Goal: Information Seeking & Learning: Learn about a topic

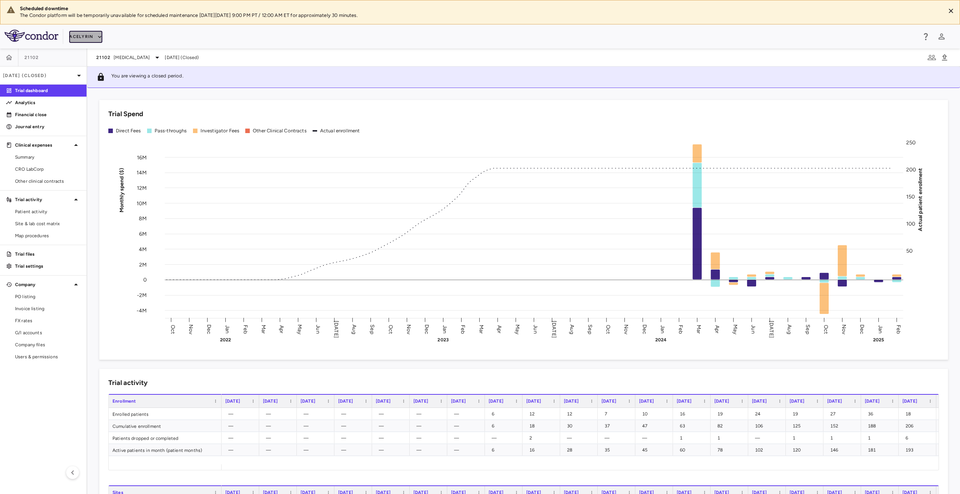
click at [101, 35] on icon "button" at bounding box center [99, 36] width 7 height 7
click at [99, 95] on li "BridgeBio, Inc." at bounding box center [100, 96] width 63 height 11
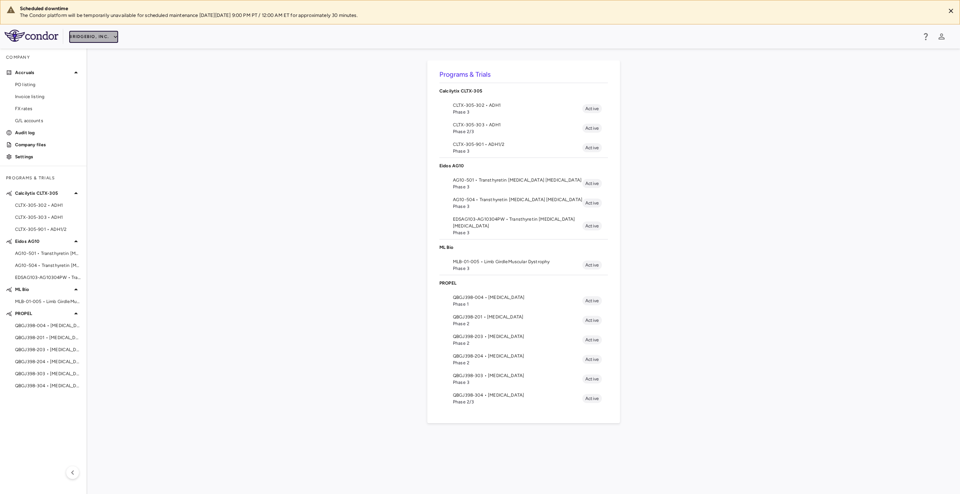
click at [108, 38] on button "BridgeBio, Inc." at bounding box center [93, 37] width 49 height 12
click at [108, 38] on div at bounding box center [480, 247] width 960 height 494
click at [144, 103] on div "Programs & Trials Calcilytix CLTX-305 CLTX-305-302 • ADH1 Phase 3 Active CLTX-3…" at bounding box center [523, 272] width 849 height 422
click at [388, 352] on div "Programs & Trials Calcilytix CLTX-305 CLTX-305-302 • ADH1 Phase 3 Active CLTX-3…" at bounding box center [523, 272] width 849 height 422
click at [56, 262] on span "AG10-504 • Transthyretin [MEDICAL_DATA] [MEDICAL_DATA]" at bounding box center [47, 265] width 65 height 7
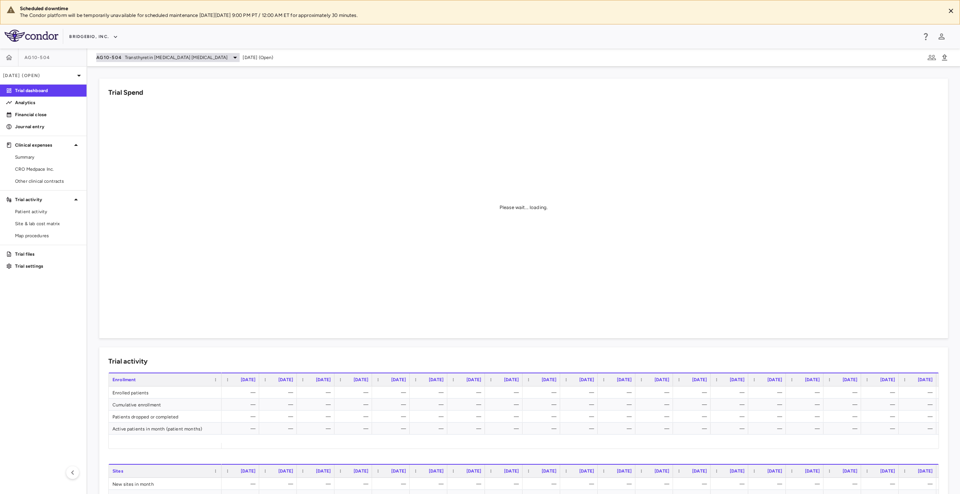
drag, startPoint x: 195, startPoint y: 49, endPoint x: 193, endPoint y: 58, distance: 9.3
click at [195, 49] on div "AG10-504 Transthyretin Amyloid Cardiomyopathy Jun 2025 (Open)" at bounding box center [523, 58] width 873 height 18
click at [193, 58] on span "Transthyretin [MEDICAL_DATA] [MEDICAL_DATA]" at bounding box center [176, 57] width 103 height 7
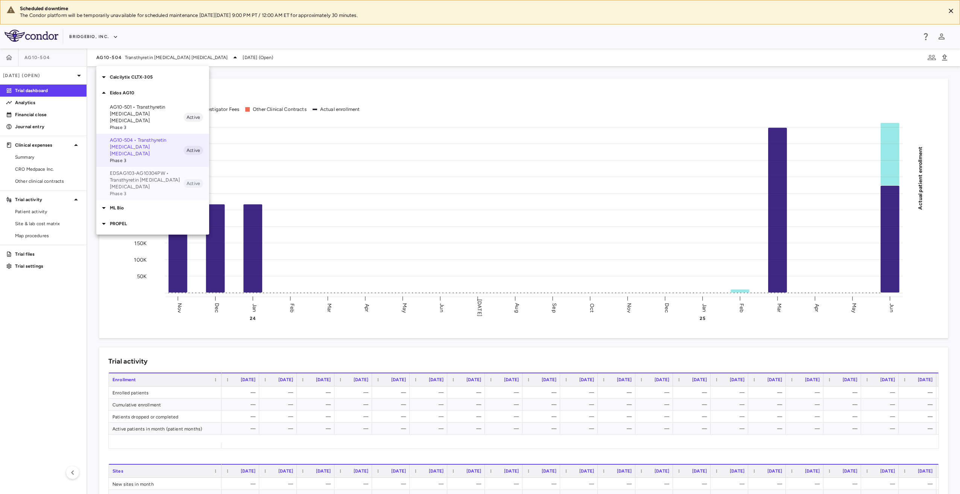
click at [157, 170] on p "EDSAG103-AG10304PW • Transthyretin [MEDICAL_DATA] [MEDICAL_DATA]" at bounding box center [147, 180] width 74 height 20
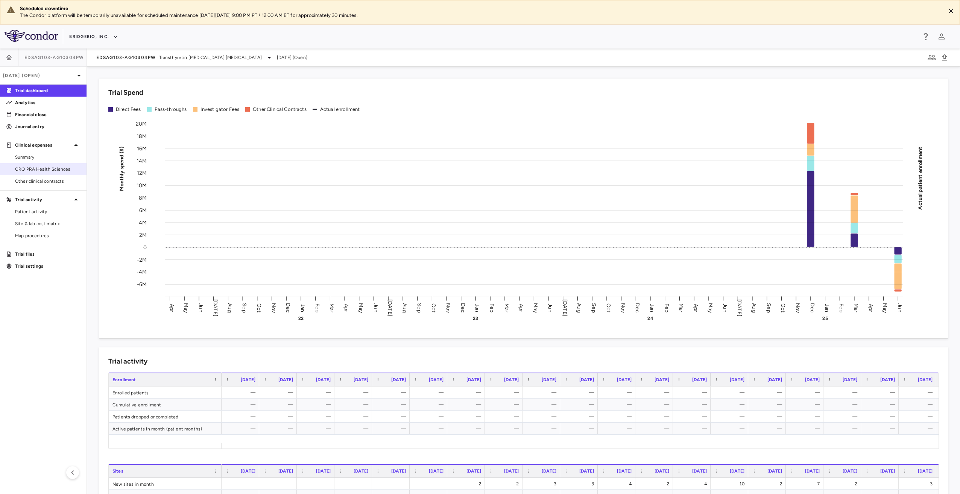
click at [63, 170] on span "CRO PRA Health Sciences" at bounding box center [47, 169] width 65 height 7
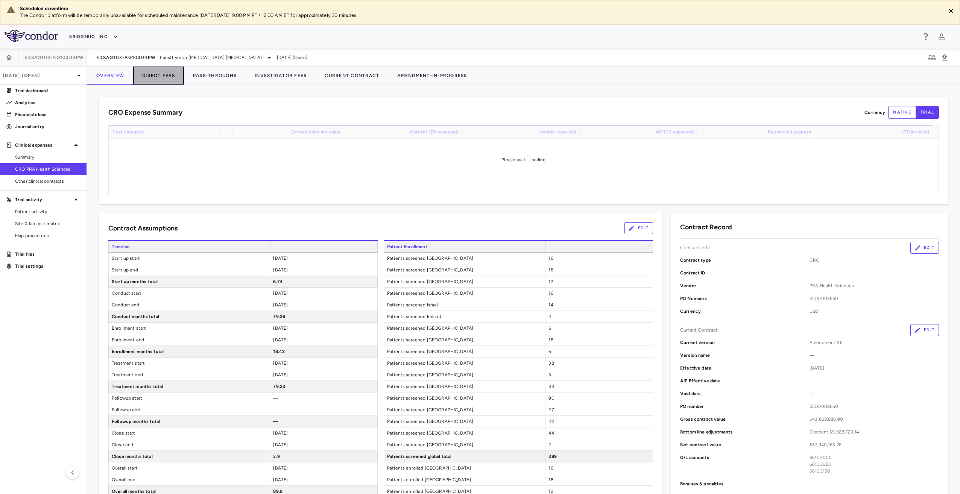
click at [153, 76] on button "Direct Fees" at bounding box center [158, 76] width 51 height 18
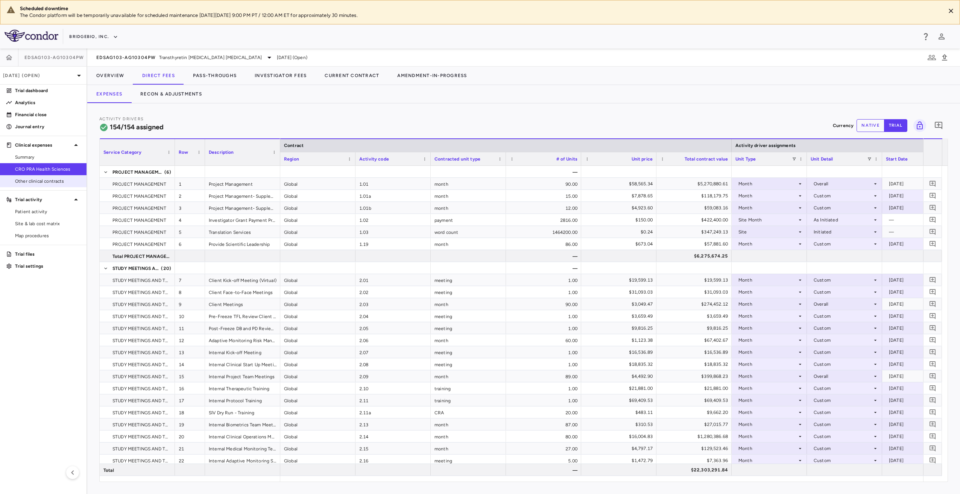
click at [38, 180] on span "Other clinical contracts" at bounding box center [47, 181] width 65 height 7
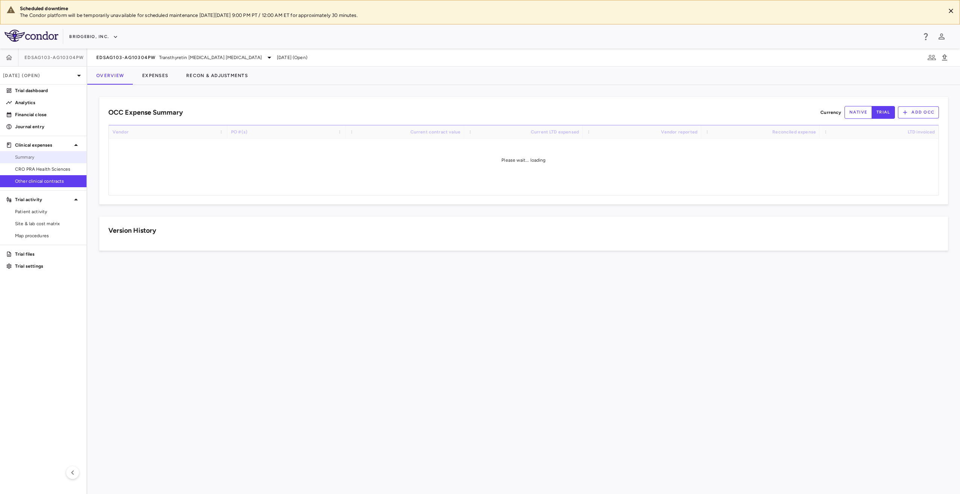
click at [56, 153] on link "Summary" at bounding box center [43, 157] width 87 height 11
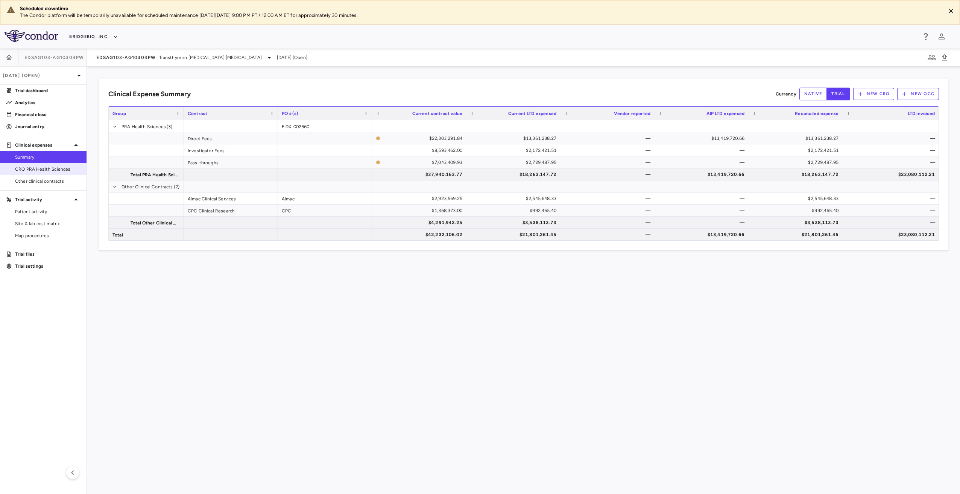
click at [53, 172] on link "CRO PRA Health Sciences" at bounding box center [43, 169] width 87 height 11
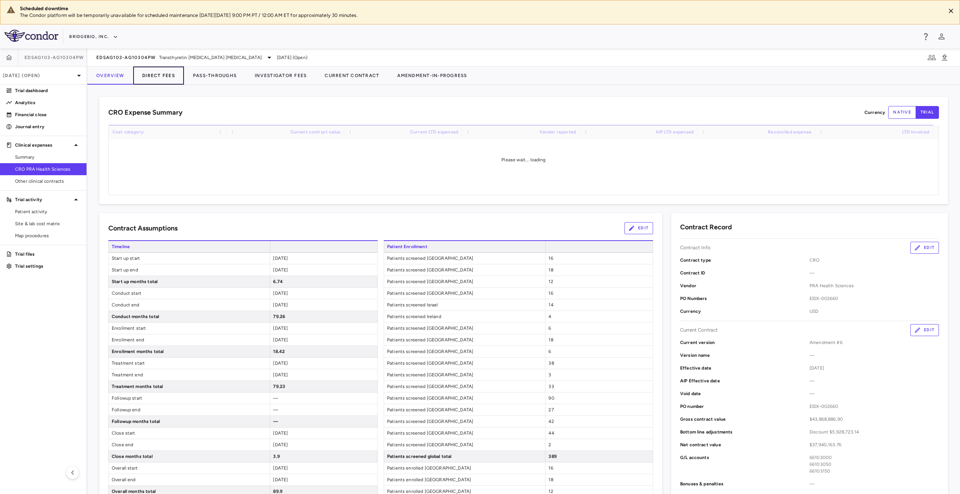
click at [164, 78] on button "Direct Fees" at bounding box center [158, 76] width 51 height 18
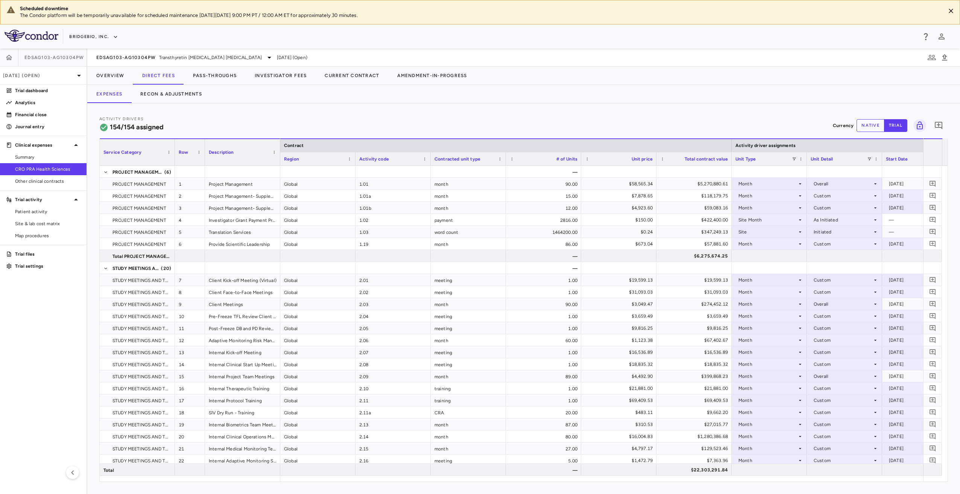
click at [144, 51] on div "EDSAG103-AG10304PW Transthyretin Amyloid Cardiomyopathy Jun 2025 (Open)" at bounding box center [523, 58] width 873 height 18
click at [145, 55] on span "EDSAG103-AG10304PW" at bounding box center [126, 58] width 60 height 6
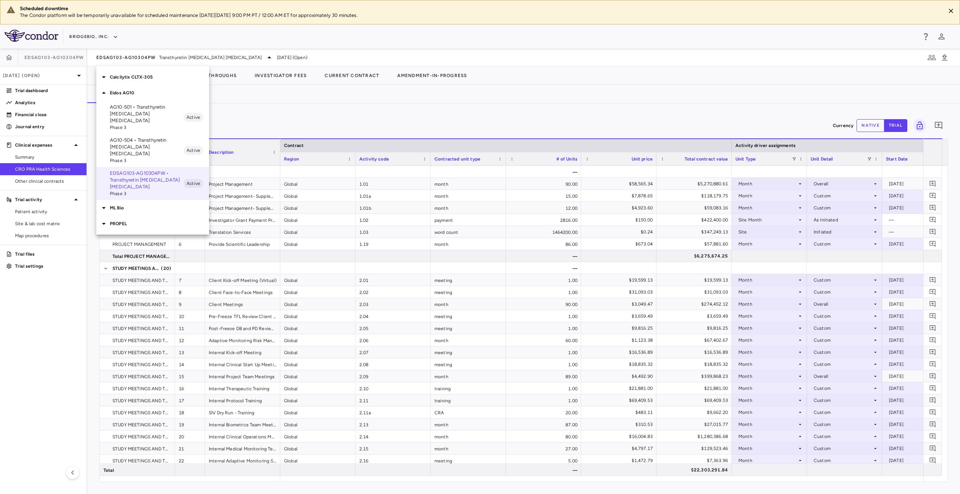
click at [138, 205] on p "ML Bio" at bounding box center [159, 208] width 99 height 7
click at [136, 247] on p "PROPEL" at bounding box center [159, 250] width 99 height 7
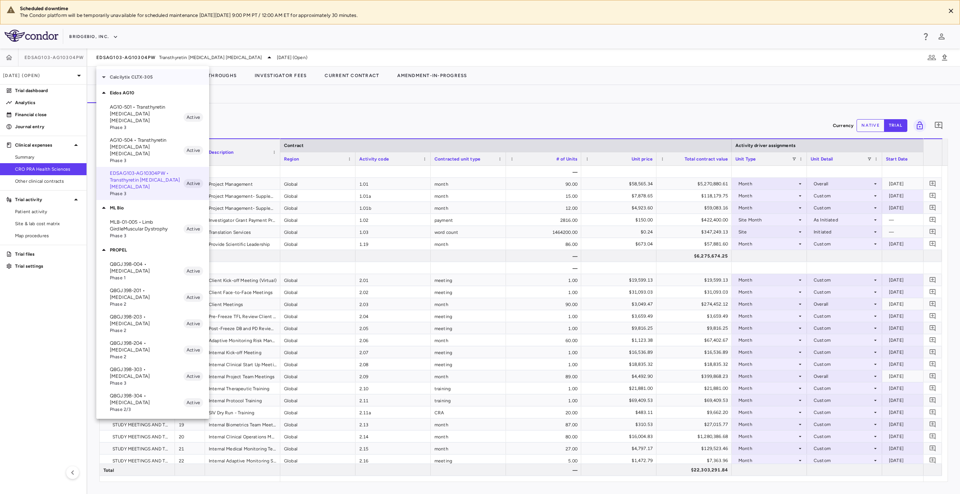
click at [153, 77] on p "Calcilytix CLTX-305" at bounding box center [159, 77] width 99 height 7
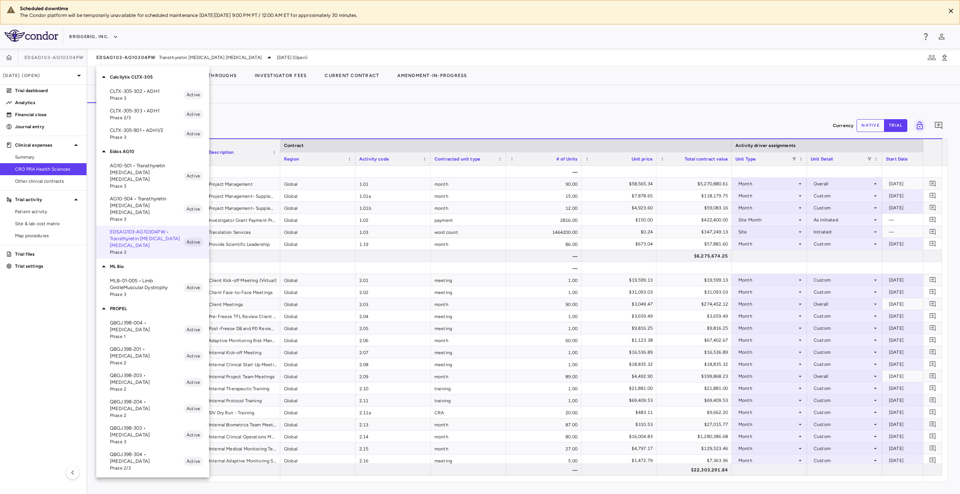
click at [477, 117] on div at bounding box center [480, 247] width 960 height 494
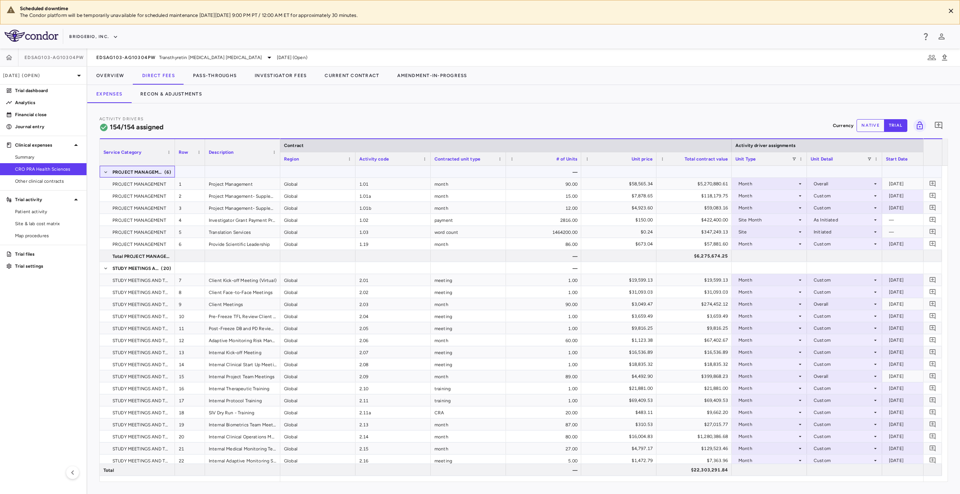
click at [108, 171] on span "PROJECT MANAGEMENT (6)" at bounding box center [137, 172] width 68 height 12
click at [869, 121] on button "native" at bounding box center [870, 125] width 28 height 13
click at [205, 57] on span "Transthyretin [MEDICAL_DATA] [MEDICAL_DATA]" at bounding box center [210, 57] width 103 height 7
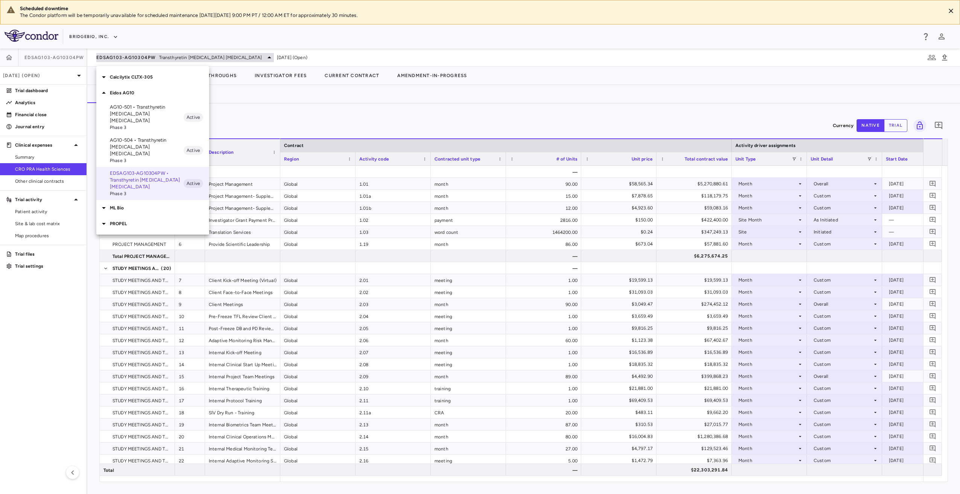
click at [205, 57] on div at bounding box center [480, 247] width 960 height 494
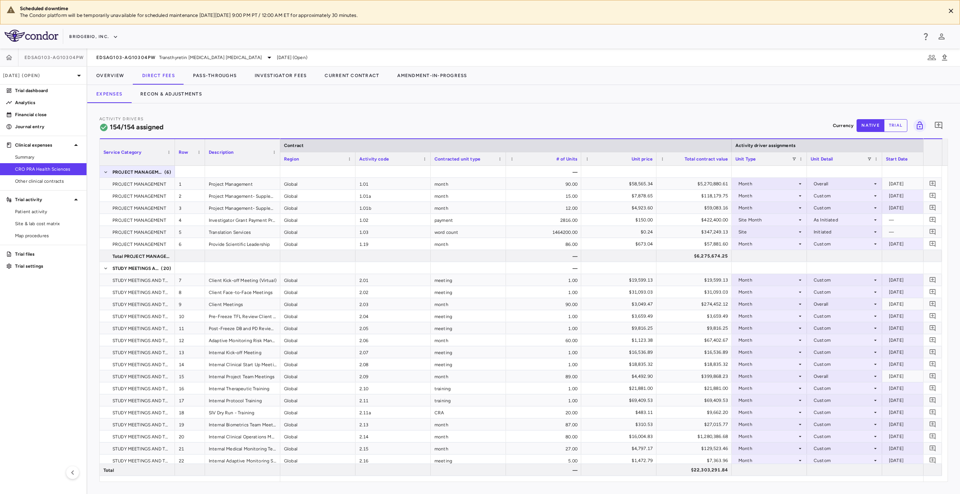
click at [213, 62] on div "EDSAG103-AG10304PW Transthyretin Amyloid Cardiomyopathy Jun 2025 (Open)" at bounding box center [523, 58] width 873 height 18
click at [212, 72] on button "Pass-Throughs" at bounding box center [215, 76] width 62 height 18
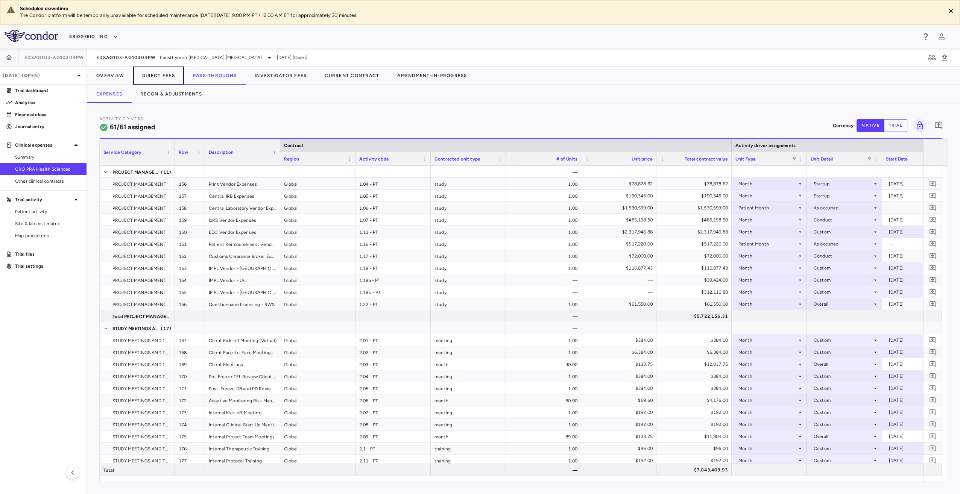
click at [163, 72] on button "Direct Fees" at bounding box center [158, 76] width 51 height 18
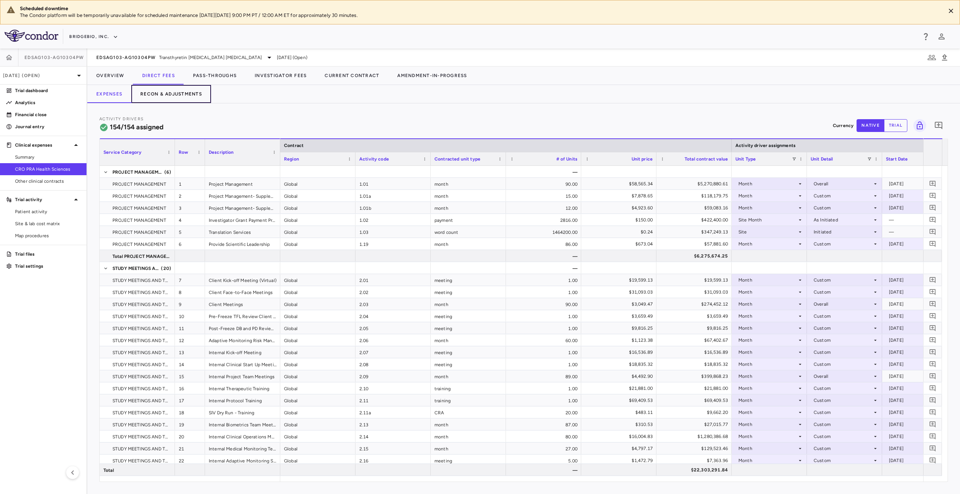
click at [184, 98] on button "Recon & Adjustments" at bounding box center [171, 94] width 80 height 18
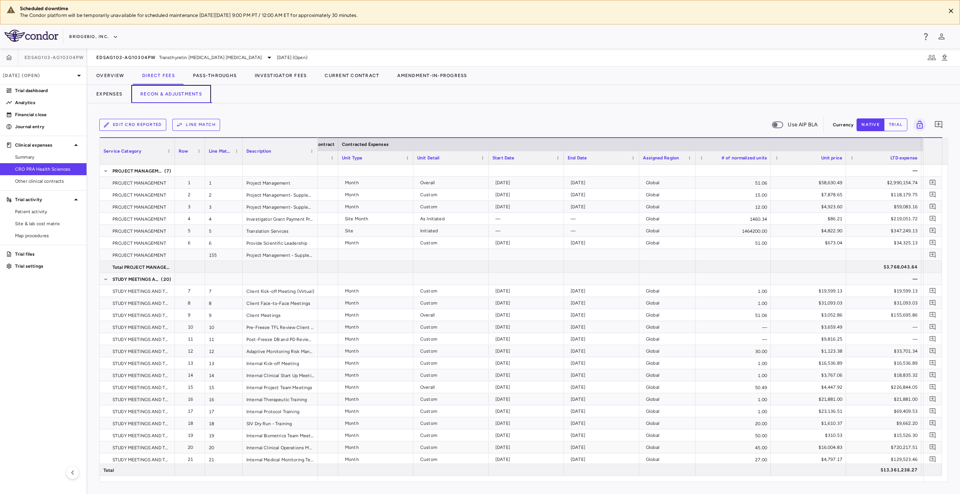
scroll to position [0, 129]
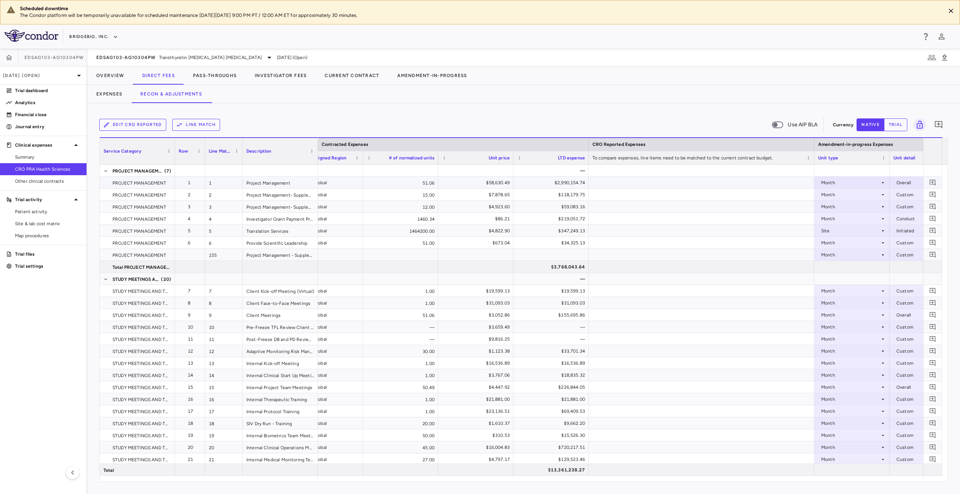
click at [758, 185] on div at bounding box center [702, 183] width 226 height 12
click at [757, 186] on div at bounding box center [702, 183] width 226 height 12
click at [757, 187] on div at bounding box center [702, 183] width 226 height 12
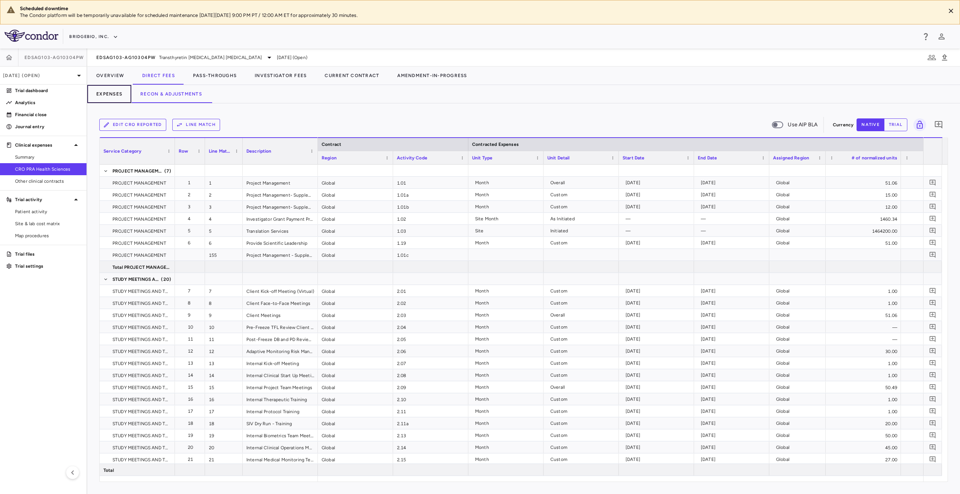
click at [111, 97] on button "Expenses" at bounding box center [109, 94] width 44 height 18
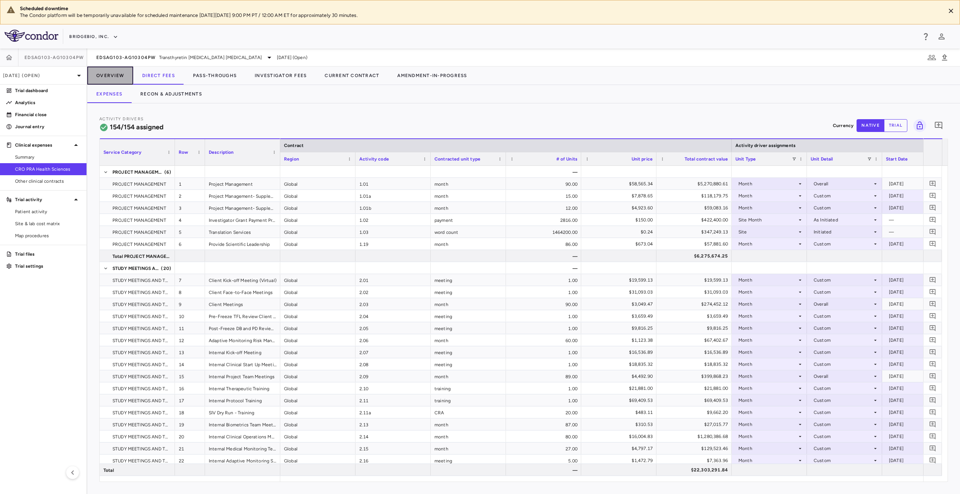
click at [121, 73] on button "Overview" at bounding box center [110, 76] width 46 height 18
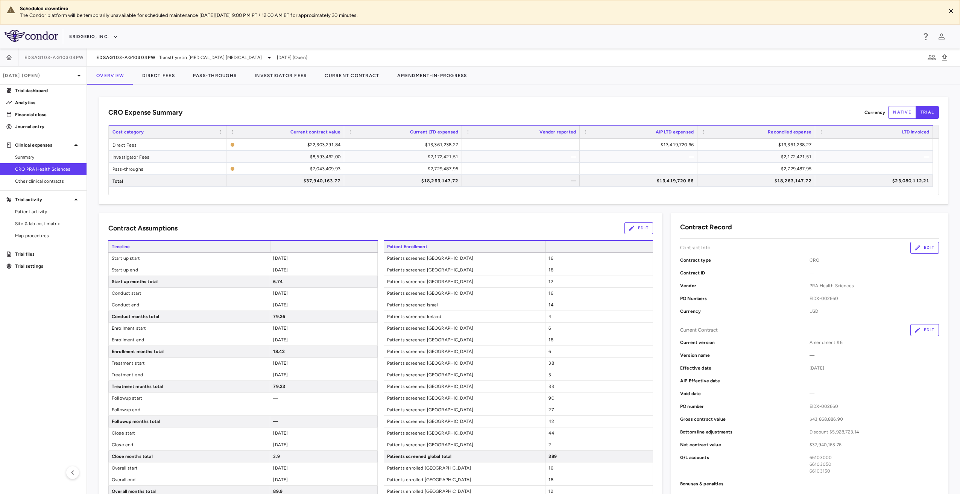
click at [882, 103] on div "CRO Expense Summary Currency native trial Drag here to set row groups Drag here…" at bounding box center [523, 150] width 849 height 107
click at [881, 108] on div "Currency native trial" at bounding box center [901, 112] width 74 height 13
click at [882, 114] on div "Currency native trial" at bounding box center [901, 112] width 74 height 13
click at [888, 114] on button "native" at bounding box center [902, 112] width 28 height 13
click at [152, 84] on button "Direct Fees" at bounding box center [158, 76] width 51 height 18
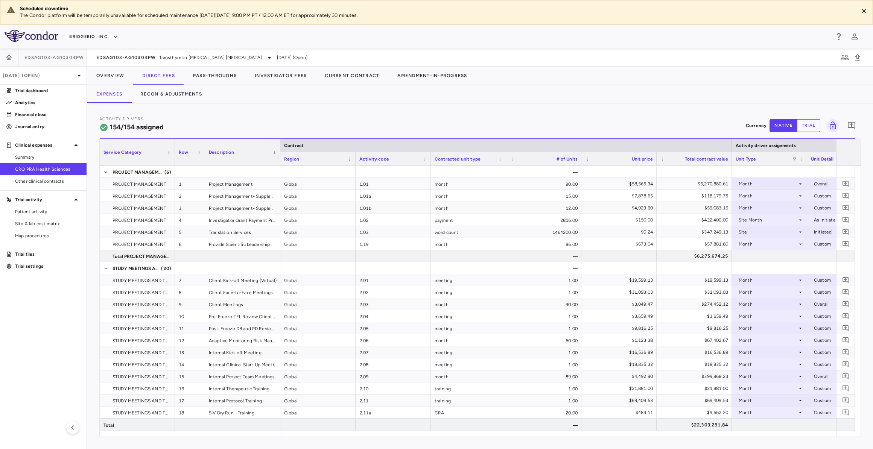
click at [368, 126] on div "Activity Drivers 154/154 assigned Currency native trial 0" at bounding box center [479, 125] width 761 height 20
click at [216, 77] on button "Pass-Throughs" at bounding box center [215, 76] width 62 height 18
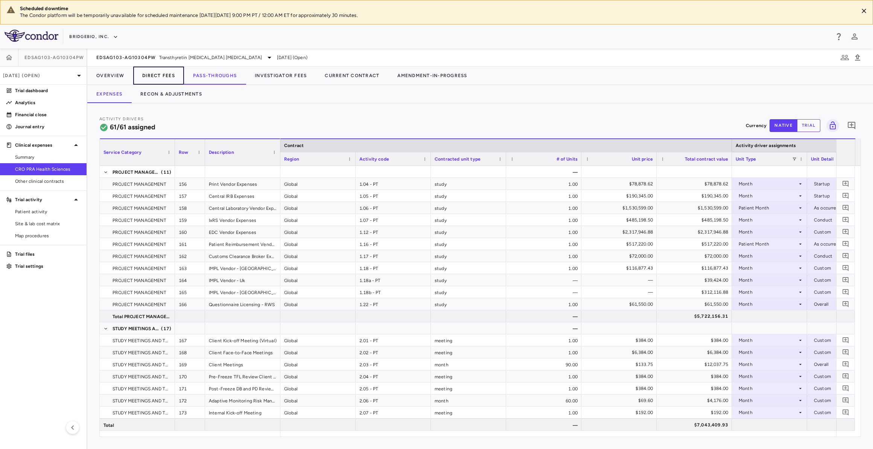
click at [161, 74] on button "Direct Fees" at bounding box center [158, 76] width 51 height 18
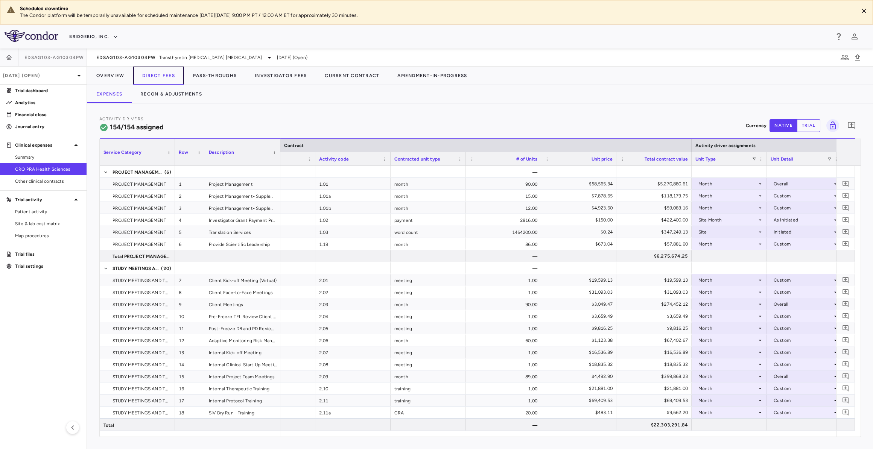
scroll to position [0, 46]
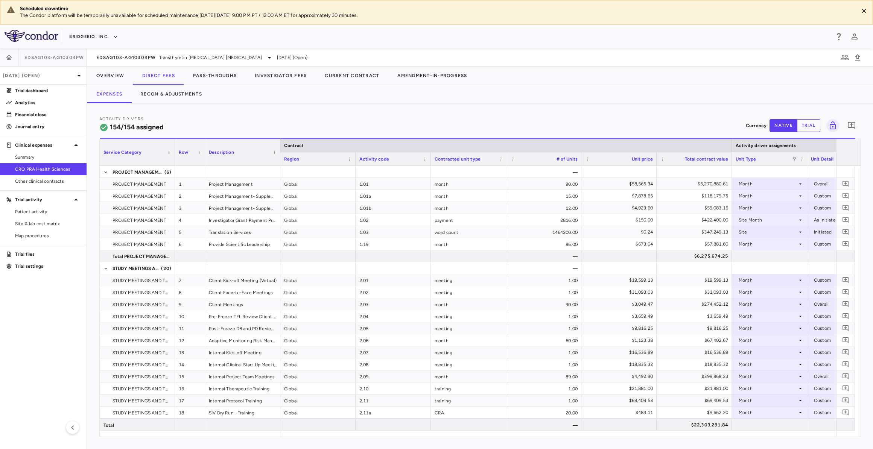
click at [465, 111] on div "Activity Drivers 154/154 assigned Currency native trial 0 Service Category Drag…" at bounding box center [479, 276] width 785 height 346
click at [156, 60] on div "EDSAG103-AG10304PW Transthyretin Amyloid Cardiomyopathy" at bounding box center [185, 57] width 178 height 9
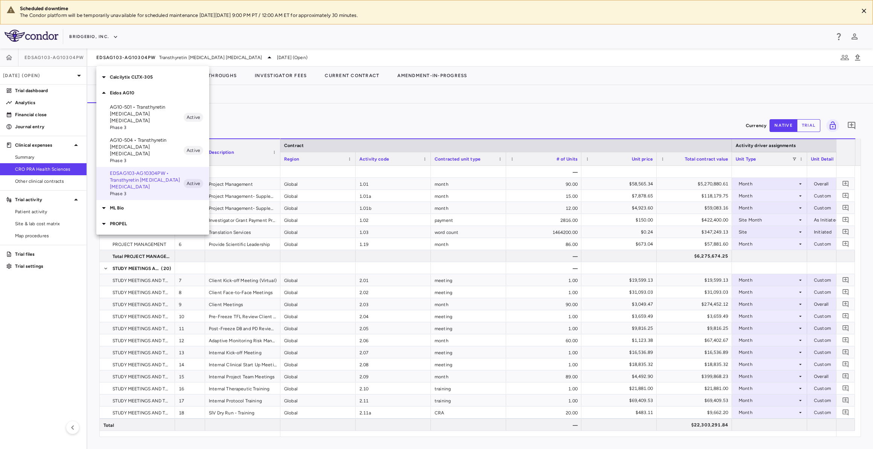
click at [144, 205] on p "ML Bio" at bounding box center [159, 208] width 99 height 7
click at [134, 247] on p "PROPEL" at bounding box center [159, 250] width 99 height 7
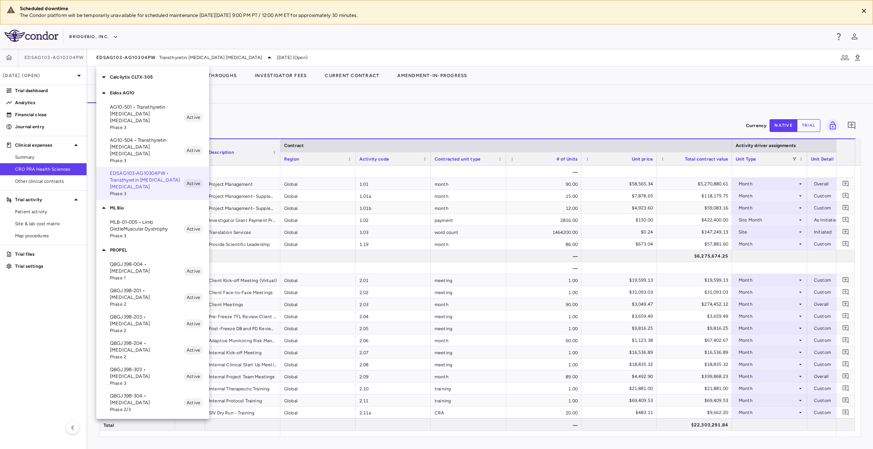
click at [146, 79] on p "Calcilytix CLTX-305" at bounding box center [159, 77] width 99 height 7
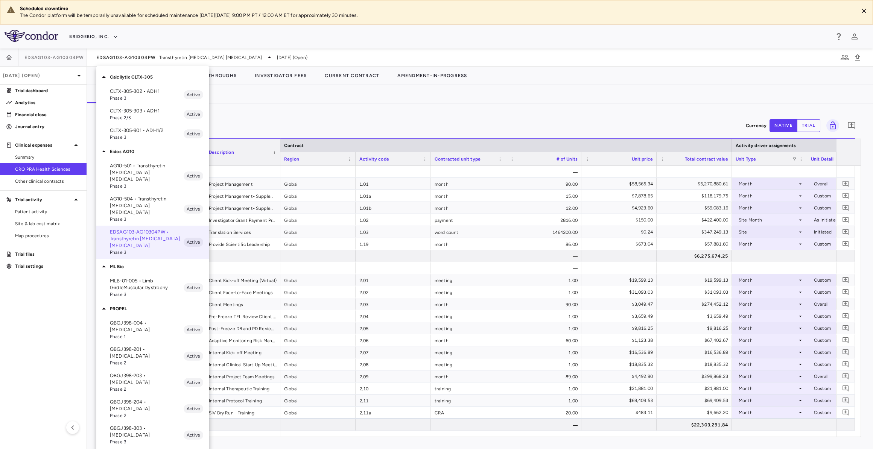
click at [137, 132] on p "CLTX-305-901 • ADH1/2" at bounding box center [147, 130] width 74 height 7
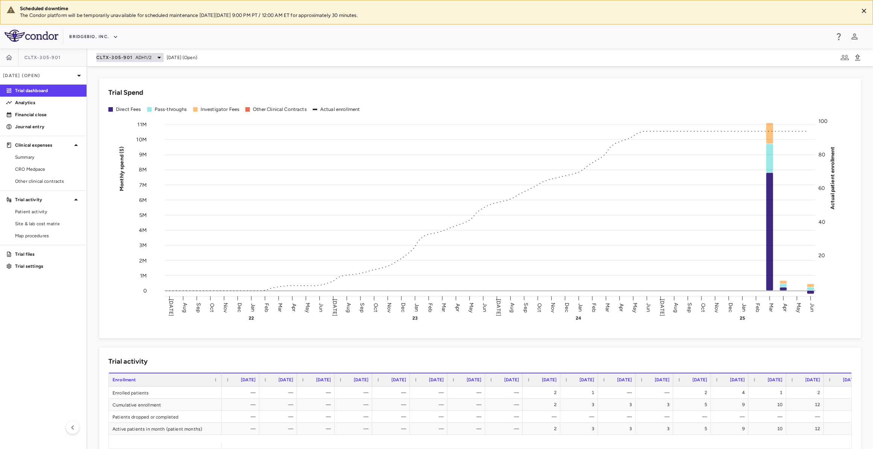
click at [127, 61] on div "CLTX-305-901 ADH1/2" at bounding box center [129, 57] width 67 height 9
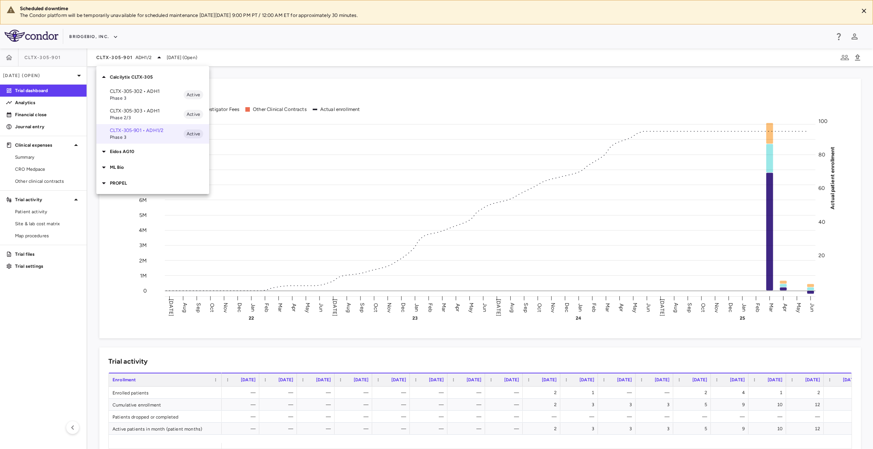
click at [131, 156] on div "Eidos AG10" at bounding box center [152, 152] width 113 height 16
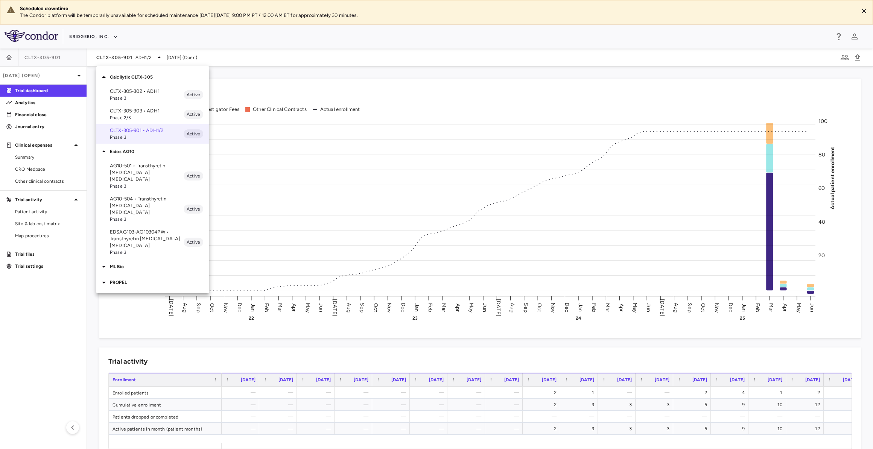
click at [147, 229] on p "EDSAG103-AG10304PW • Transthyretin [MEDICAL_DATA] [MEDICAL_DATA]" at bounding box center [147, 239] width 74 height 20
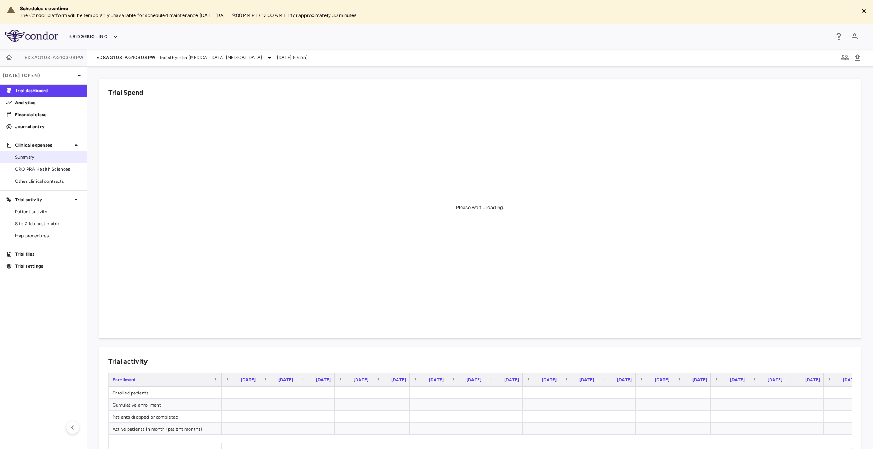
click at [59, 155] on span "Summary" at bounding box center [47, 157] width 65 height 7
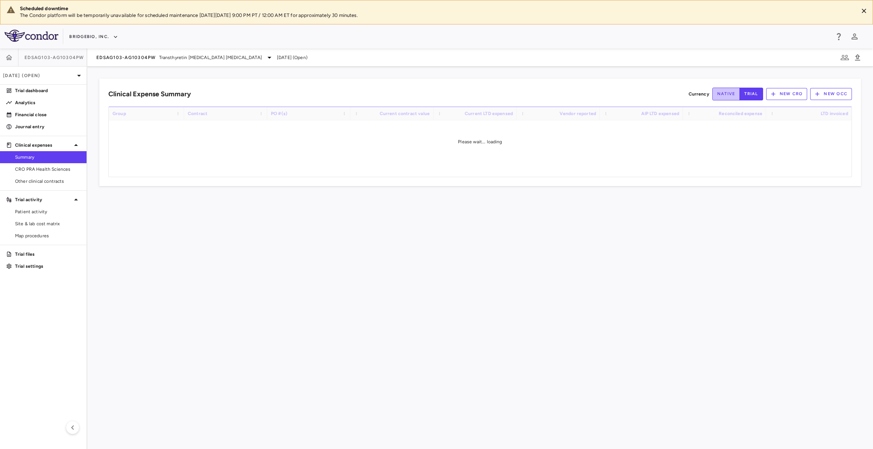
click at [733, 94] on button "native" at bounding box center [726, 94] width 28 height 13
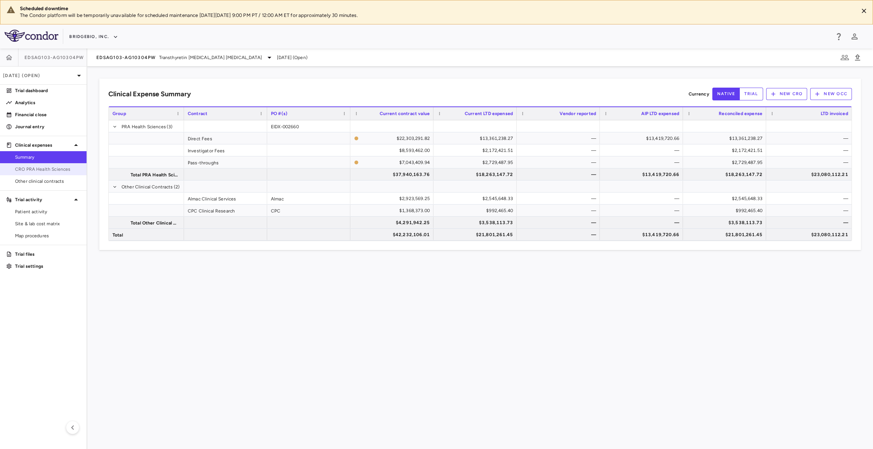
click at [70, 169] on span "CRO PRA Health Sciences" at bounding box center [47, 169] width 65 height 7
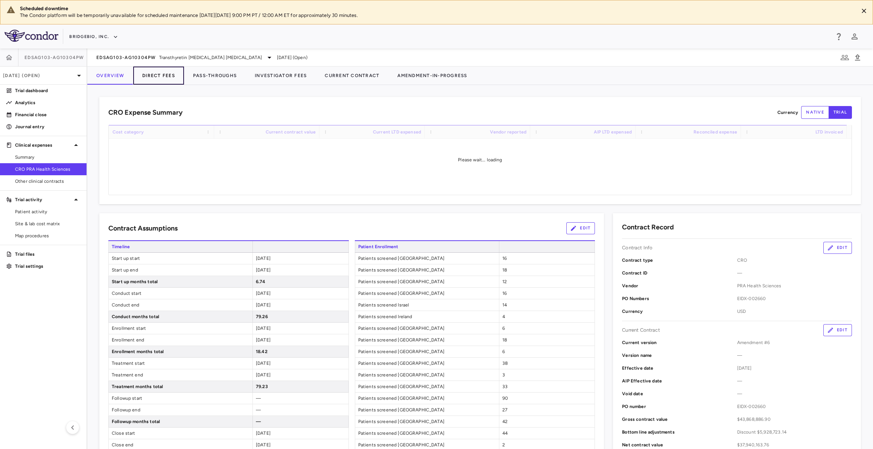
click at [171, 77] on button "Direct Fees" at bounding box center [158, 76] width 51 height 18
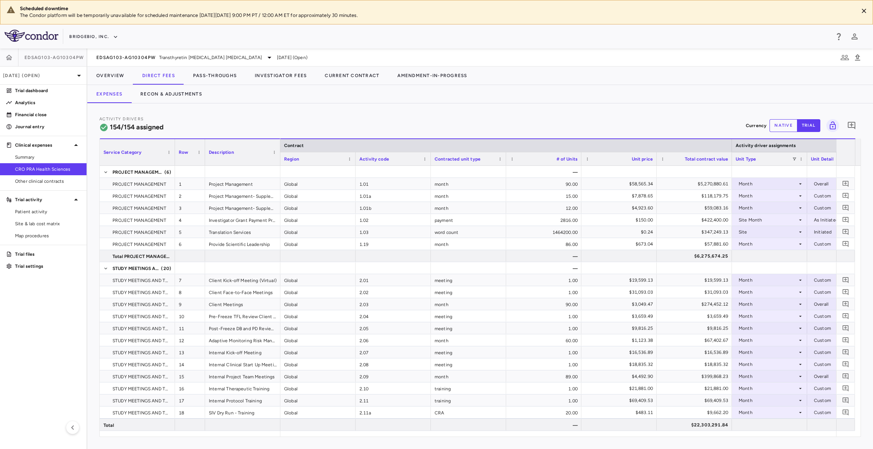
click at [779, 121] on button "native" at bounding box center [783, 125] width 28 height 13
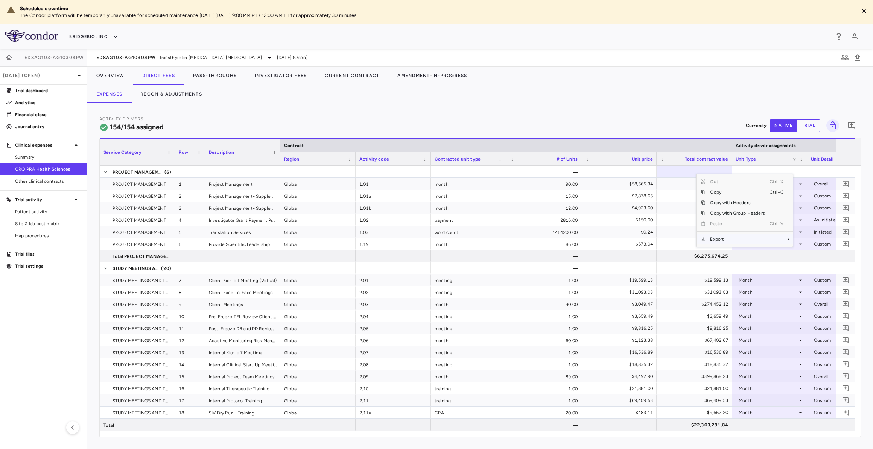
click at [731, 237] on span "Export" at bounding box center [737, 239] width 64 height 11
click at [788, 237] on span "Context Menu" at bounding box center [788, 239] width 5 height 5
click at [803, 252] on span "Excel Export" at bounding box center [817, 252] width 35 height 11
click at [487, 115] on div "Activity Drivers 154/154 assigned Currency native trial 0" at bounding box center [479, 125] width 761 height 20
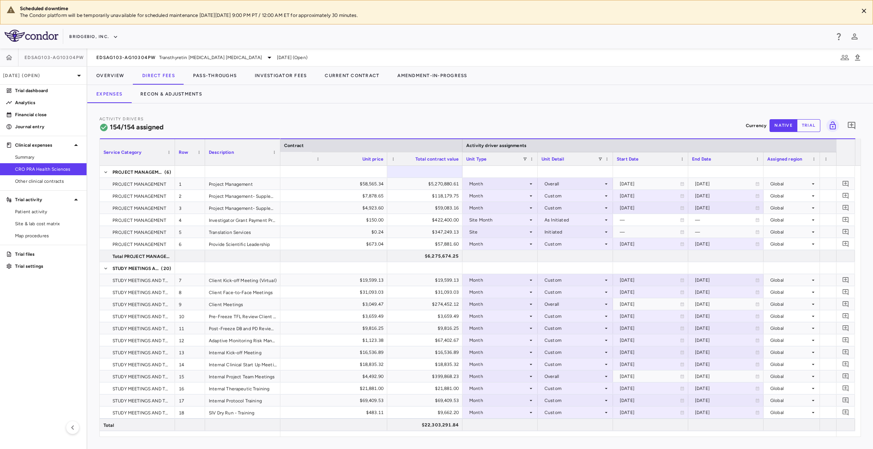
scroll to position [0, 588]
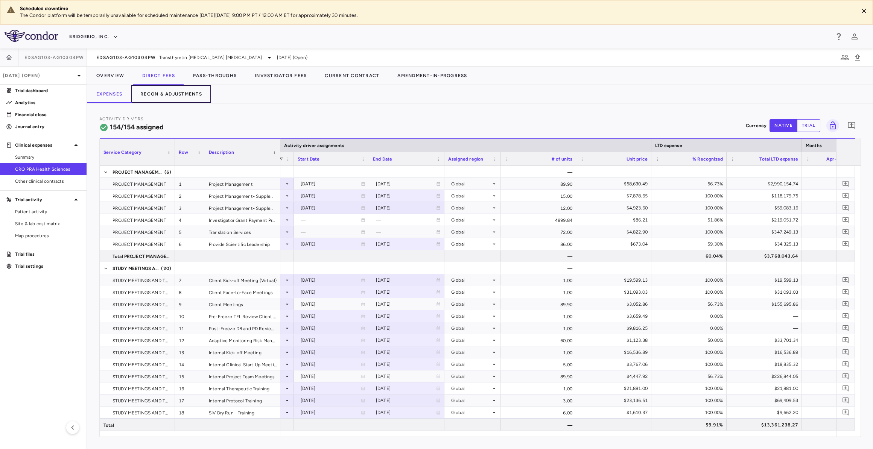
click at [172, 95] on button "Recon & Adjustments" at bounding box center [171, 94] width 80 height 18
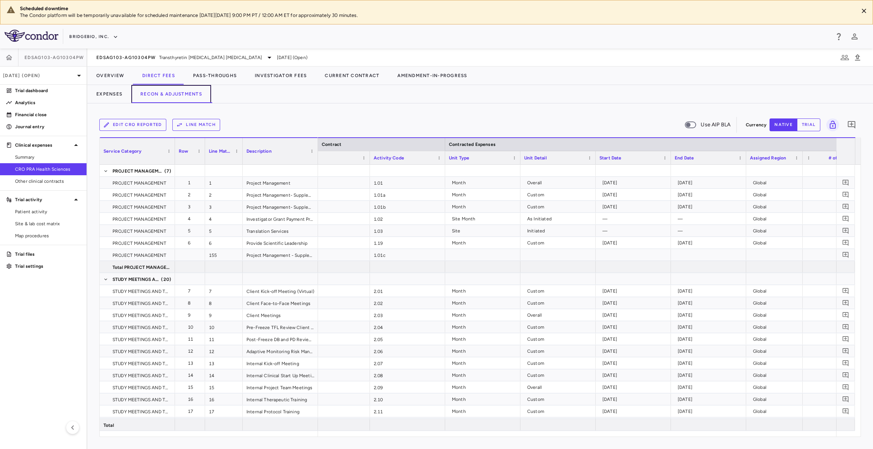
scroll to position [0, 40]
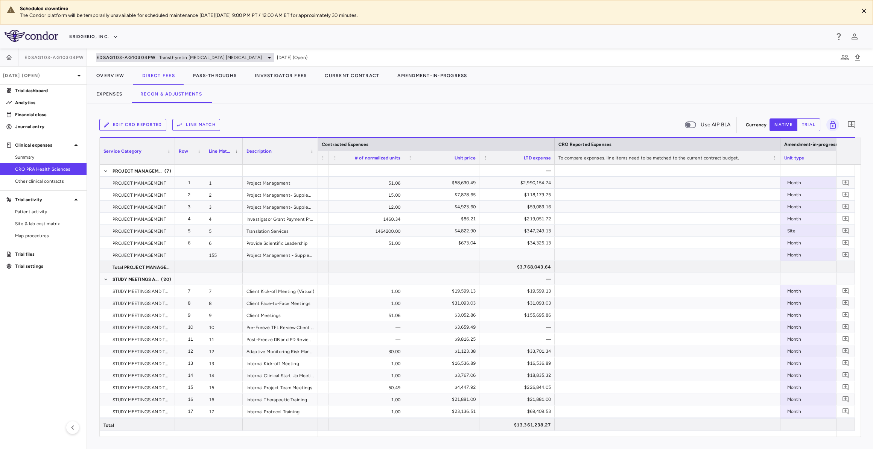
click at [150, 57] on span "EDSAG103-AG10304PW" at bounding box center [126, 58] width 60 height 6
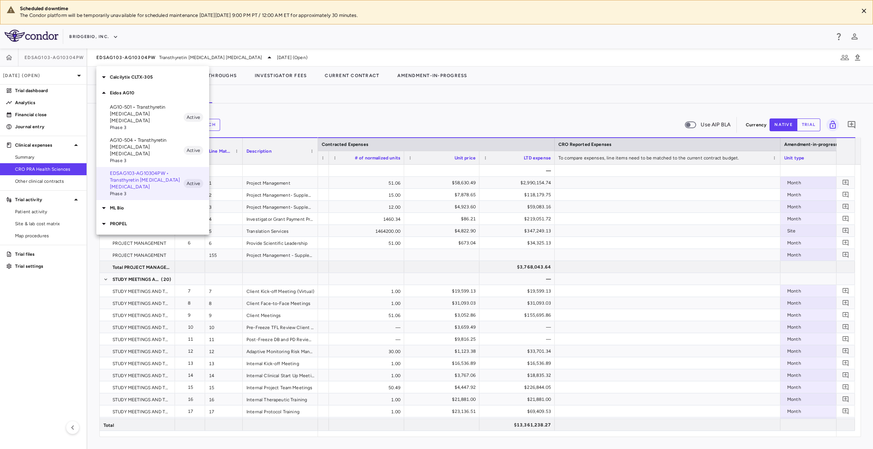
click at [149, 82] on div "Calcilytix CLTX-305" at bounding box center [152, 77] width 113 height 16
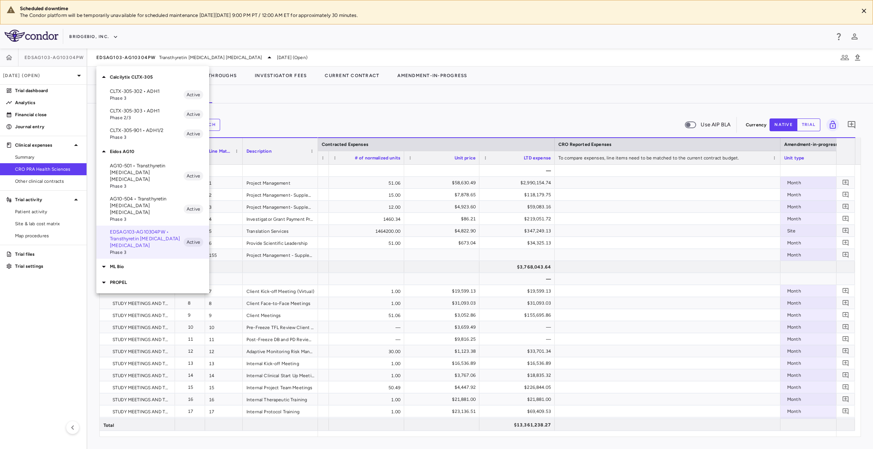
click at [276, 116] on div at bounding box center [436, 224] width 873 height 449
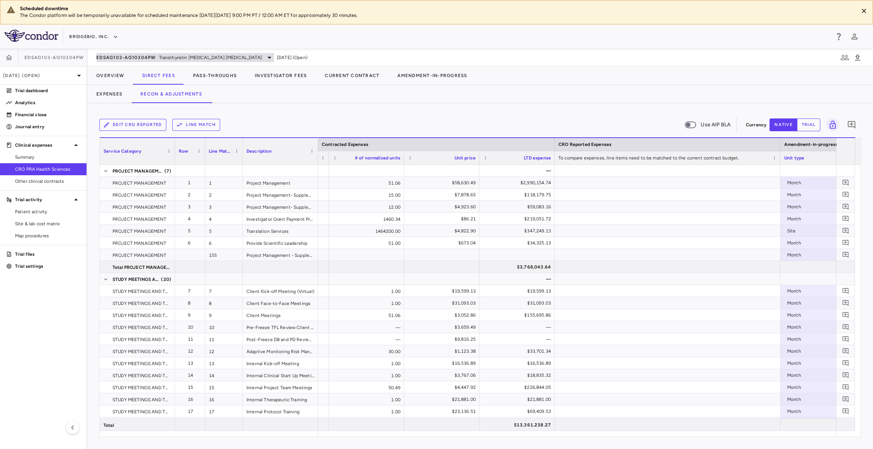
click at [229, 54] on span "Transthyretin [MEDICAL_DATA] [MEDICAL_DATA]" at bounding box center [210, 57] width 103 height 7
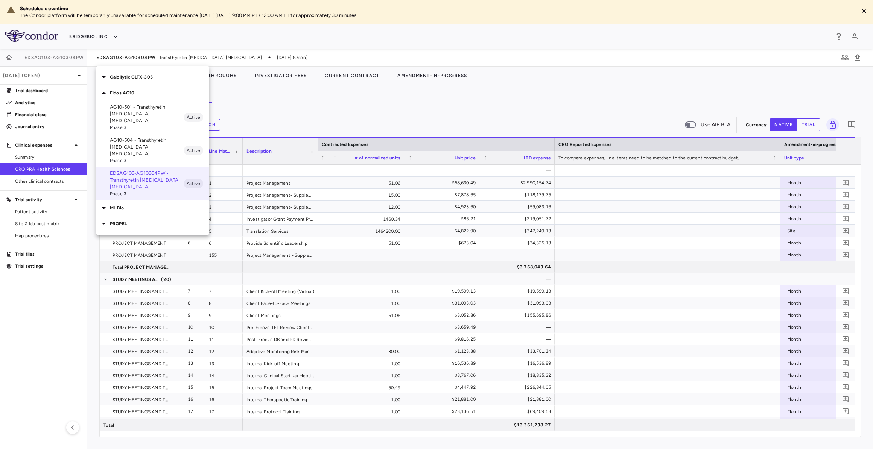
click at [153, 79] on p "Calcilytix CLTX-305" at bounding box center [159, 77] width 99 height 7
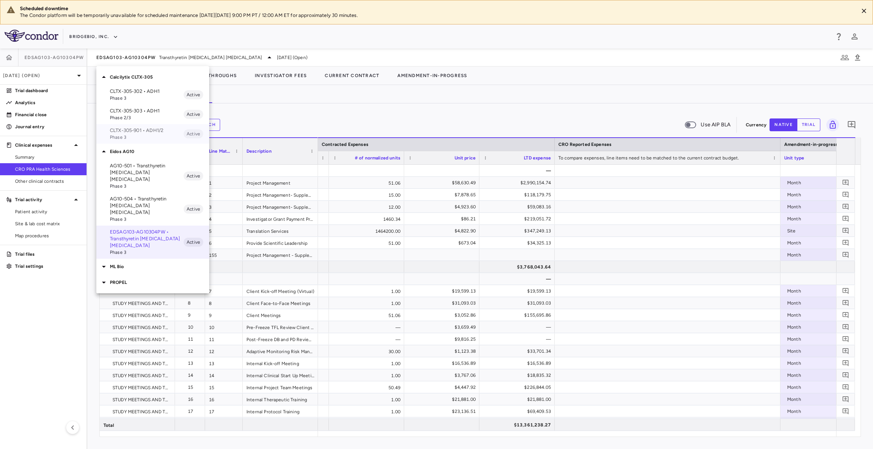
click at [156, 126] on div "CLTX-305-901 • ADH1/2 Phase 3 Active" at bounding box center [152, 134] width 113 height 20
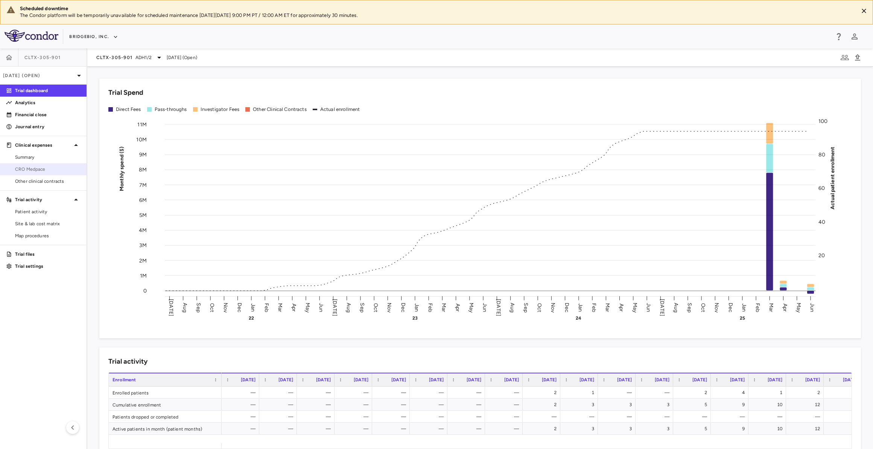
click at [65, 171] on span "CRO Medpace" at bounding box center [47, 169] width 65 height 7
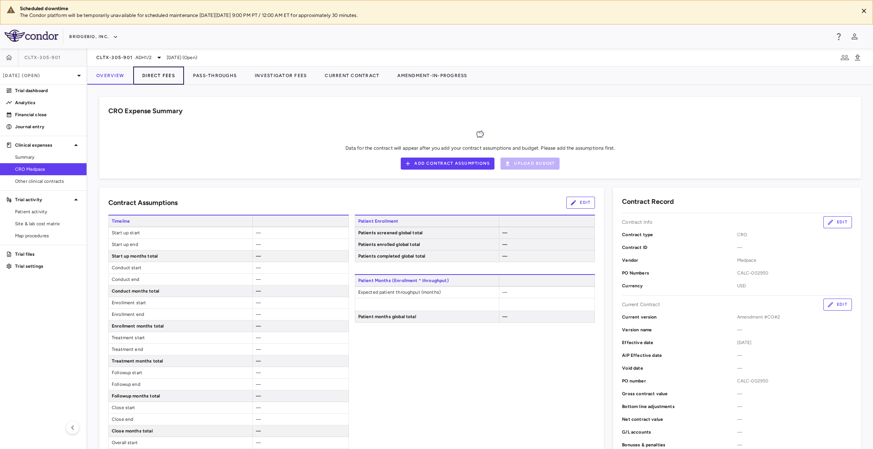
click at [155, 76] on button "Direct Fees" at bounding box center [158, 76] width 51 height 18
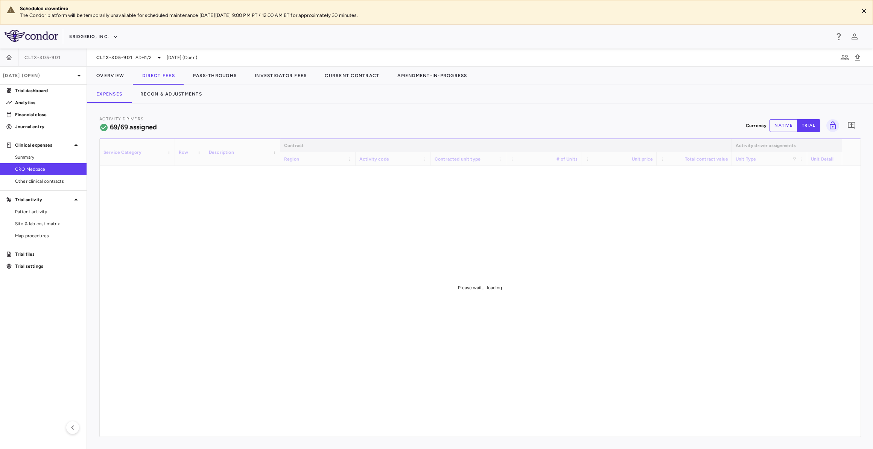
click at [788, 119] on button "native" at bounding box center [783, 125] width 28 height 13
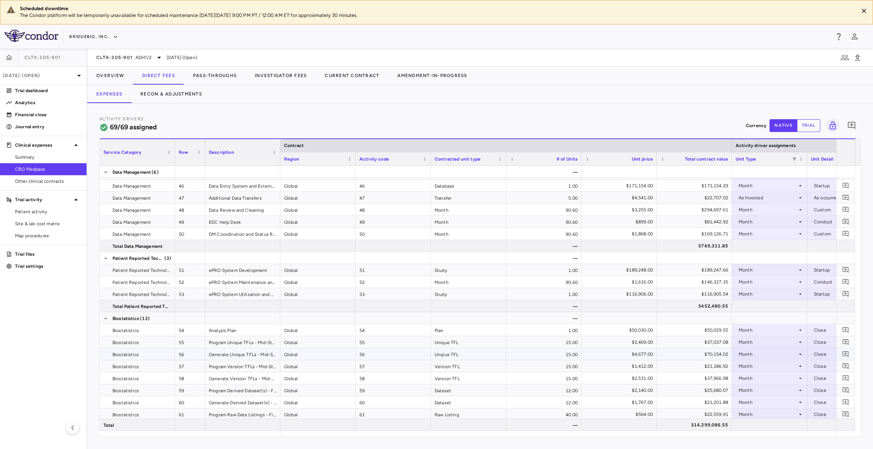
scroll to position [798, 0]
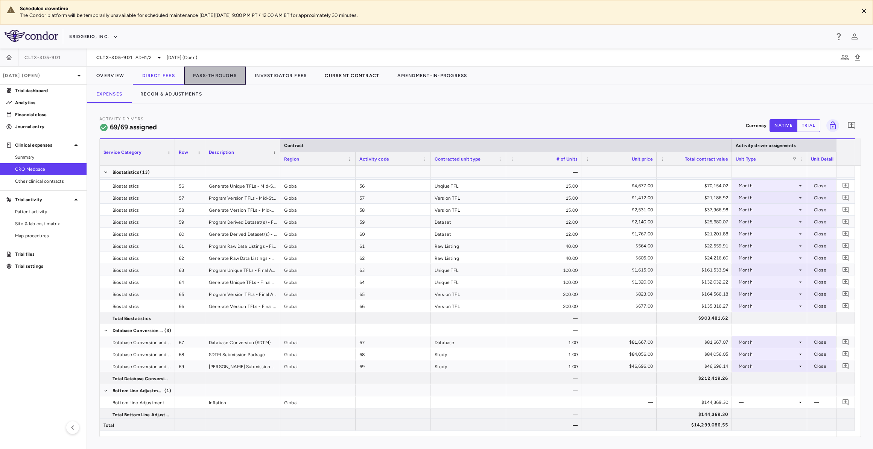
drag, startPoint x: 214, startPoint y: 76, endPoint x: 347, endPoint y: 75, distance: 132.8
click at [214, 75] on button "Pass-Throughs" at bounding box center [215, 76] width 62 height 18
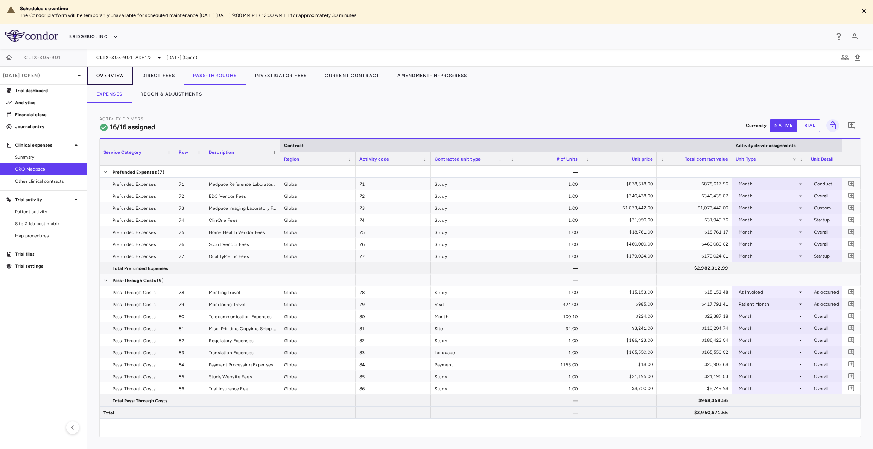
click at [102, 76] on button "Overview" at bounding box center [110, 76] width 46 height 18
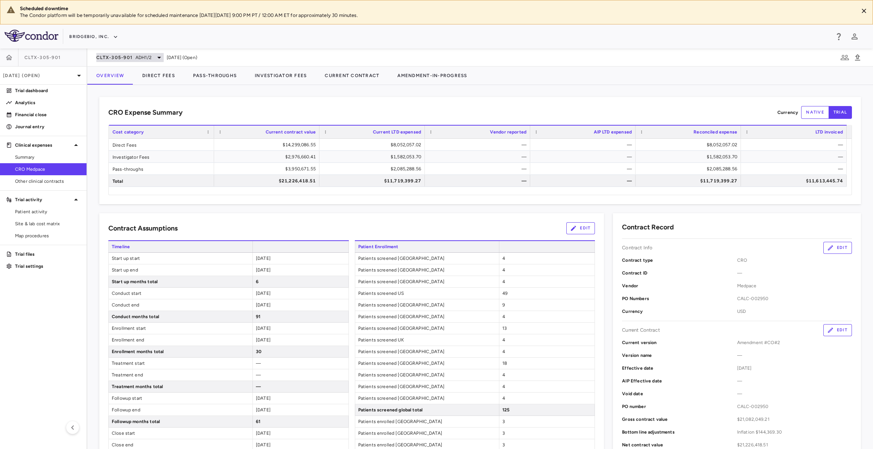
click at [136, 54] on span "ADH1/2" at bounding box center [143, 57] width 16 height 7
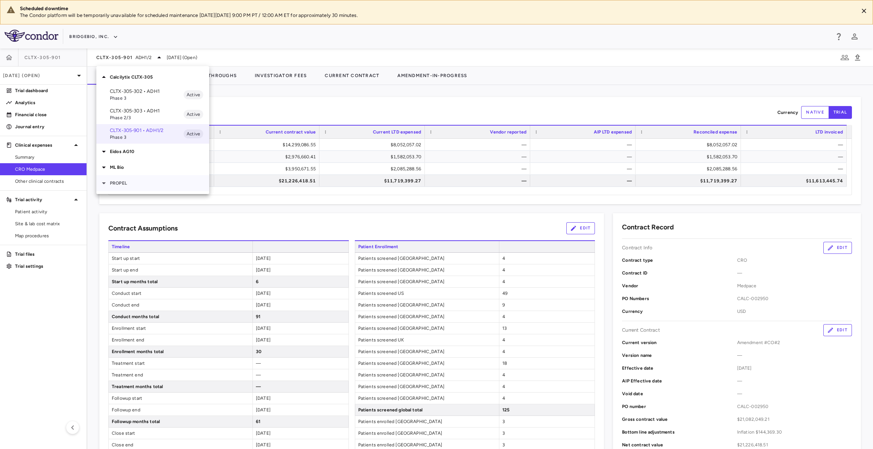
click at [135, 181] on p "PROPEL" at bounding box center [159, 183] width 99 height 7
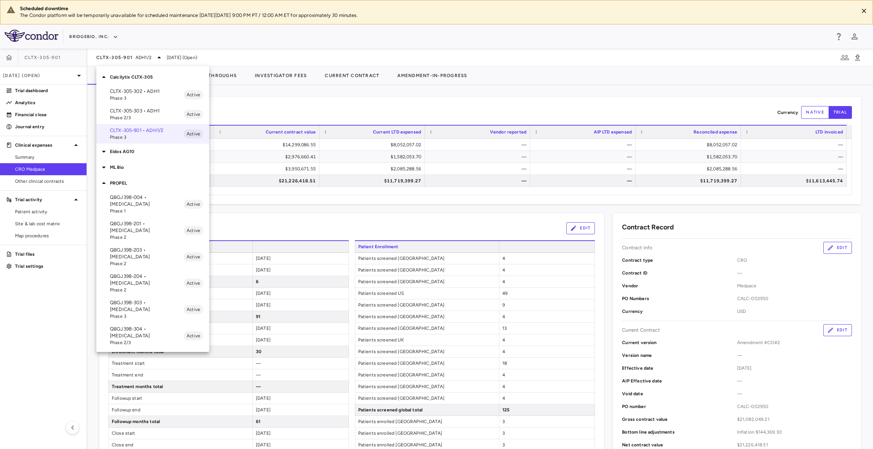
click at [32, 222] on div at bounding box center [436, 224] width 873 height 449
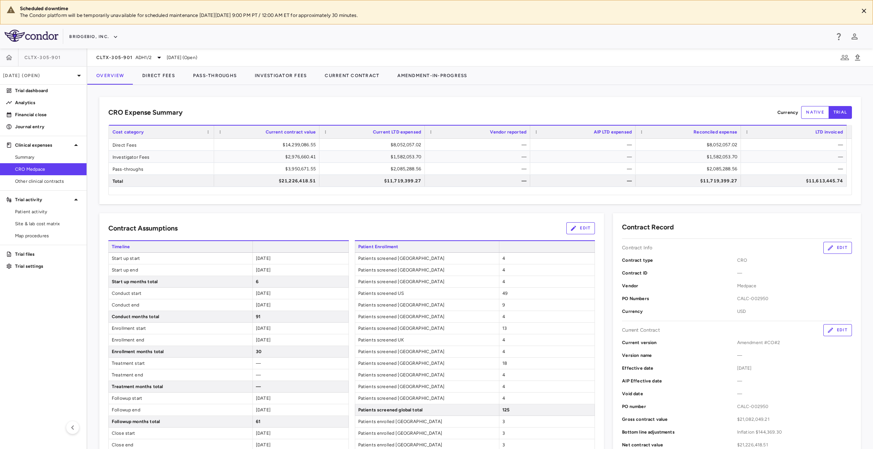
click at [35, 224] on div "Calcilytix CLTX-305 CLTX-305-302 • ADH1 Phase 3 Active CLTX-305-303 • ADH1 Phas…" at bounding box center [436, 224] width 873 height 449
click at [36, 224] on span "Site & lab cost matrix" at bounding box center [47, 223] width 65 height 7
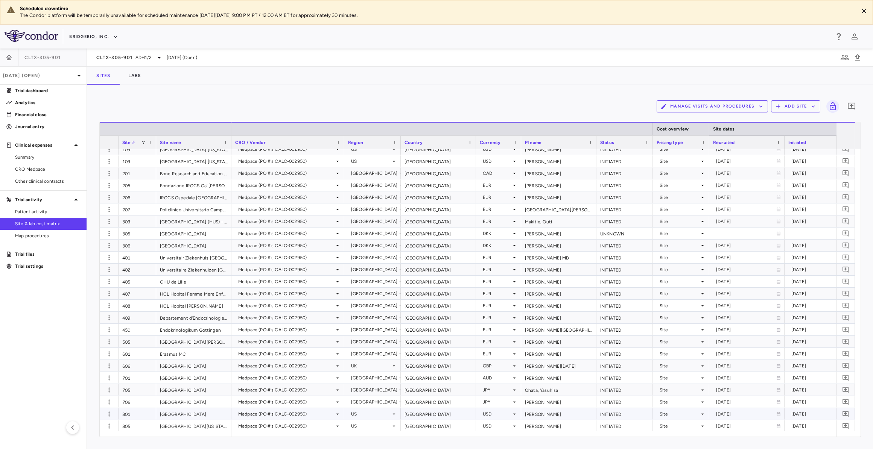
scroll to position [331, 0]
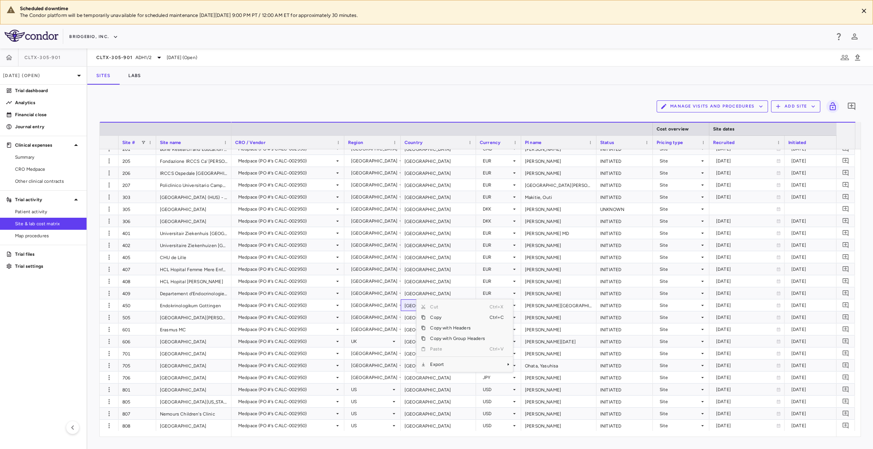
click at [501, 116] on div "Manage Visits and Procedures Add Site 0 Drag here to set row groups Drag here t…" at bounding box center [479, 267] width 761 height 340
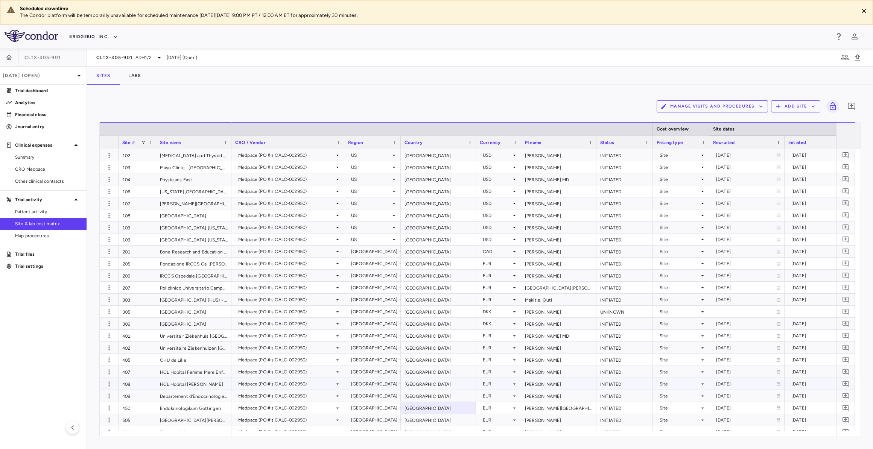
scroll to position [126, 0]
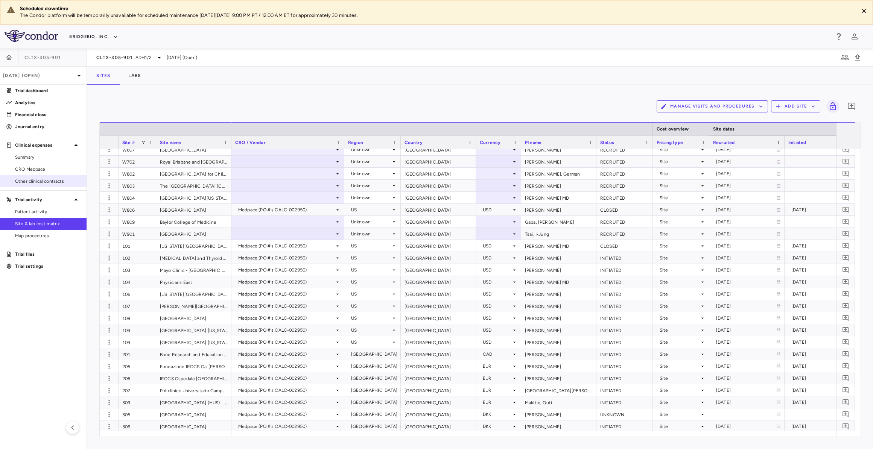
click at [75, 178] on span "Other clinical contracts" at bounding box center [47, 181] width 65 height 7
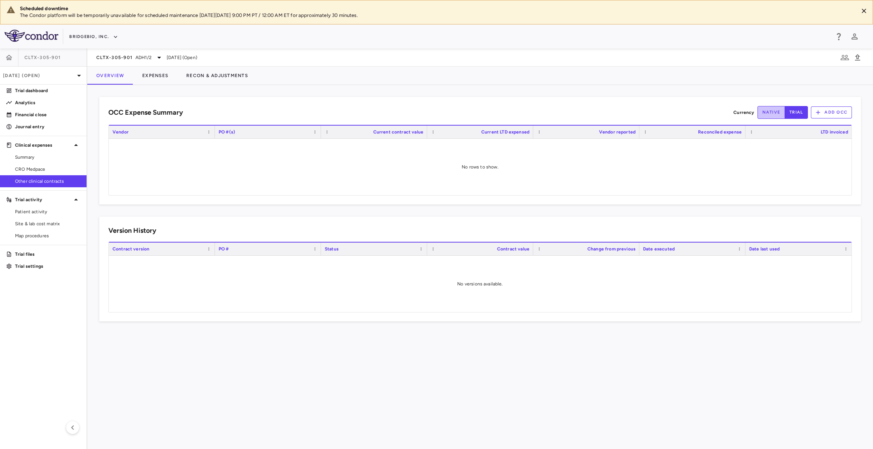
click at [777, 111] on button "native" at bounding box center [771, 112] width 28 height 13
click at [161, 68] on button "Expenses" at bounding box center [155, 76] width 44 height 18
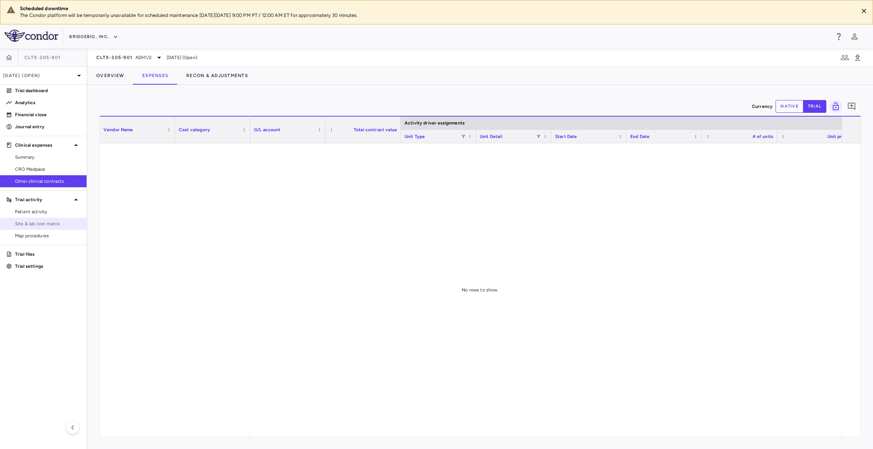
click at [56, 222] on span "Site & lab cost matrix" at bounding box center [47, 223] width 65 height 7
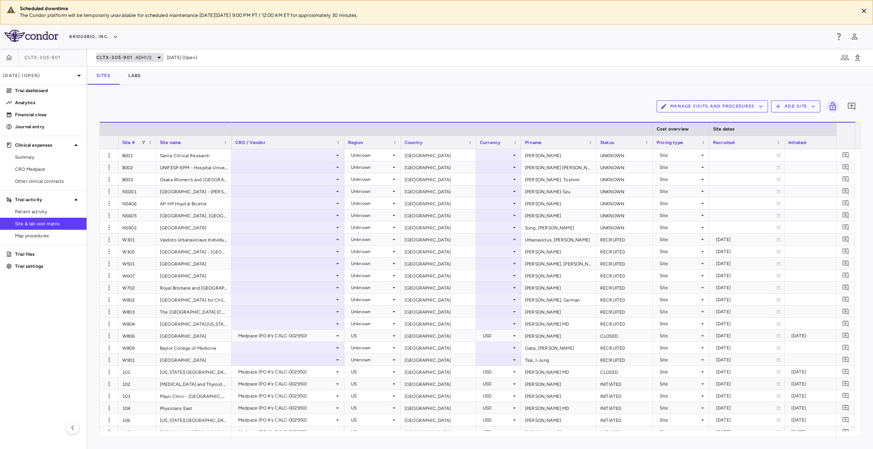
click at [139, 60] on span "ADH1/2" at bounding box center [143, 57] width 16 height 7
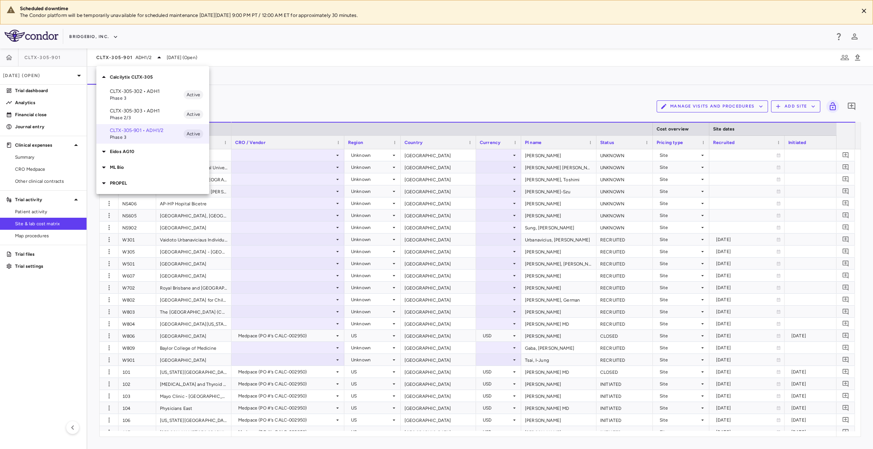
click at [134, 152] on p "Eidos AG10" at bounding box center [159, 151] width 99 height 7
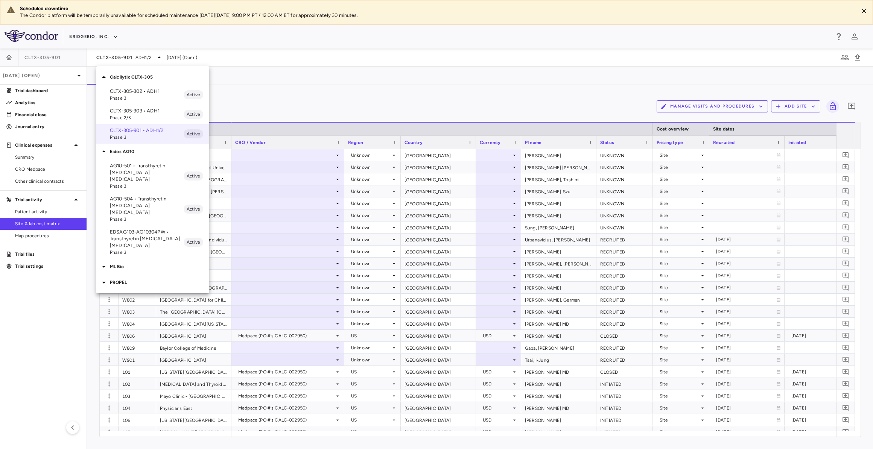
click at [134, 263] on p "ML Bio" at bounding box center [159, 266] width 99 height 7
click at [145, 301] on div "PROPEL" at bounding box center [152, 309] width 113 height 16
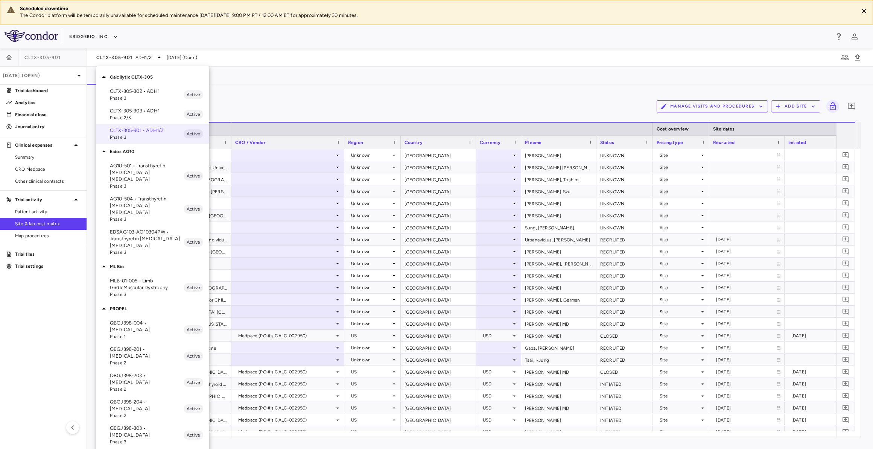
click at [292, 91] on div at bounding box center [436, 224] width 873 height 449
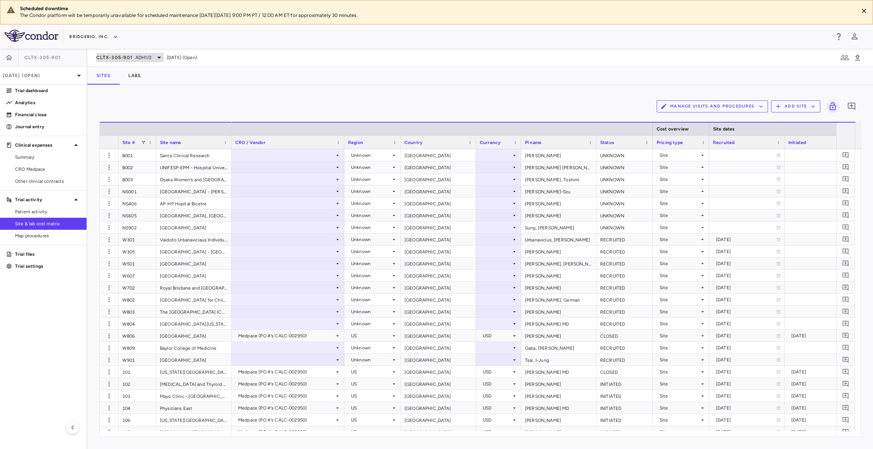
click at [144, 57] on span "ADH1/2" at bounding box center [143, 57] width 16 height 7
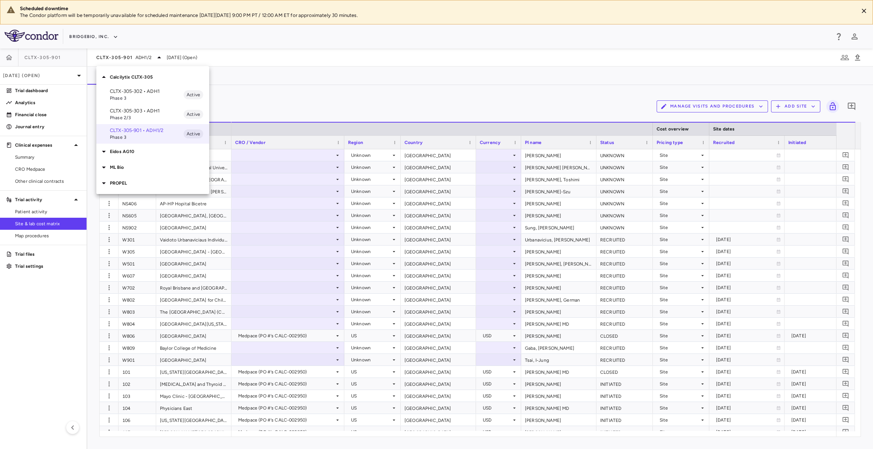
click at [149, 92] on p "CLTX-305-302 • ADH1" at bounding box center [147, 91] width 74 height 7
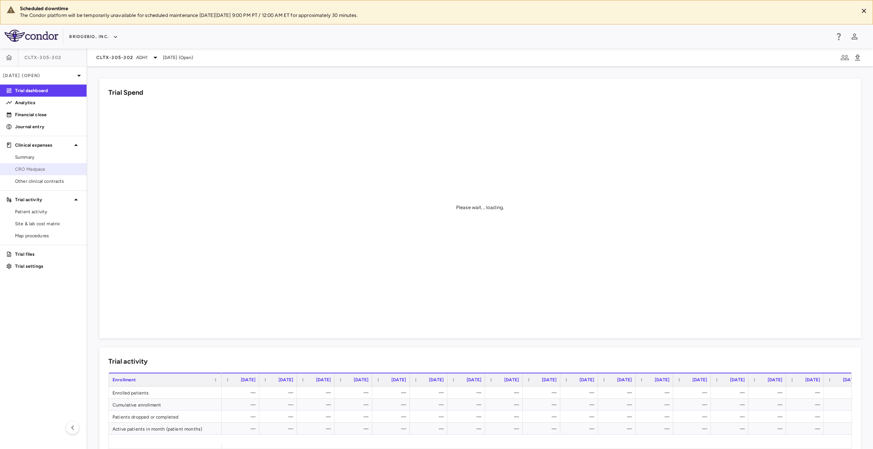
click at [55, 168] on span "CRO Medpace" at bounding box center [47, 169] width 65 height 7
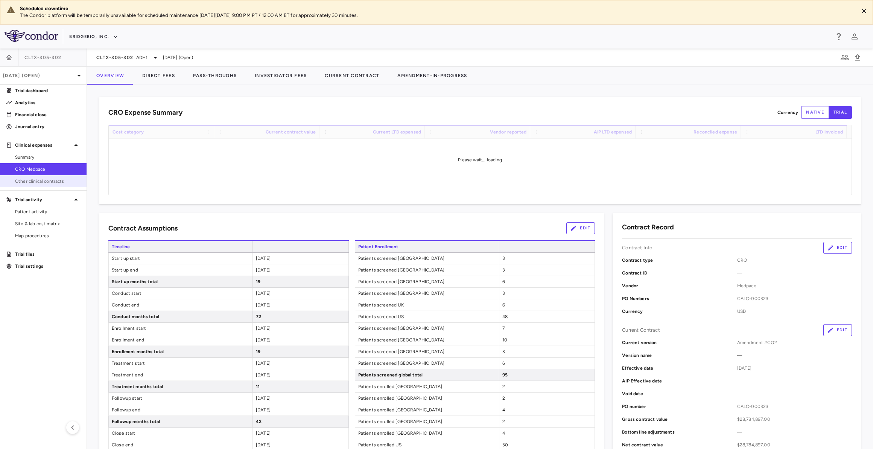
click at [61, 184] on span "Other clinical contracts" at bounding box center [47, 181] width 65 height 7
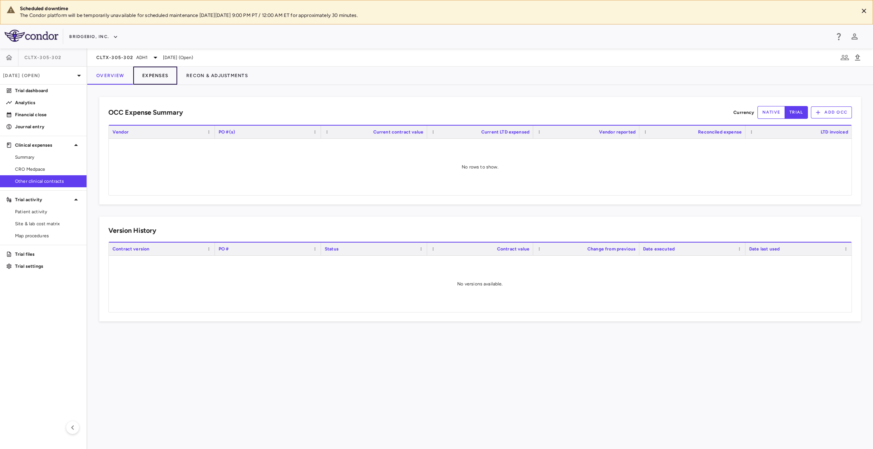
click at [153, 74] on button "Expenses" at bounding box center [155, 76] width 44 height 18
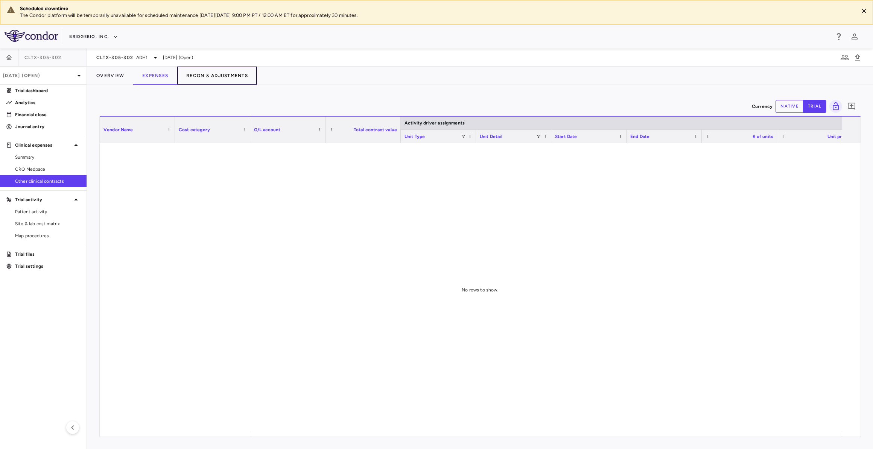
click at [200, 78] on button "Recon & Adjustments" at bounding box center [217, 76] width 80 height 18
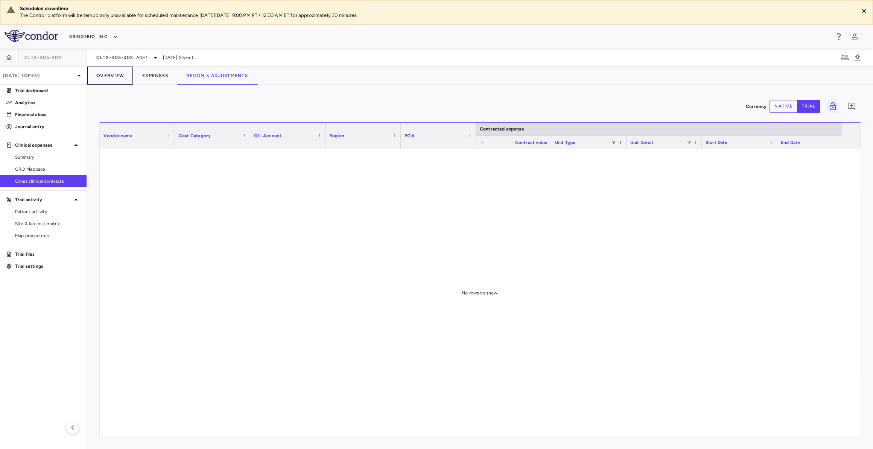
click at [121, 79] on button "Overview" at bounding box center [110, 76] width 46 height 18
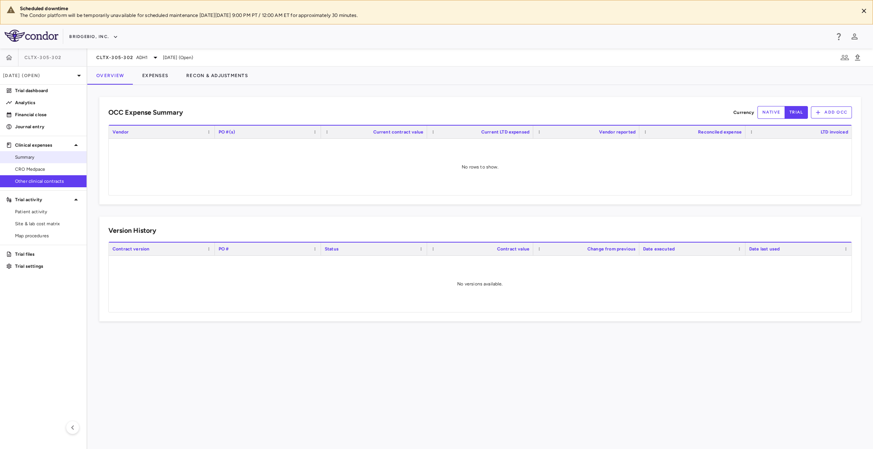
click at [62, 159] on span "Summary" at bounding box center [47, 157] width 65 height 7
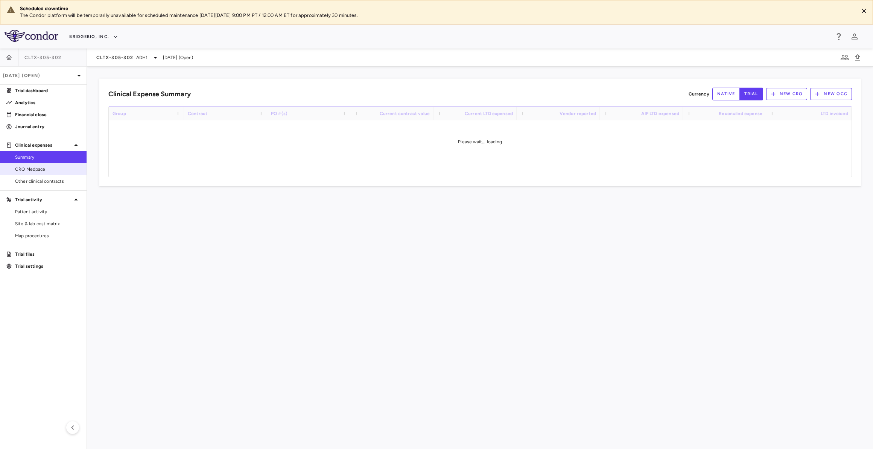
click at [67, 169] on span "CRO Medpace" at bounding box center [47, 169] width 65 height 7
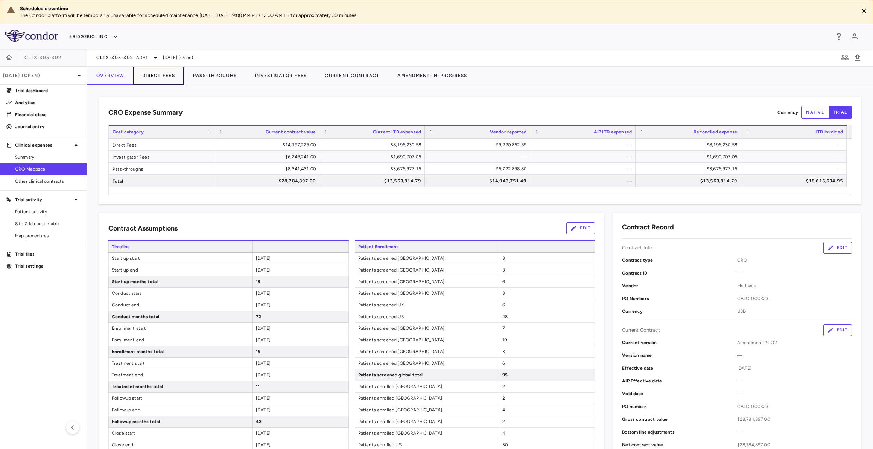
click at [155, 68] on button "Direct Fees" at bounding box center [158, 76] width 51 height 18
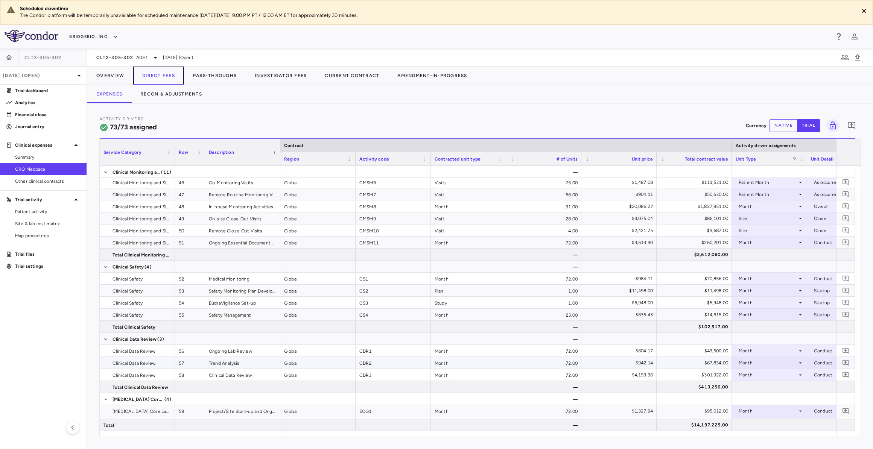
scroll to position [865, 0]
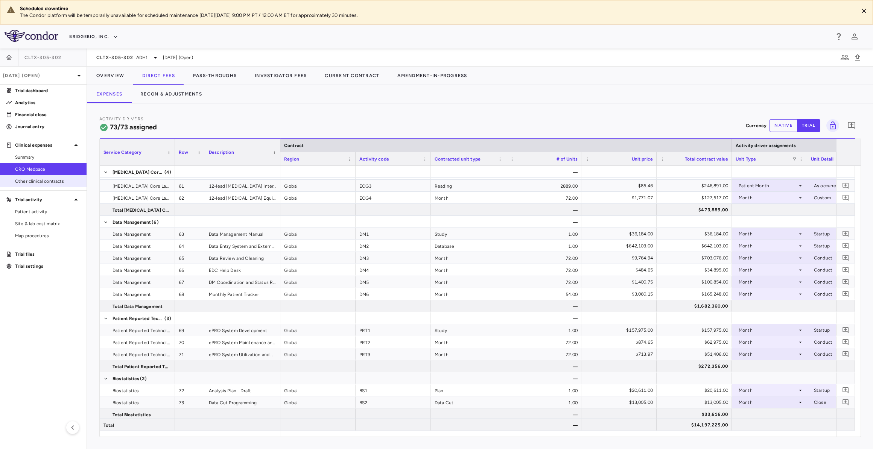
click at [73, 182] on span "Other clinical contracts" at bounding box center [47, 181] width 65 height 7
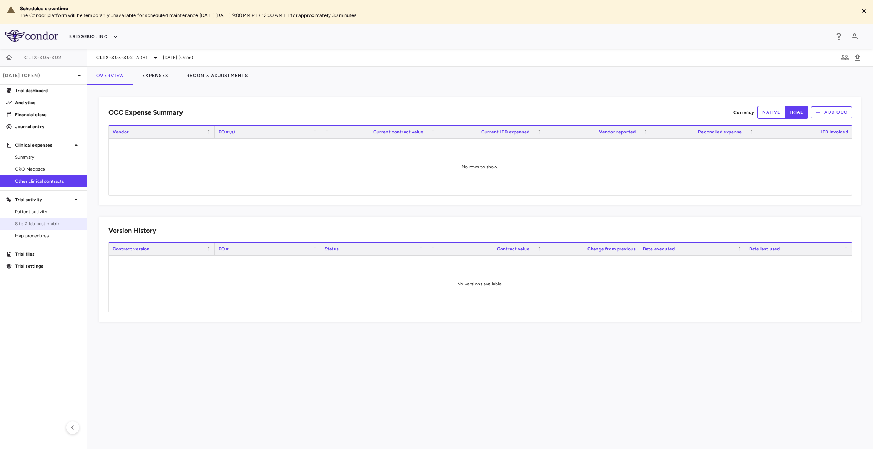
click at [65, 224] on span "Site & lab cost matrix" at bounding box center [47, 223] width 65 height 7
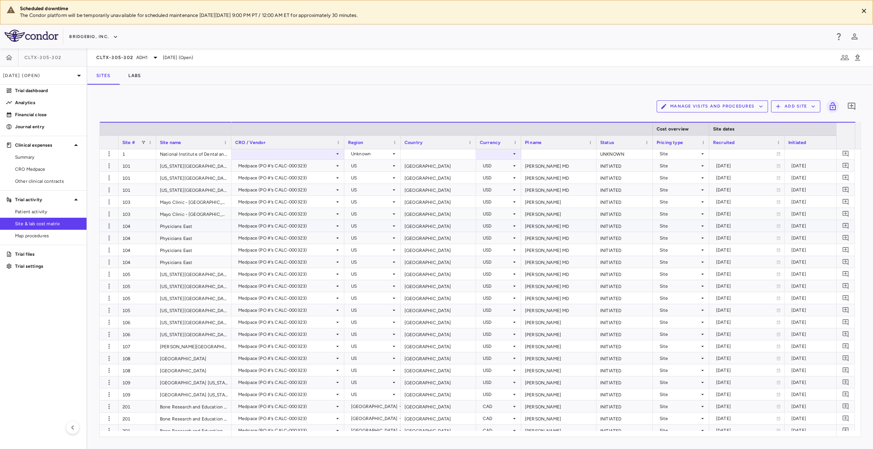
scroll to position [10, 0]
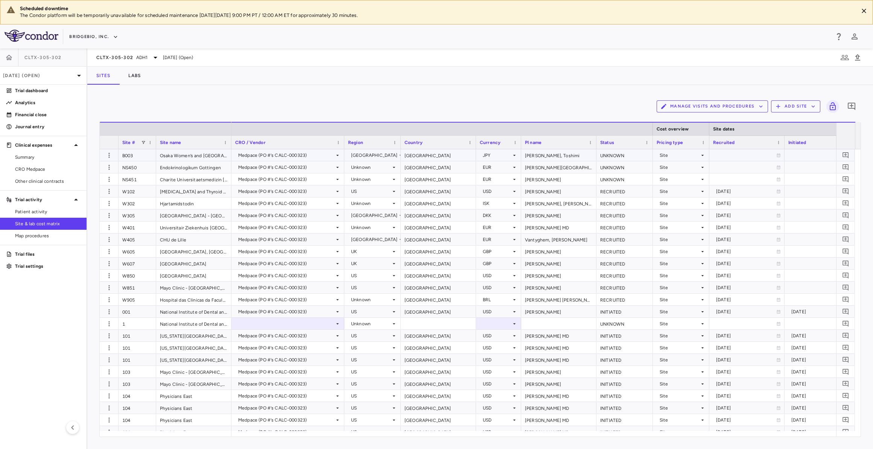
click at [129, 158] on div "B003" at bounding box center [137, 155] width 38 height 12
click at [131, 169] on div "NS450" at bounding box center [137, 167] width 38 height 12
drag, startPoint x: 143, startPoint y: 77, endPoint x: 149, endPoint y: 87, distance: 12.1
click at [143, 76] on button "Labs" at bounding box center [134, 76] width 30 height 18
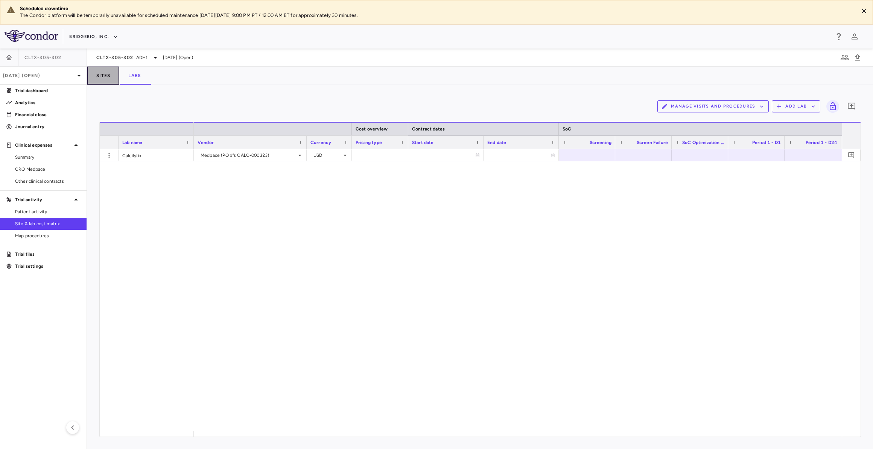
click at [101, 71] on button "Sites" at bounding box center [103, 76] width 32 height 18
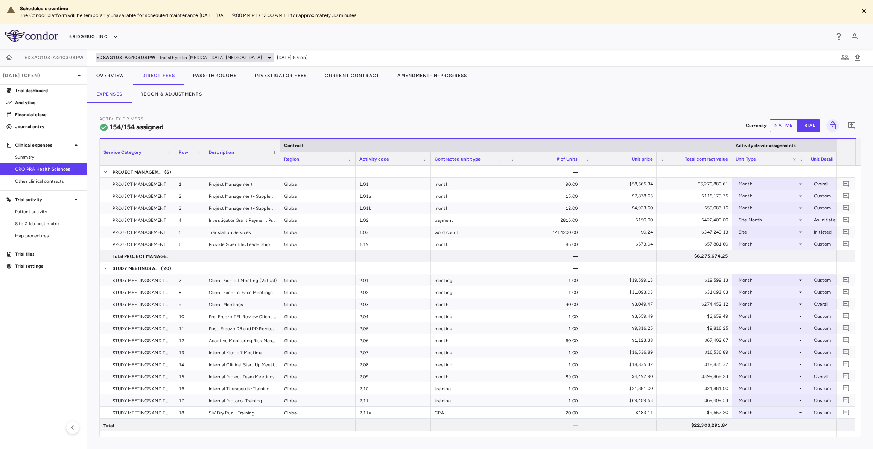
click at [216, 61] on div "EDSAG103-AG10304PW Transthyretin [MEDICAL_DATA] [MEDICAL_DATA]" at bounding box center [185, 57] width 178 height 9
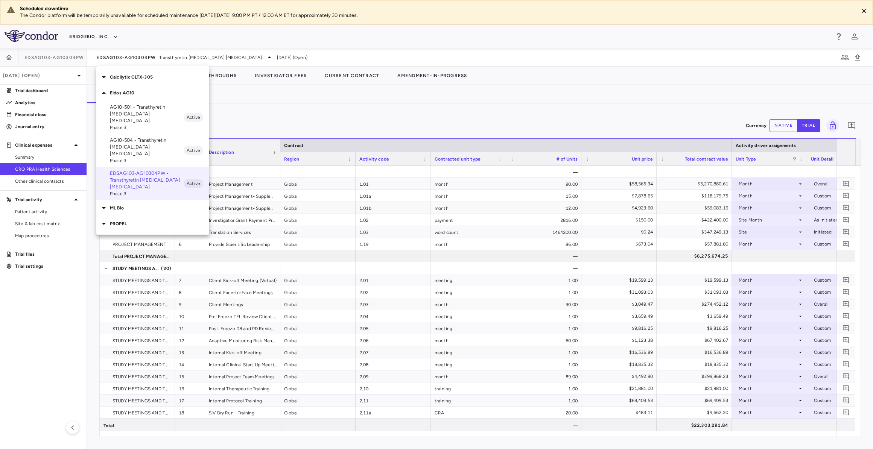
click at [152, 114] on p "AG10-501 • Transthyretin [MEDICAL_DATA] [MEDICAL_DATA]" at bounding box center [147, 114] width 74 height 20
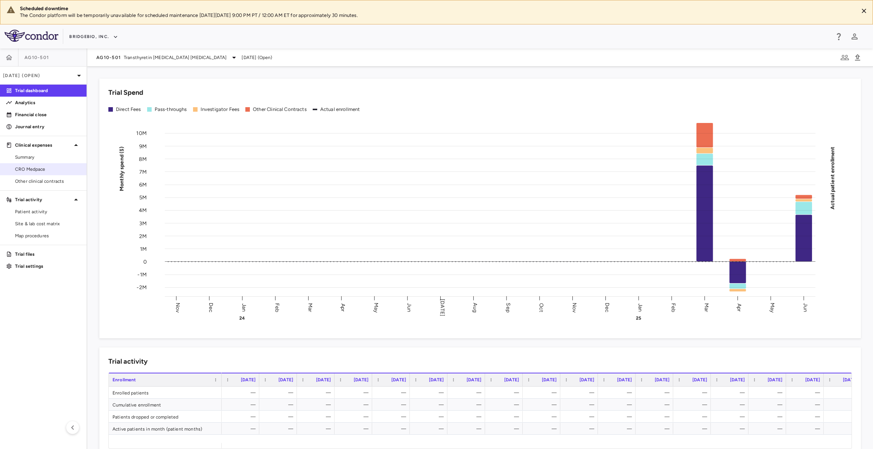
click at [64, 171] on span "CRO Medpace" at bounding box center [47, 169] width 65 height 7
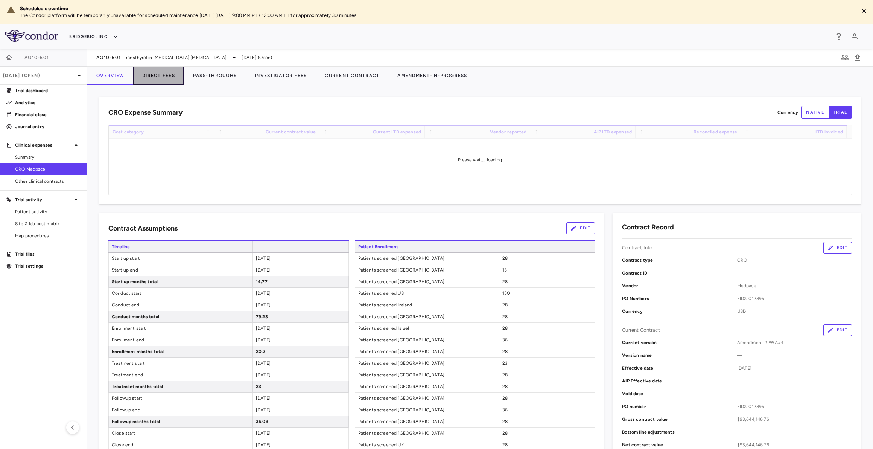
click at [157, 73] on button "Direct Fees" at bounding box center [158, 76] width 51 height 18
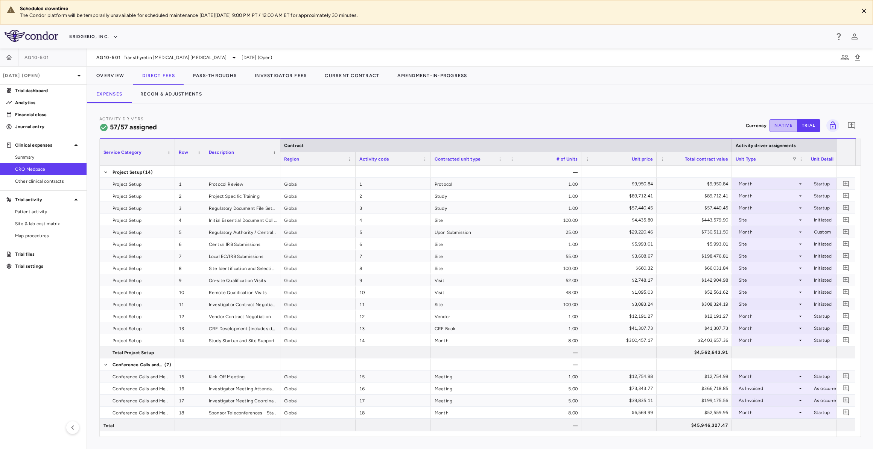
click at [784, 123] on button "native" at bounding box center [783, 125] width 28 height 13
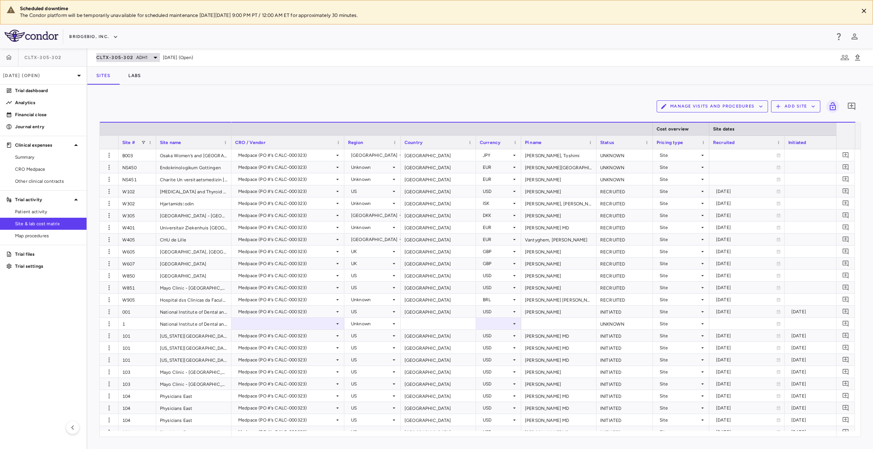
click at [152, 59] on icon at bounding box center [155, 57] width 9 height 9
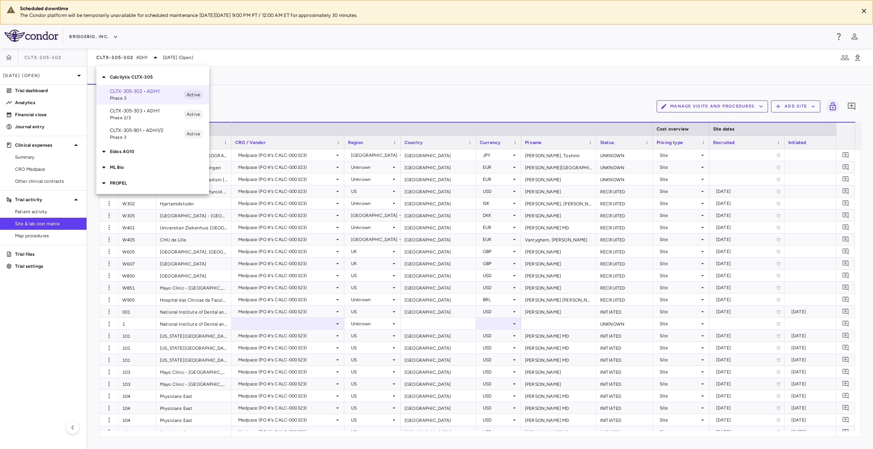
click at [153, 56] on div at bounding box center [436, 224] width 873 height 449
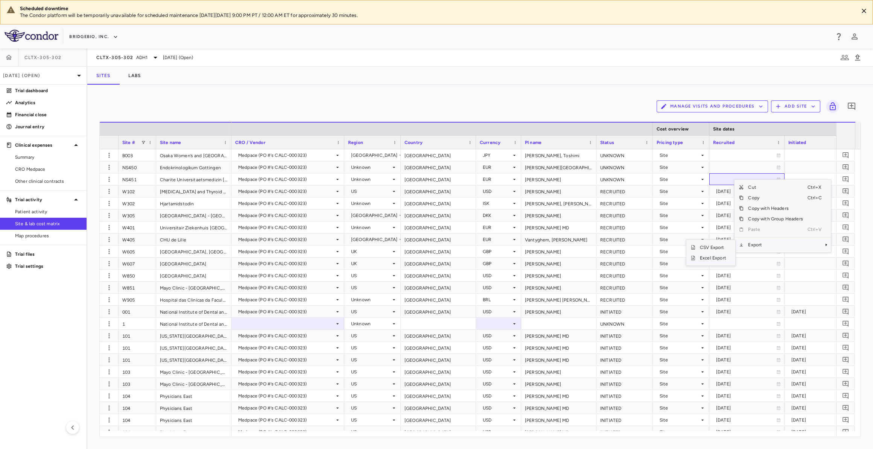
click at [721, 255] on span "Excel Export" at bounding box center [712, 258] width 35 height 11
click at [134, 53] on div "CLTX-305-302 ADH1" at bounding box center [128, 57] width 64 height 9
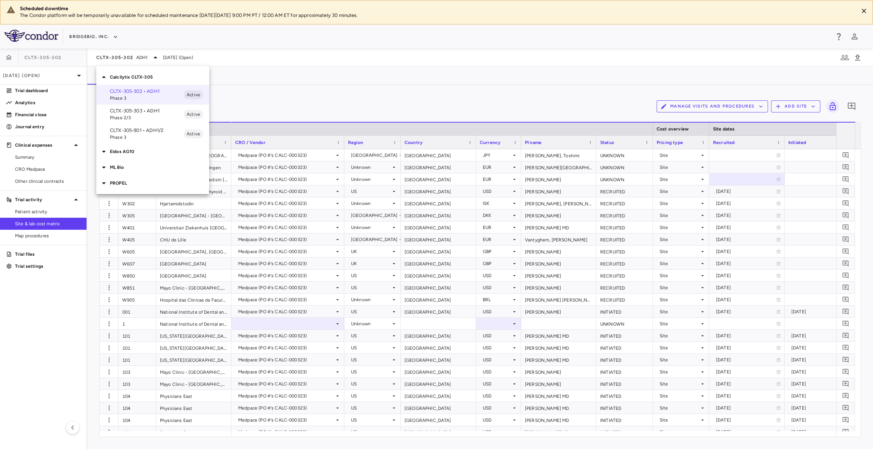
click at [152, 114] on p "CLTX-305-303 • ADH1" at bounding box center [147, 111] width 74 height 7
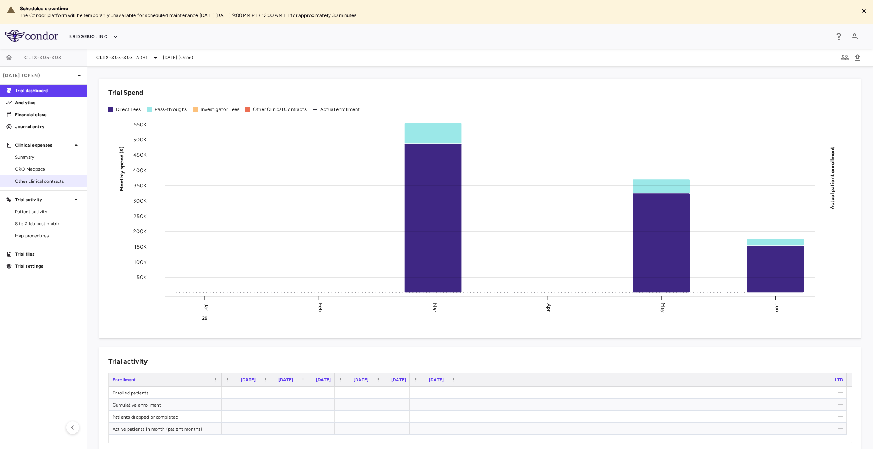
click at [59, 185] on link "Other clinical contracts" at bounding box center [43, 181] width 87 height 11
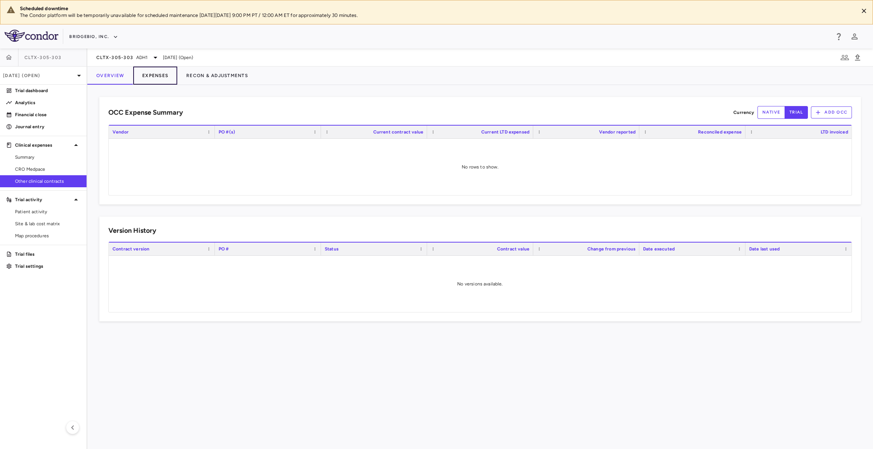
click at [159, 73] on button "Expenses" at bounding box center [155, 76] width 44 height 18
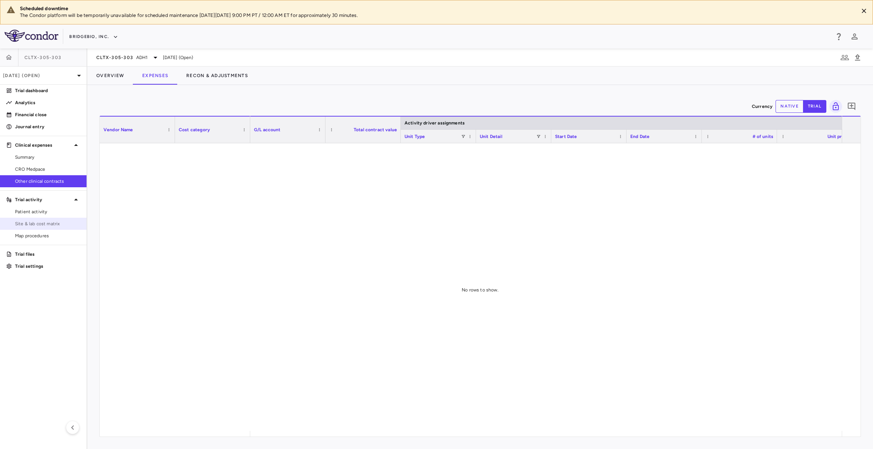
click at [44, 225] on span "Site & lab cost matrix" at bounding box center [47, 223] width 65 height 7
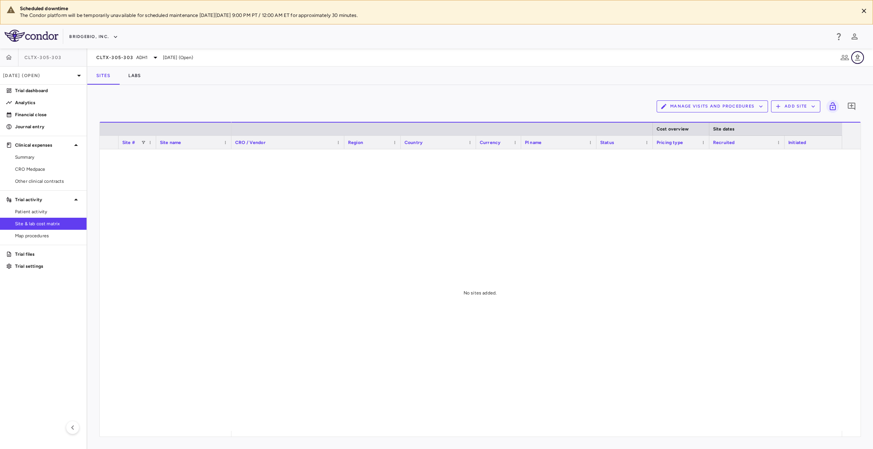
click at [856, 60] on icon "button" at bounding box center [857, 57] width 9 height 9
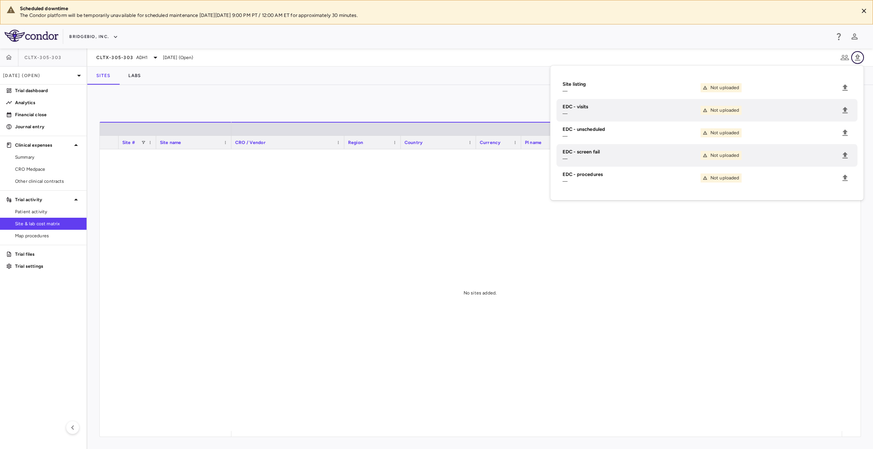
click at [860, 56] on icon "button" at bounding box center [857, 57] width 9 height 9
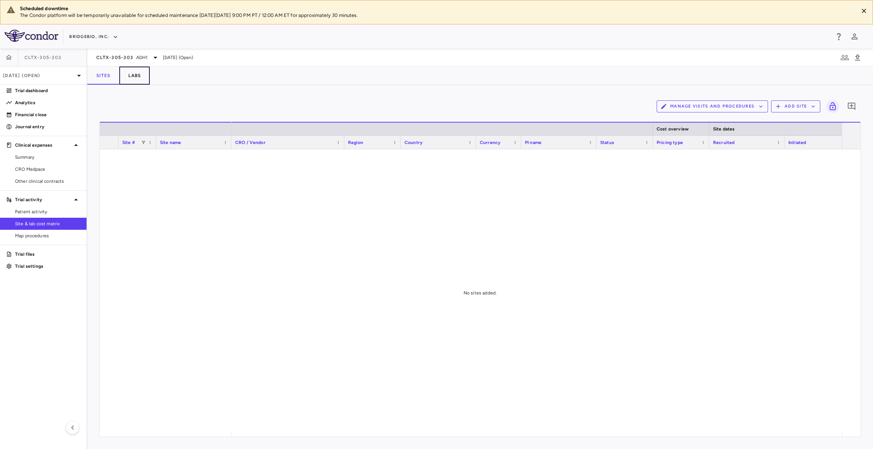
click at [137, 74] on button "Labs" at bounding box center [134, 76] width 30 height 18
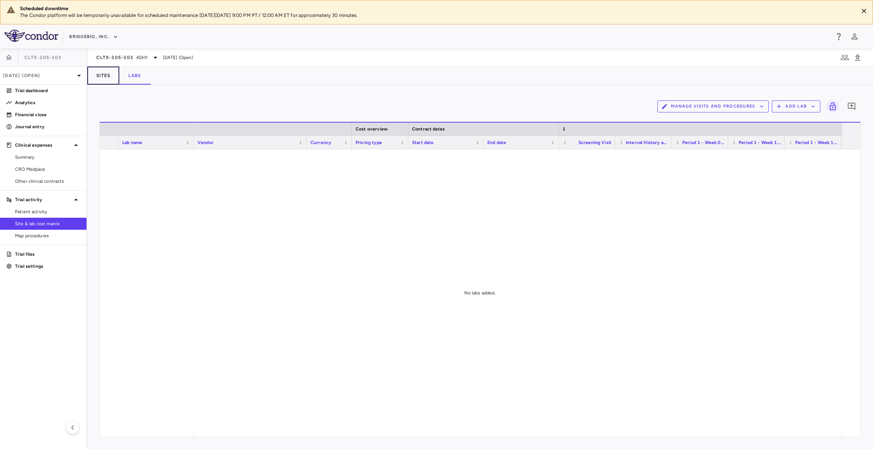
click at [114, 76] on button "Sites" at bounding box center [103, 76] width 32 height 18
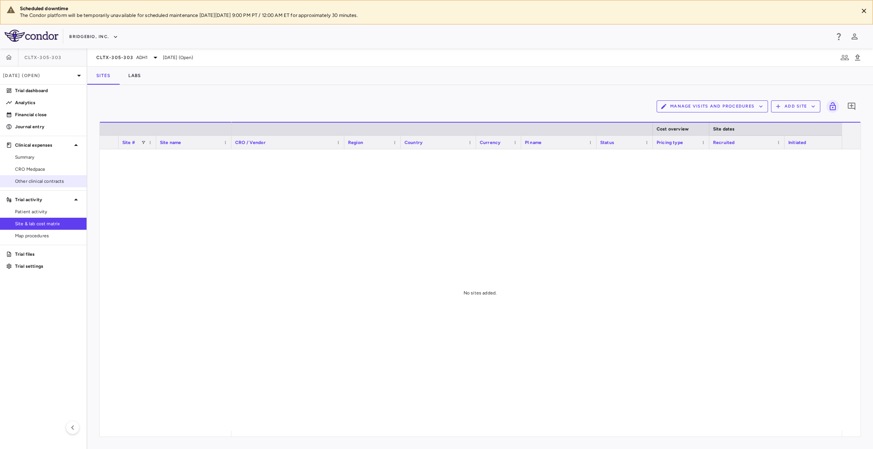
click at [67, 182] on span "Other clinical contracts" at bounding box center [47, 181] width 65 height 7
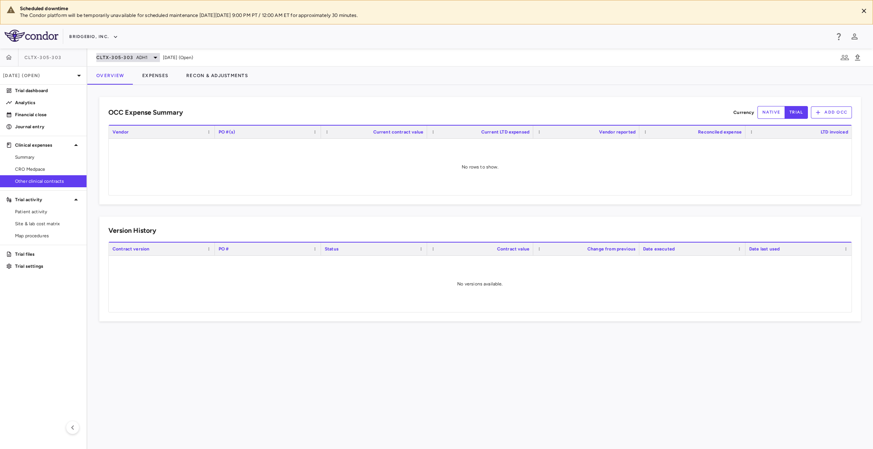
click at [141, 55] on span "ADH1" at bounding box center [142, 57] width 12 height 7
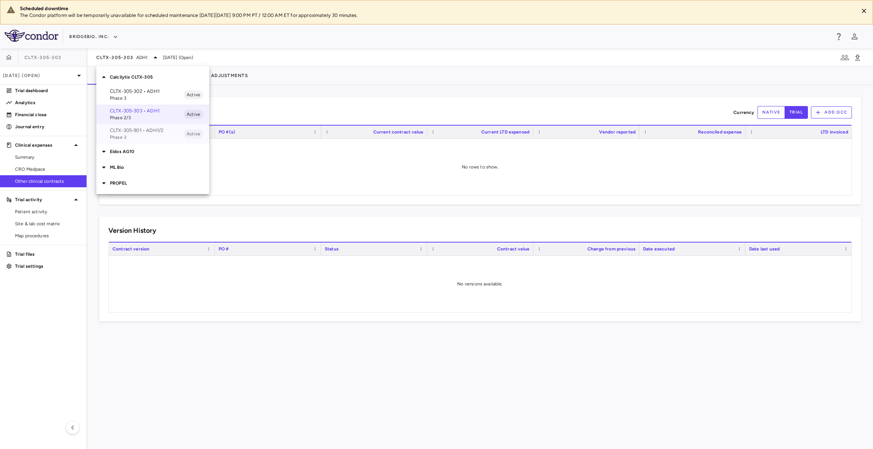
click at [135, 131] on p "CLTX-305-901 • ADH1/2" at bounding box center [147, 130] width 74 height 7
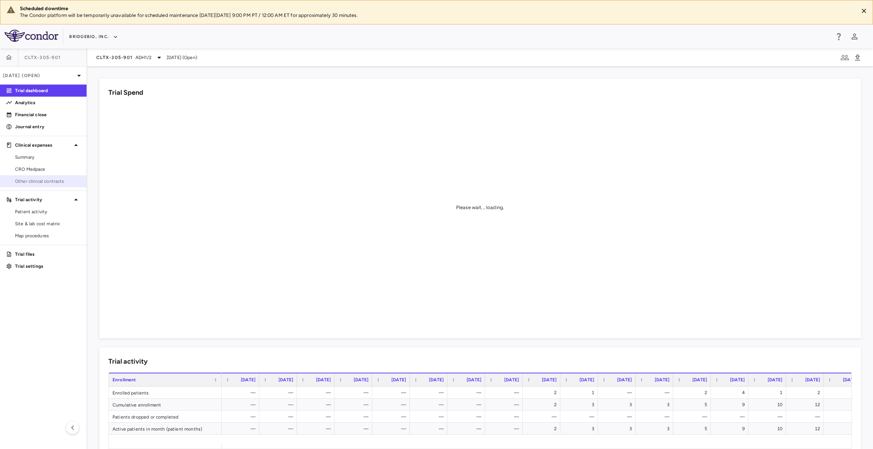
click at [63, 179] on span "Other clinical contracts" at bounding box center [47, 181] width 65 height 7
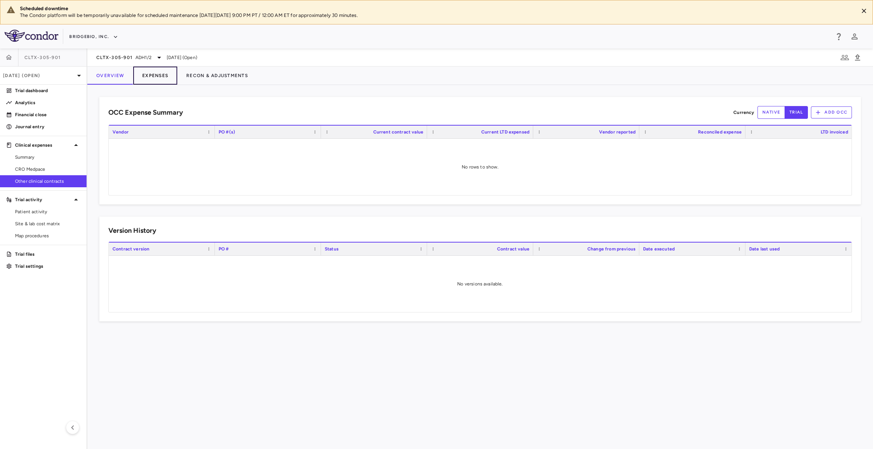
click at [147, 80] on button "Expenses" at bounding box center [155, 76] width 44 height 18
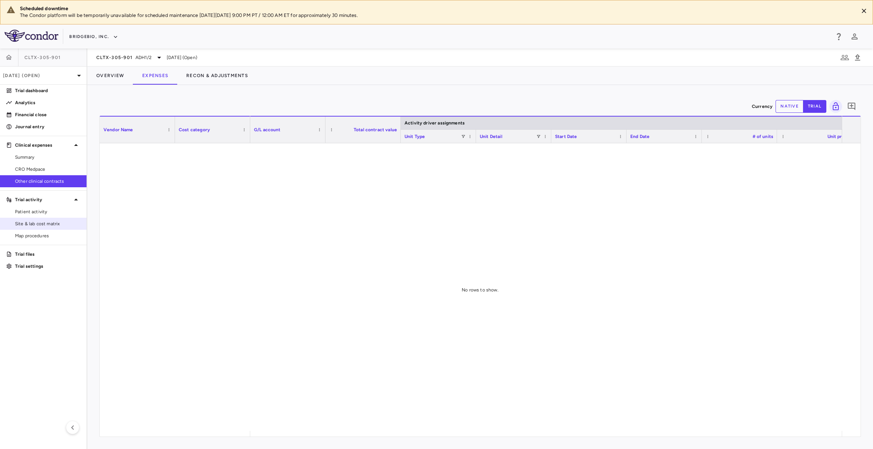
click at [53, 226] on span "Site & lab cost matrix" at bounding box center [47, 223] width 65 height 7
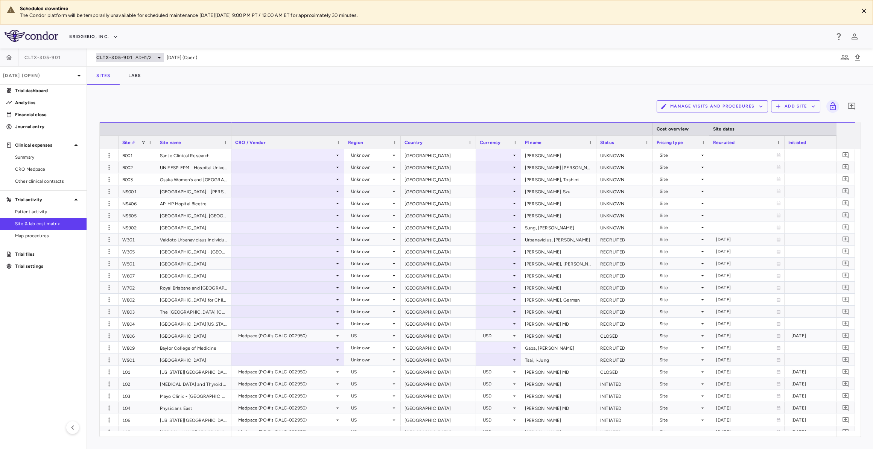
click at [155, 57] on icon at bounding box center [159, 57] width 9 height 9
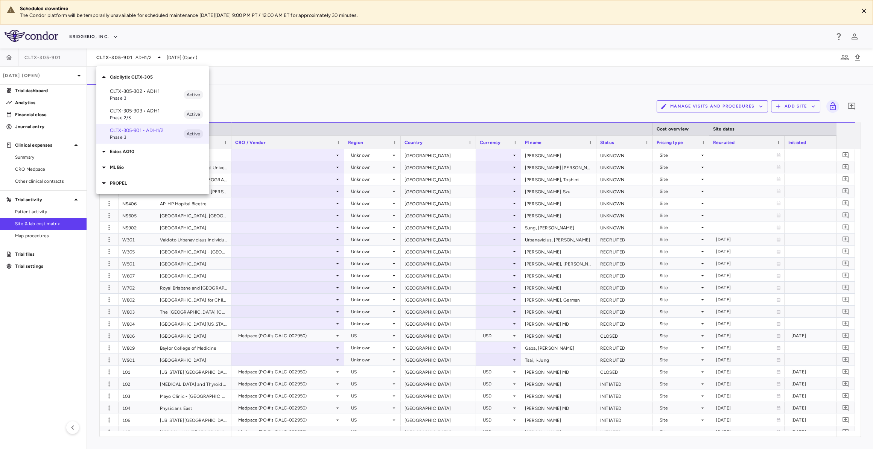
click at [154, 55] on div at bounding box center [436, 224] width 873 height 449
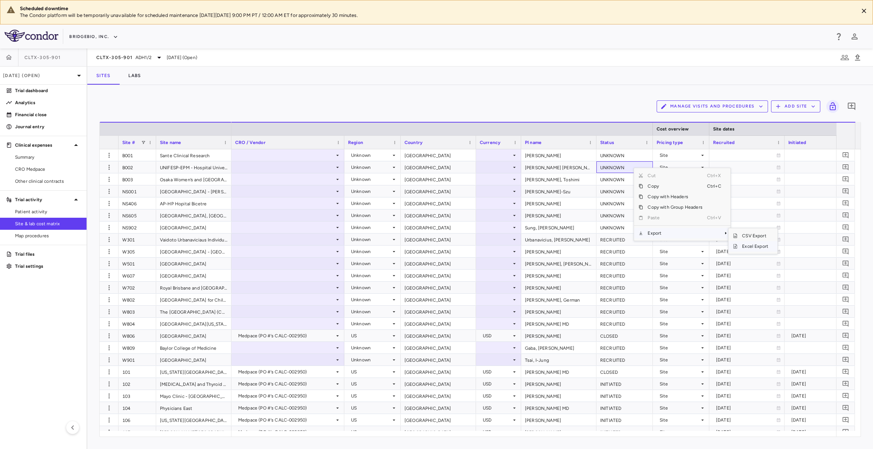
click at [751, 245] on span "Excel Export" at bounding box center [754, 246] width 35 height 11
click at [147, 58] on span "ADH1/2" at bounding box center [143, 57] width 16 height 7
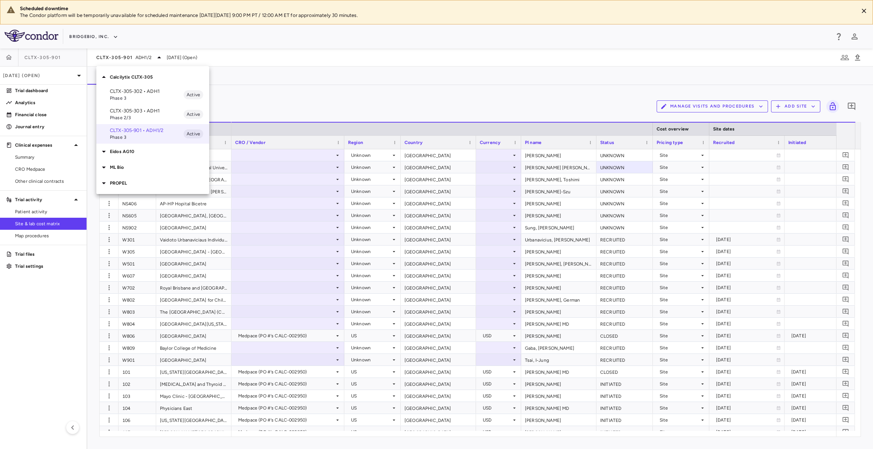
click at [158, 147] on div "Eidos AG10" at bounding box center [152, 152] width 113 height 16
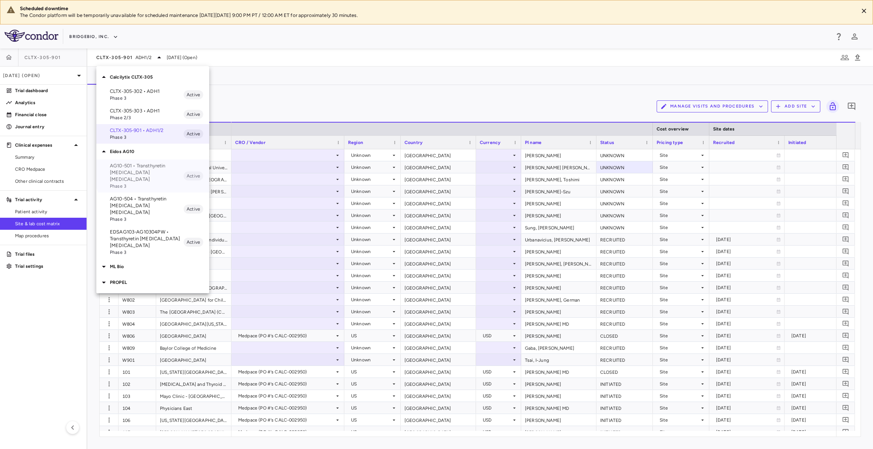
click at [161, 170] on p "AG10-501 • Transthyretin [MEDICAL_DATA] [MEDICAL_DATA]" at bounding box center [147, 172] width 74 height 20
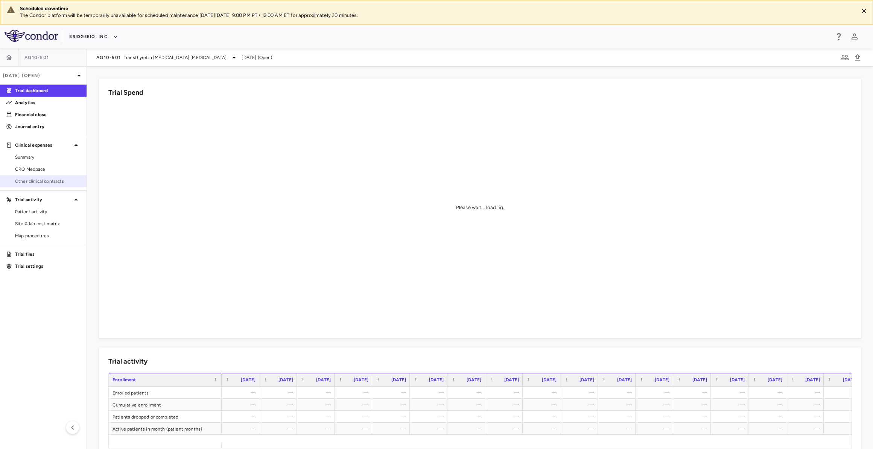
click at [50, 179] on span "Other clinical contracts" at bounding box center [47, 181] width 65 height 7
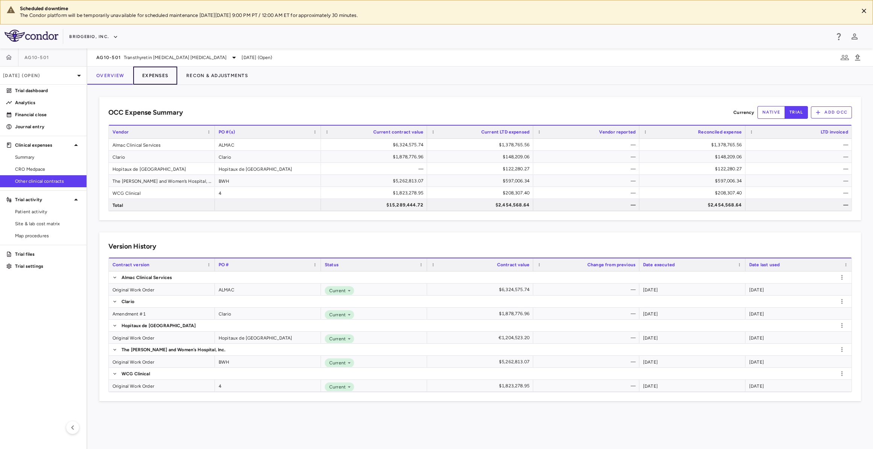
click at [152, 76] on button "Expenses" at bounding box center [155, 76] width 44 height 18
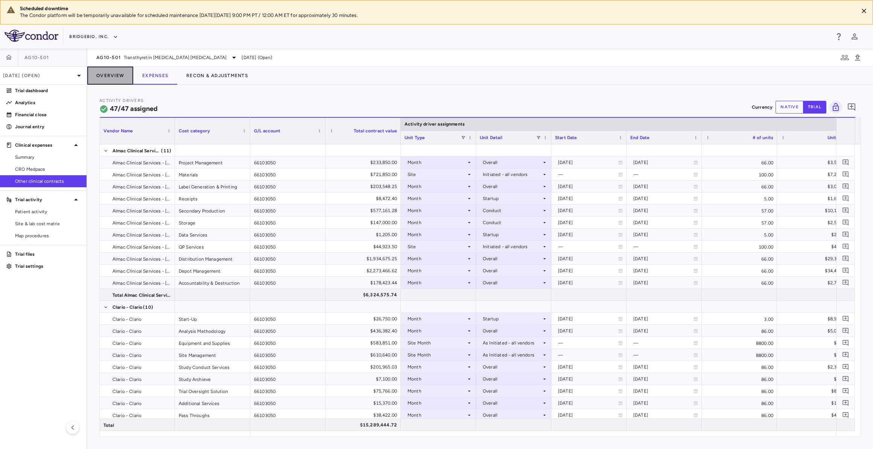
click at [119, 79] on button "Overview" at bounding box center [110, 76] width 46 height 18
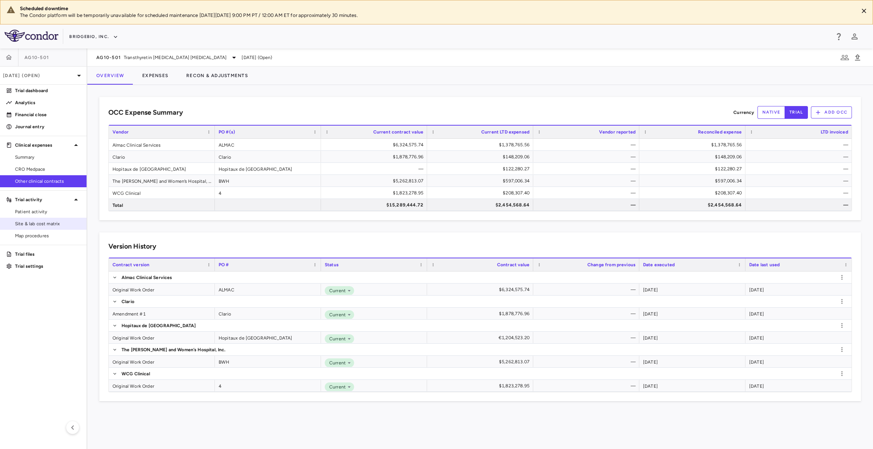
click at [72, 220] on span "Site & lab cost matrix" at bounding box center [47, 223] width 65 height 7
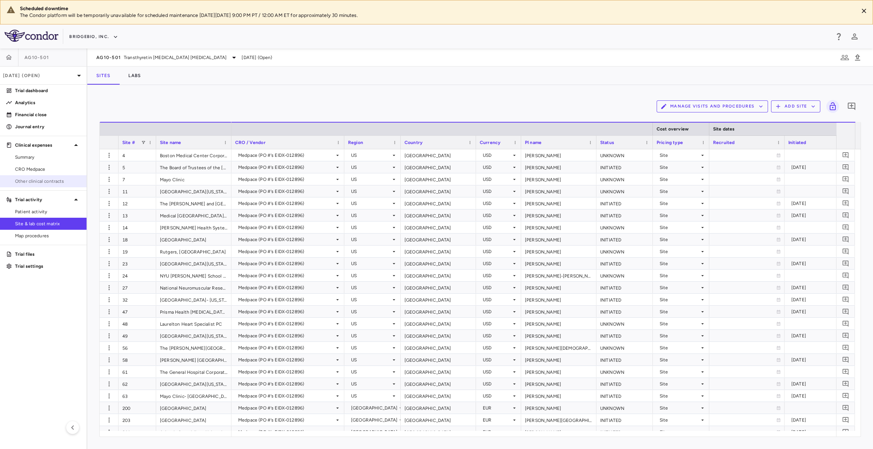
click at [65, 182] on span "Other clinical contracts" at bounding box center [47, 181] width 65 height 7
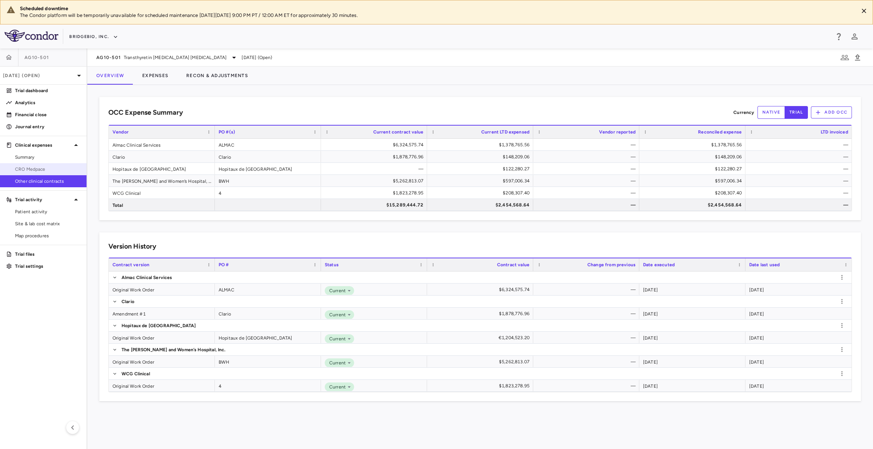
click at [70, 172] on span "CRO Medpace" at bounding box center [47, 169] width 65 height 7
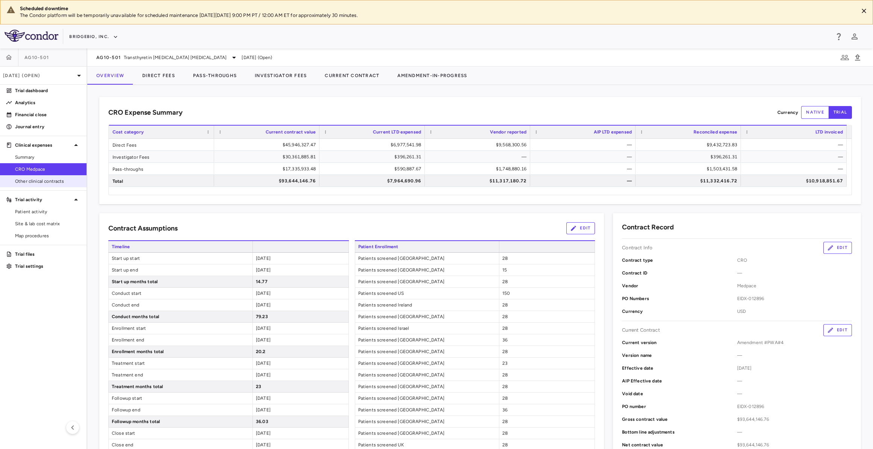
click at [69, 176] on link "Other clinical contracts" at bounding box center [43, 181] width 87 height 11
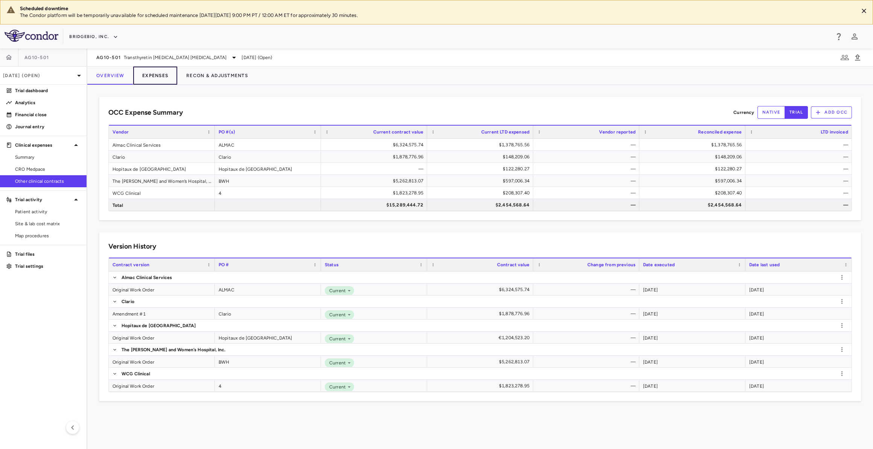
click at [148, 72] on button "Expenses" at bounding box center [155, 76] width 44 height 18
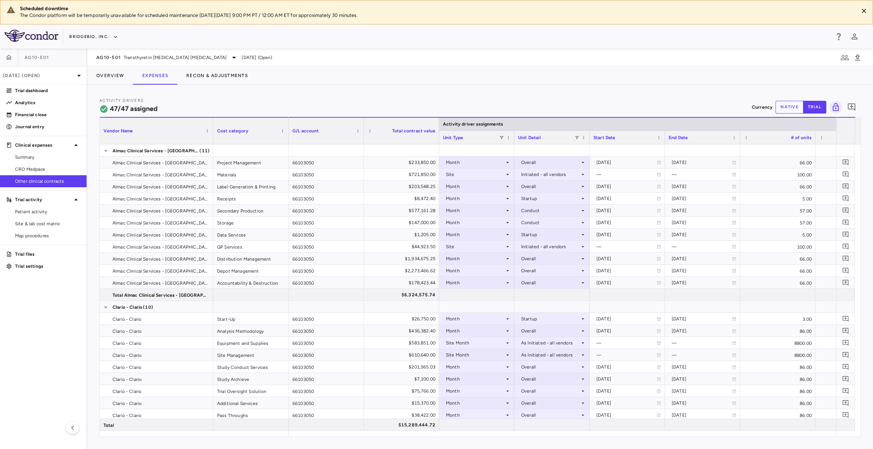
drag, startPoint x: 174, startPoint y: 130, endPoint x: 212, endPoint y: 132, distance: 38.1
click at [212, 132] on div at bounding box center [212, 131] width 3 height 26
click at [71, 222] on span "Site & lab cost matrix" at bounding box center [47, 223] width 65 height 7
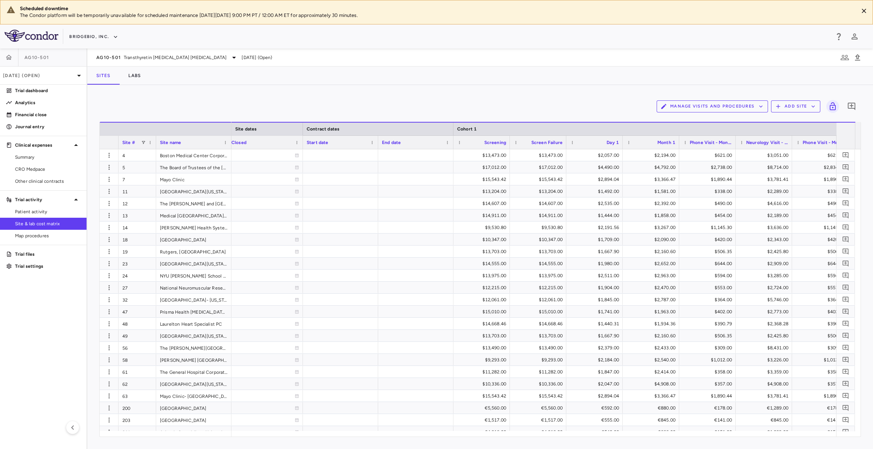
scroll to position [0, 737]
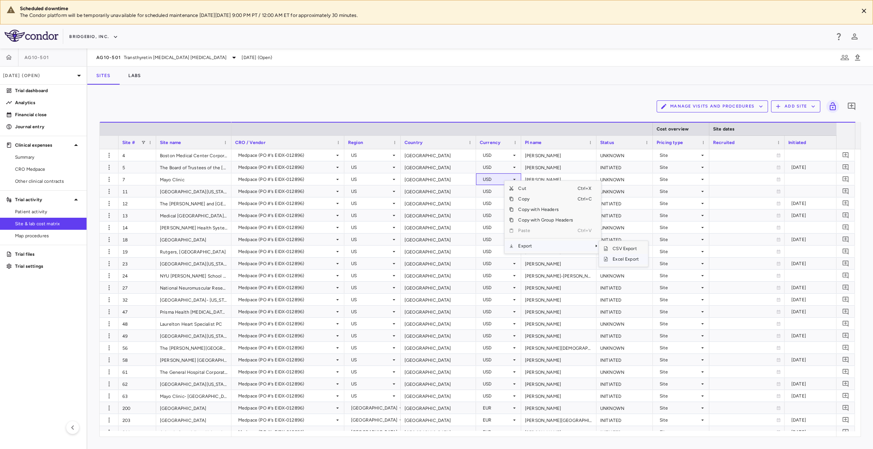
click at [624, 256] on span "Excel Export" at bounding box center [625, 259] width 35 height 11
click at [63, 176] on link "Other clinical contracts" at bounding box center [43, 181] width 87 height 11
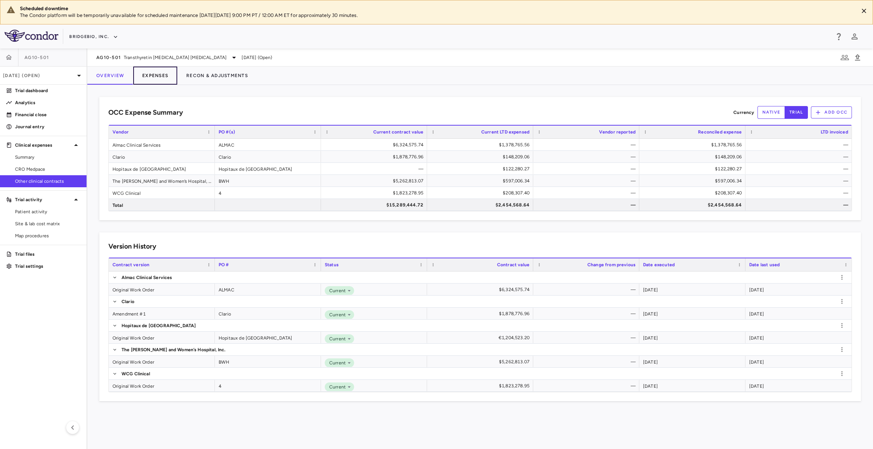
click at [166, 81] on button "Expenses" at bounding box center [155, 76] width 44 height 18
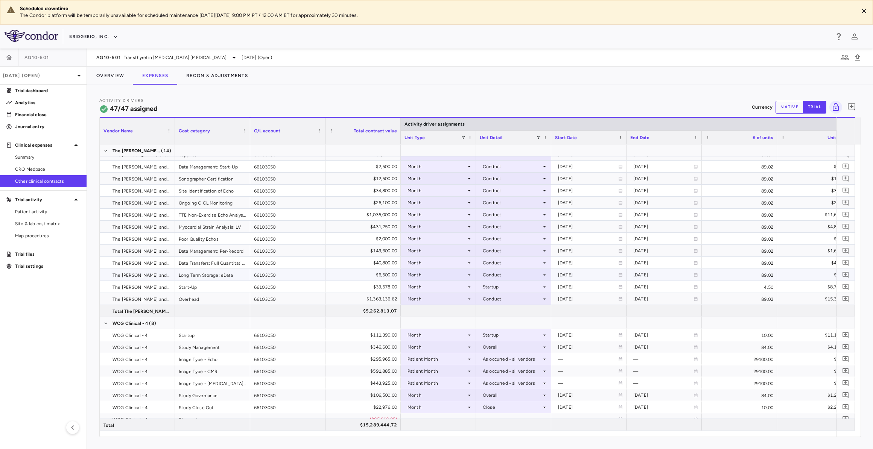
scroll to position [434, 0]
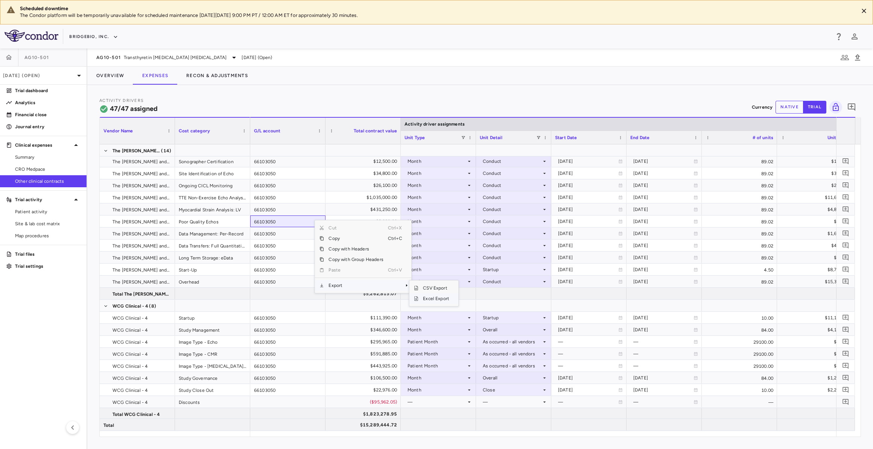
click at [428, 297] on span "Excel Export" at bounding box center [435, 298] width 35 height 11
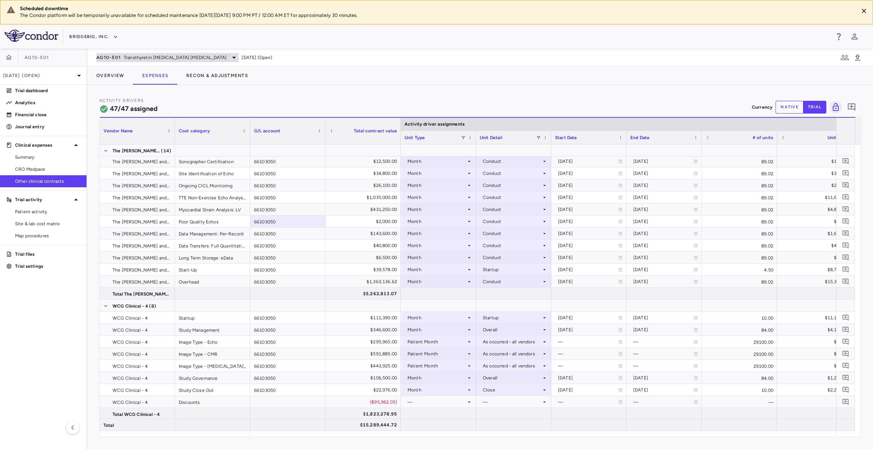
click at [138, 59] on span "Transthyretin [MEDICAL_DATA] [MEDICAL_DATA]" at bounding box center [175, 57] width 103 height 7
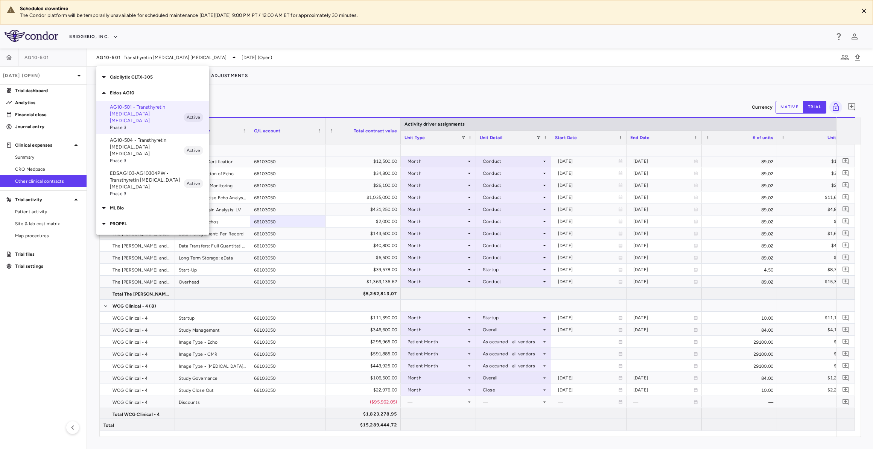
click at [147, 157] on span "Phase 3" at bounding box center [147, 160] width 74 height 7
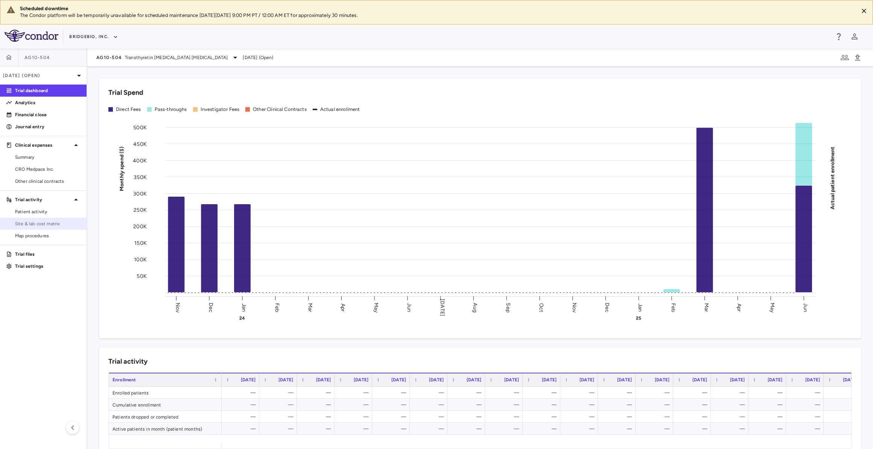
click at [65, 224] on span "Site & lab cost matrix" at bounding box center [47, 223] width 65 height 7
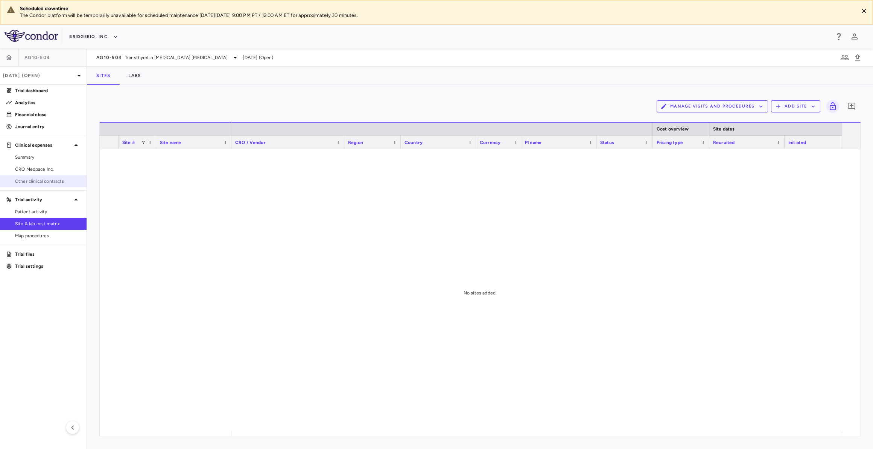
click at [64, 176] on link "Other clinical contracts" at bounding box center [43, 181] width 87 height 11
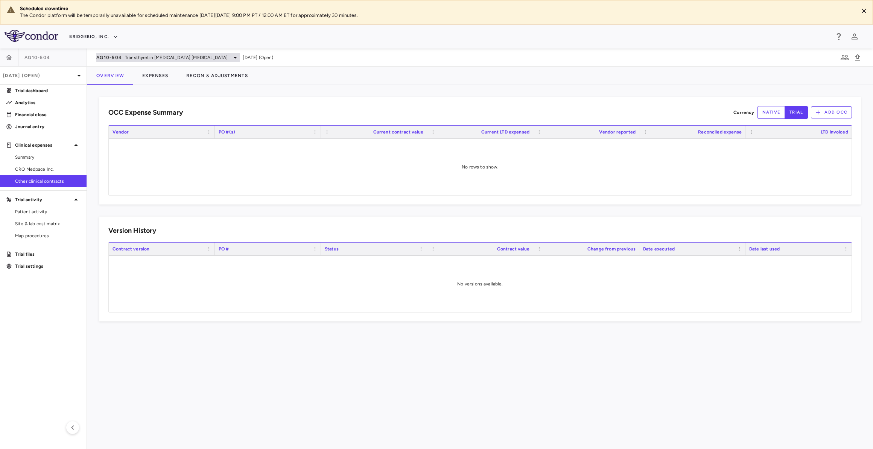
click at [146, 53] on div "AG10-504 Transthyretin [MEDICAL_DATA] [MEDICAL_DATA]" at bounding box center [167, 57] width 143 height 9
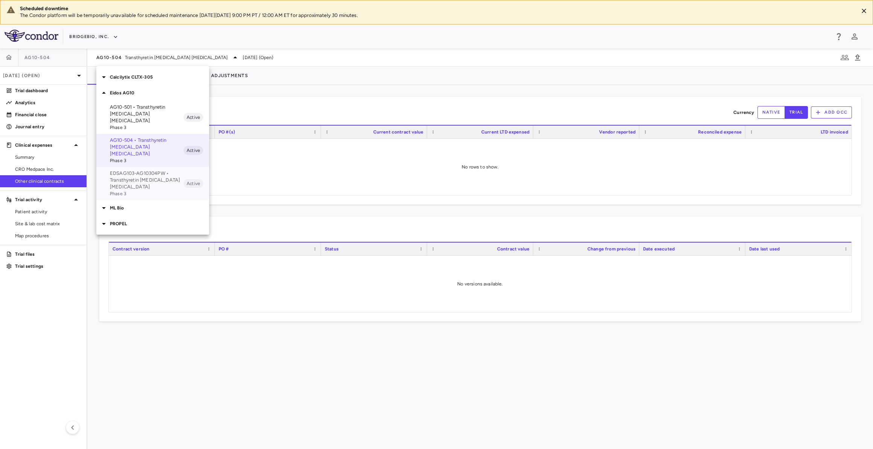
click at [162, 175] on p "EDSAG103-AG10304PW • Transthyretin [MEDICAL_DATA] [MEDICAL_DATA]" at bounding box center [147, 180] width 74 height 20
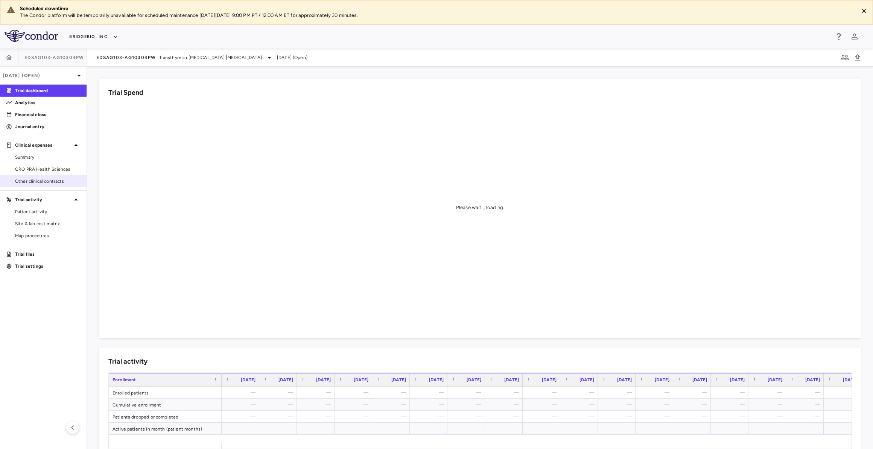
click at [60, 179] on span "Other clinical contracts" at bounding box center [47, 181] width 65 height 7
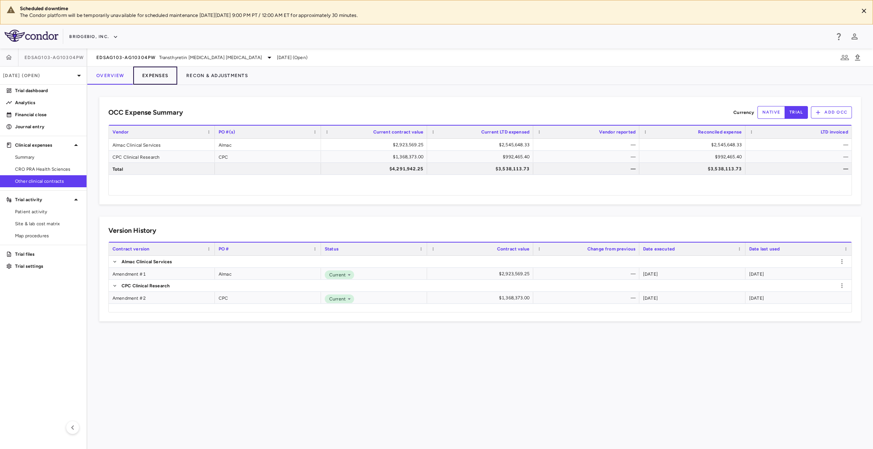
click at [159, 77] on button "Expenses" at bounding box center [155, 76] width 44 height 18
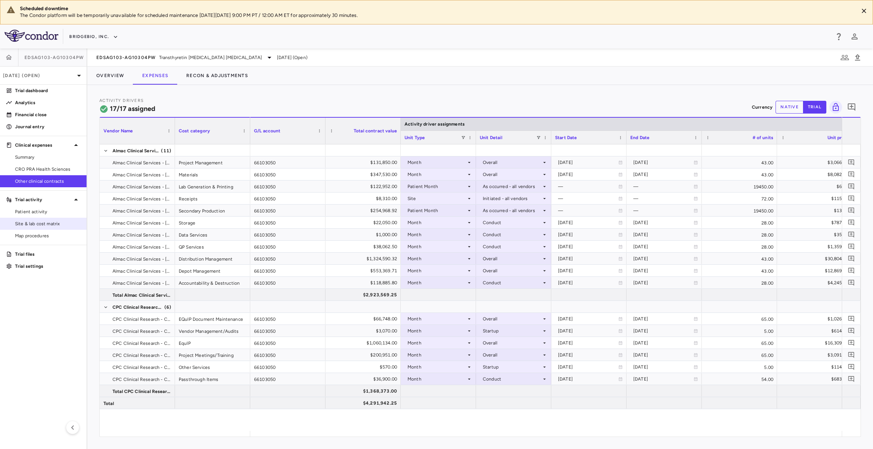
click at [45, 225] on span "Site & lab cost matrix" at bounding box center [47, 223] width 65 height 7
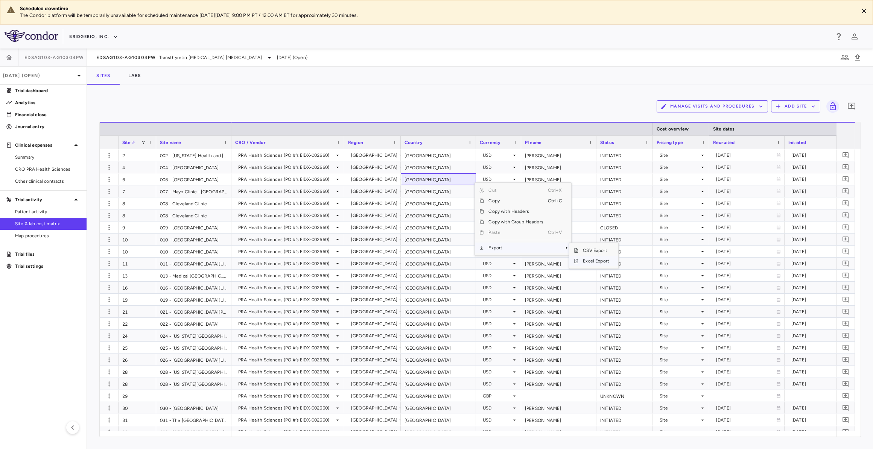
click at [585, 262] on span "Excel Export" at bounding box center [595, 261] width 35 height 11
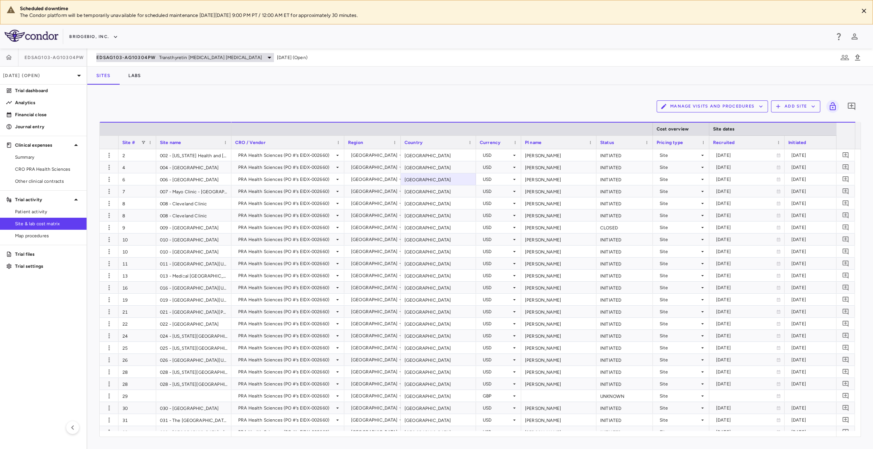
click at [180, 59] on span "Transthyretin [MEDICAL_DATA] [MEDICAL_DATA]" at bounding box center [210, 57] width 103 height 7
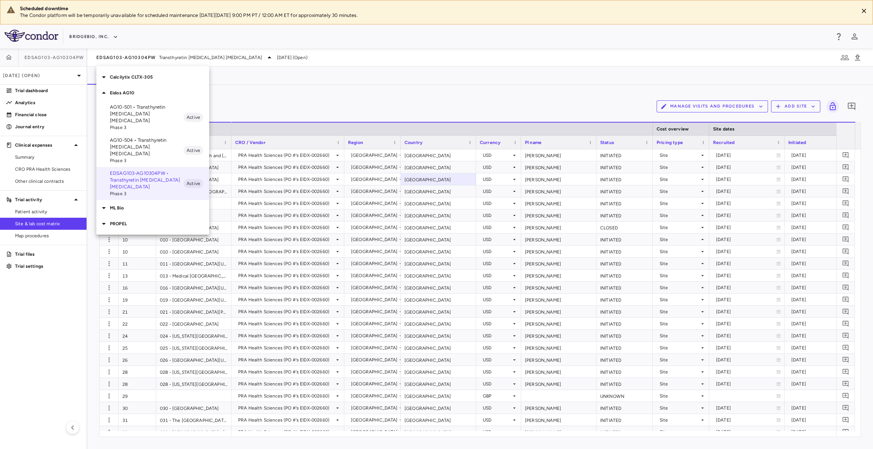
click at [139, 200] on div "ML Bio" at bounding box center [152, 208] width 113 height 16
click at [139, 219] on p "MLB-01-005 • Limb GirdleMuscular Dystrophy" at bounding box center [147, 226] width 74 height 14
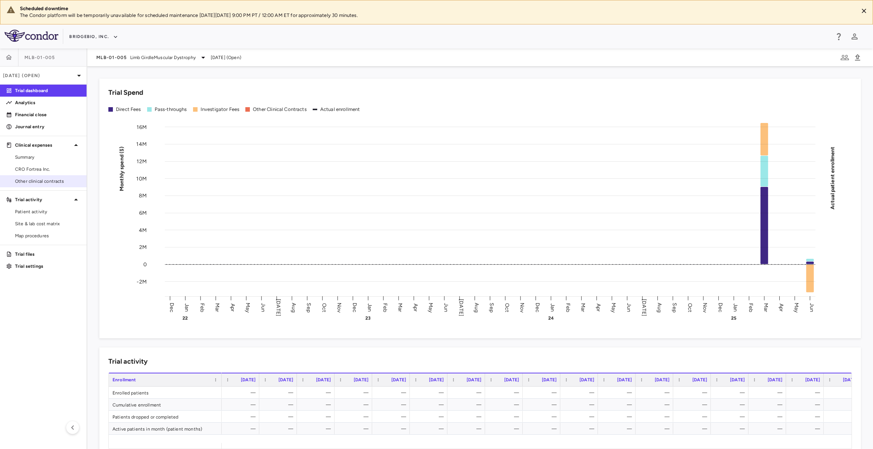
click at [58, 176] on link "Other clinical contracts" at bounding box center [43, 181] width 87 height 11
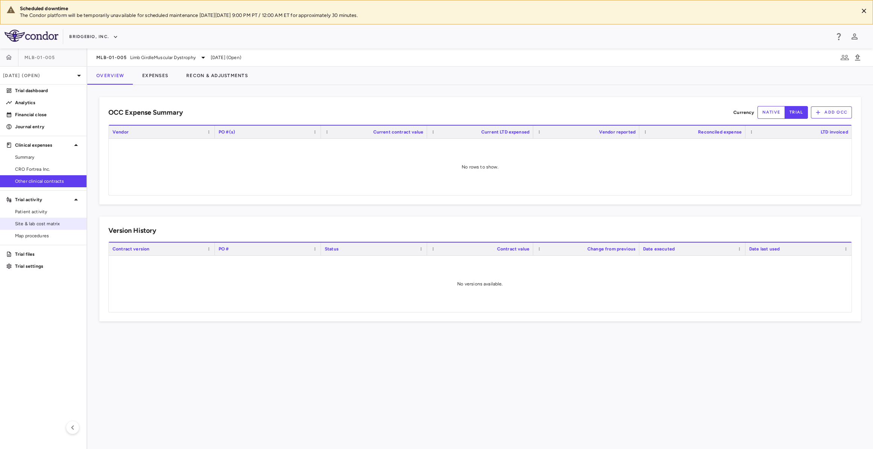
click at [59, 224] on span "Site & lab cost matrix" at bounding box center [47, 223] width 65 height 7
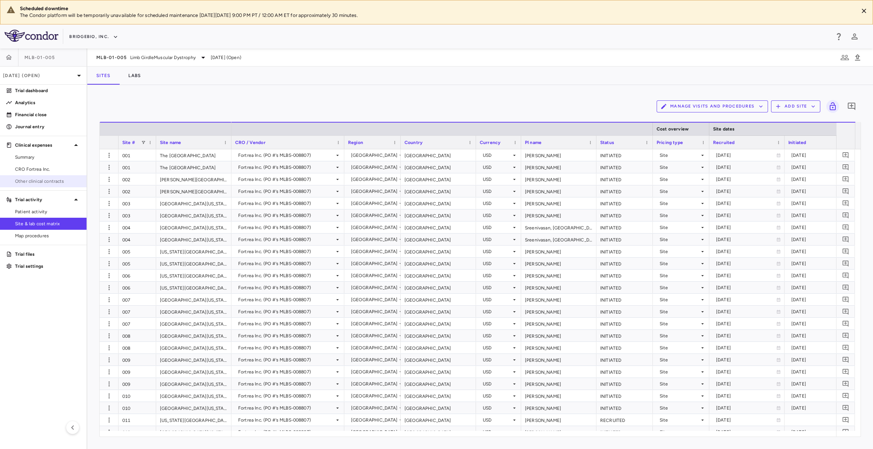
click at [47, 176] on link "Other clinical contracts" at bounding box center [43, 181] width 87 height 11
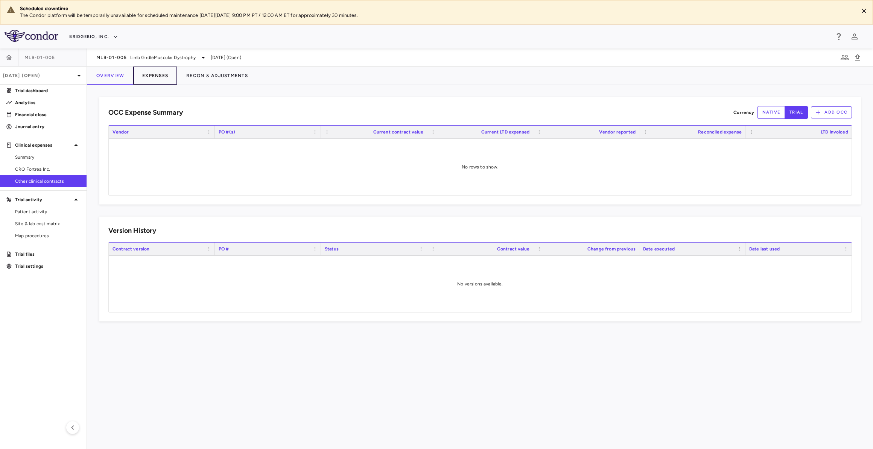
click at [160, 77] on button "Expenses" at bounding box center [155, 76] width 44 height 18
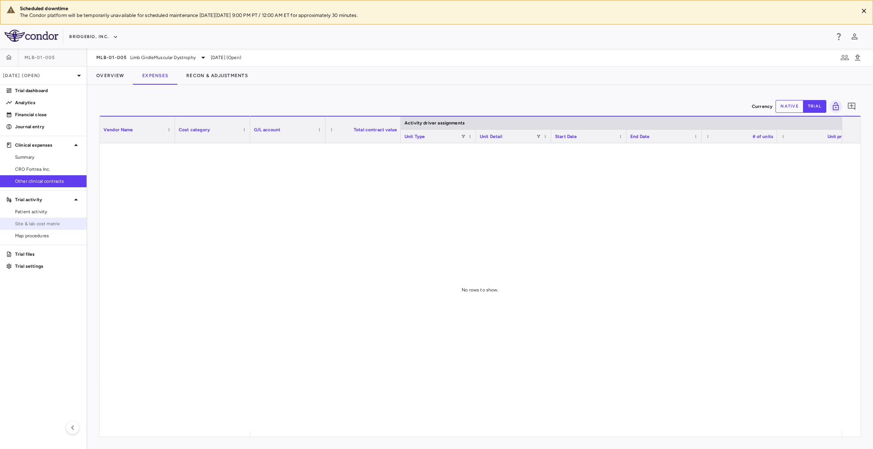
click at [48, 222] on span "Site & lab cost matrix" at bounding box center [47, 223] width 65 height 7
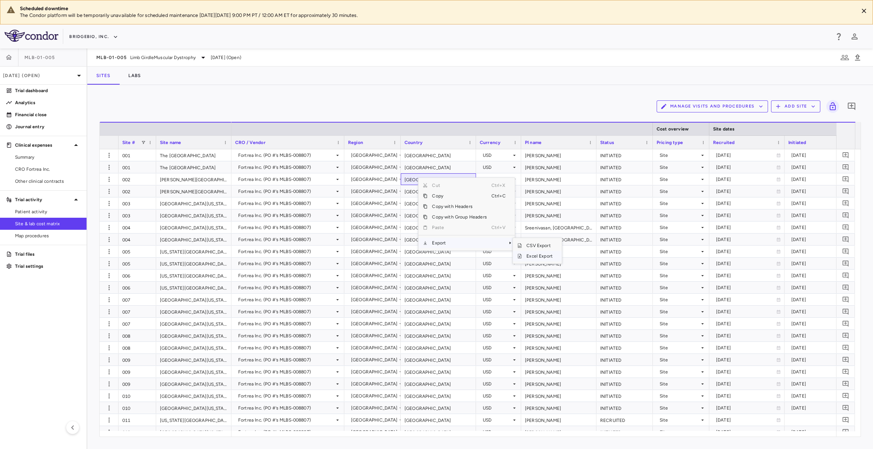
drag, startPoint x: 540, startPoint y: 256, endPoint x: 541, endPoint y: 252, distance: 4.7
click at [539, 257] on span "Excel Export" at bounding box center [539, 256] width 35 height 11
click at [153, 59] on span "Limb GirdleMuscular Dystrophy" at bounding box center [162, 57] width 65 height 7
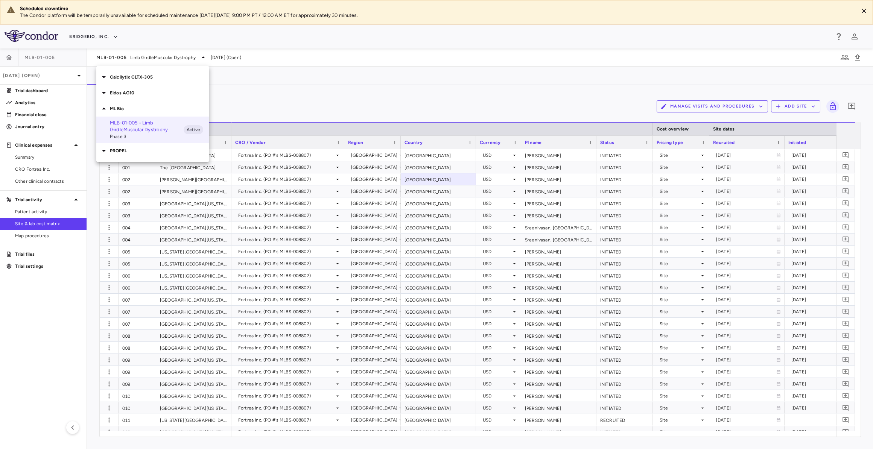
click at [152, 148] on p "PROPEL" at bounding box center [159, 150] width 99 height 7
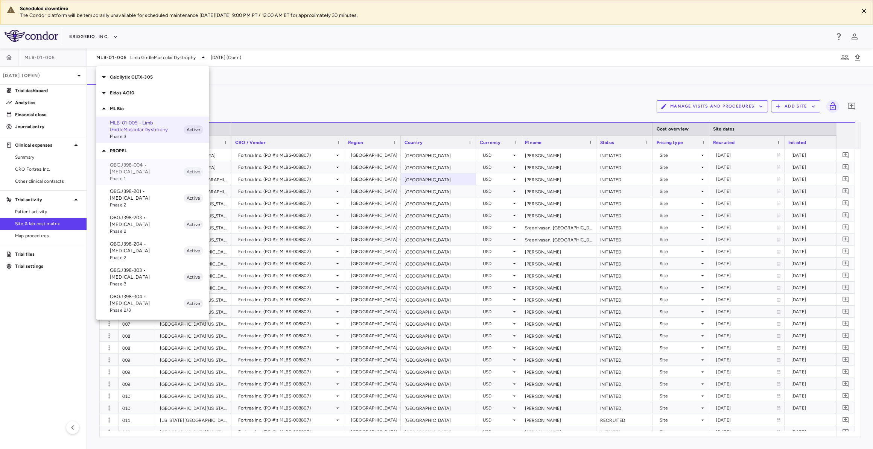
click at [153, 172] on p "QBGJ398-004 • [MEDICAL_DATA]" at bounding box center [147, 169] width 74 height 14
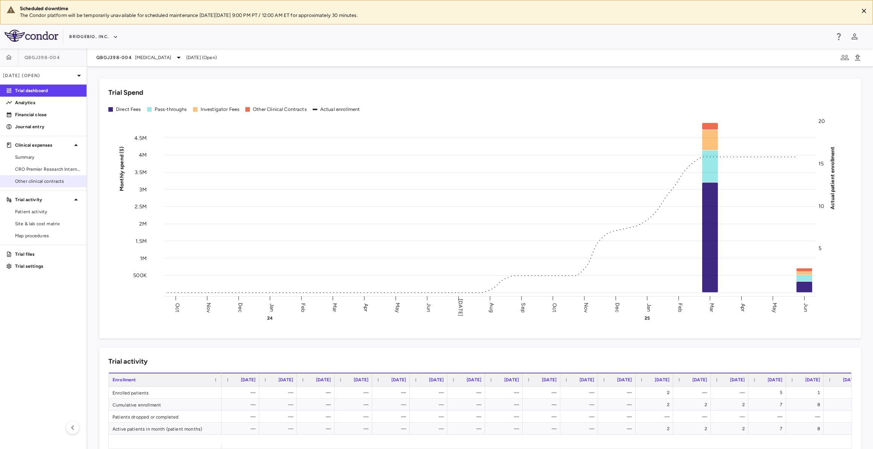
click at [59, 182] on span "Other clinical contracts" at bounding box center [47, 181] width 65 height 7
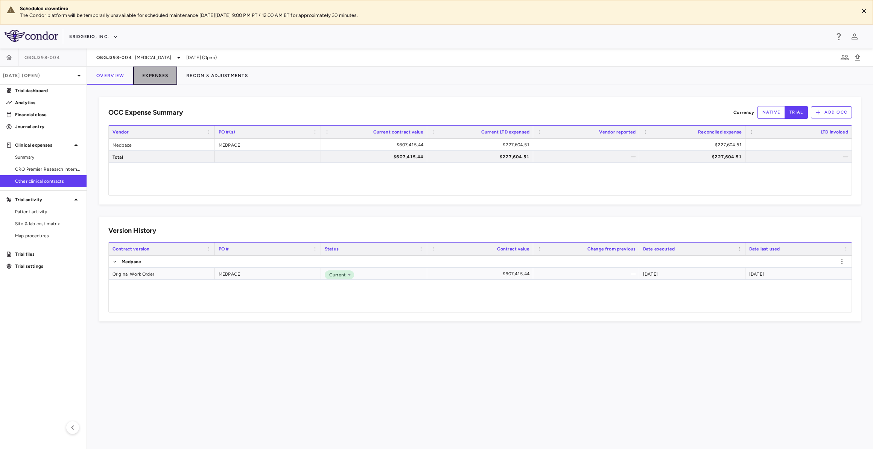
click at [169, 74] on button "Expenses" at bounding box center [155, 76] width 44 height 18
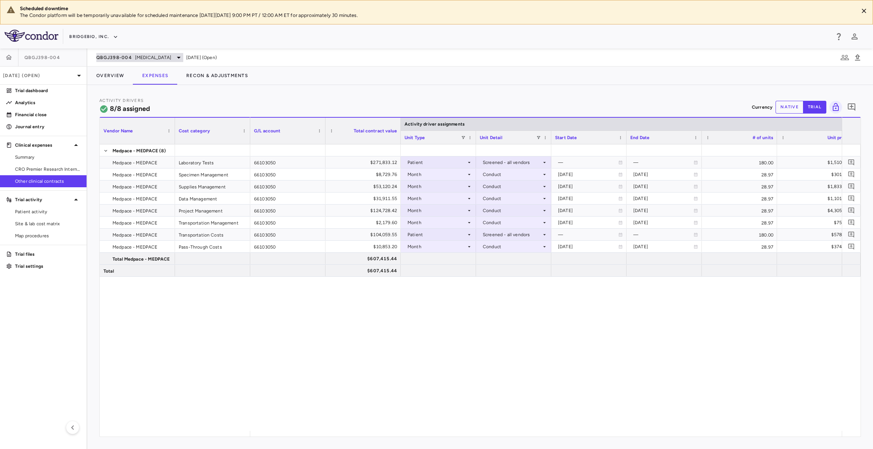
click at [168, 59] on span "[MEDICAL_DATA]" at bounding box center [153, 57] width 36 height 7
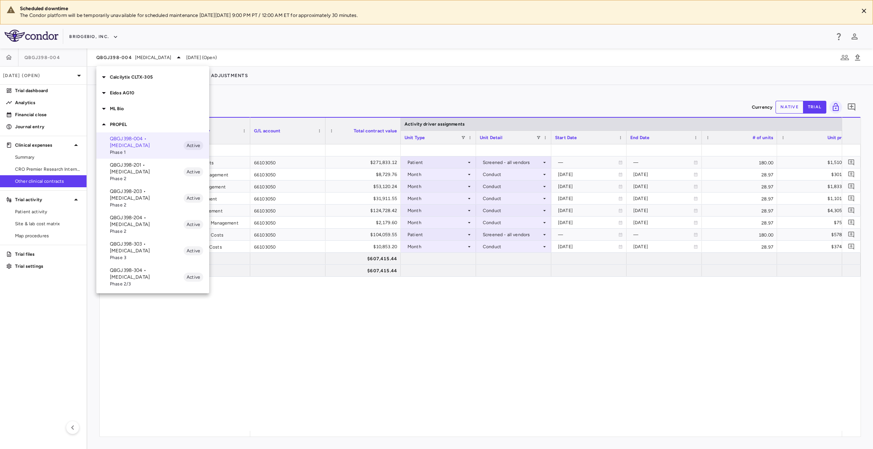
click at [168, 55] on div at bounding box center [436, 224] width 873 height 449
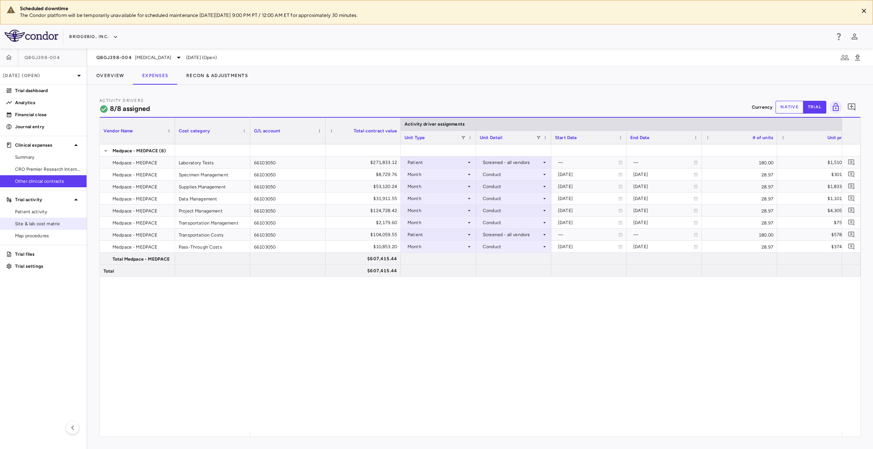
click at [57, 224] on span "Site & lab cost matrix" at bounding box center [47, 223] width 65 height 7
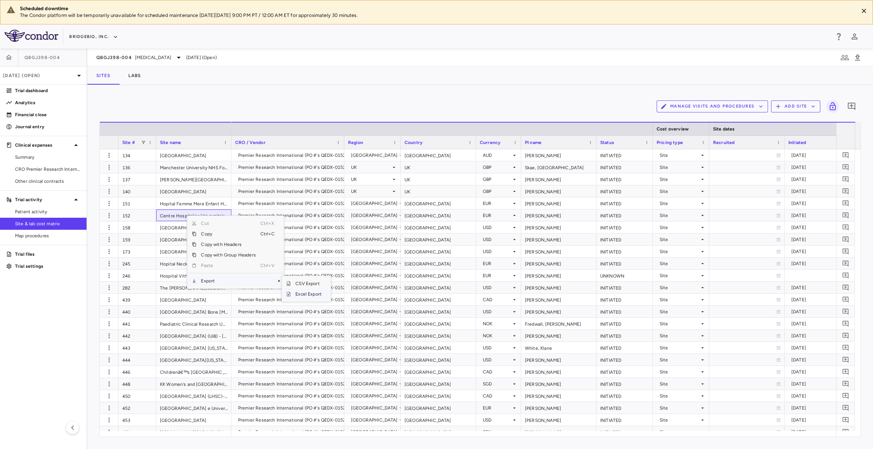
drag, startPoint x: 319, startPoint y: 292, endPoint x: 323, endPoint y: 289, distance: 5.3
click at [318, 292] on span "Excel Export" at bounding box center [308, 294] width 35 height 11
drag, startPoint x: 176, startPoint y: 85, endPoint x: 170, endPoint y: 81, distance: 7.2
click at [176, 85] on div "Manage Visits and Procedures Add Site 0 Drag here to set row groups Drag here t…" at bounding box center [479, 267] width 785 height 364
click at [158, 59] on span "[MEDICAL_DATA]" at bounding box center [153, 57] width 36 height 7
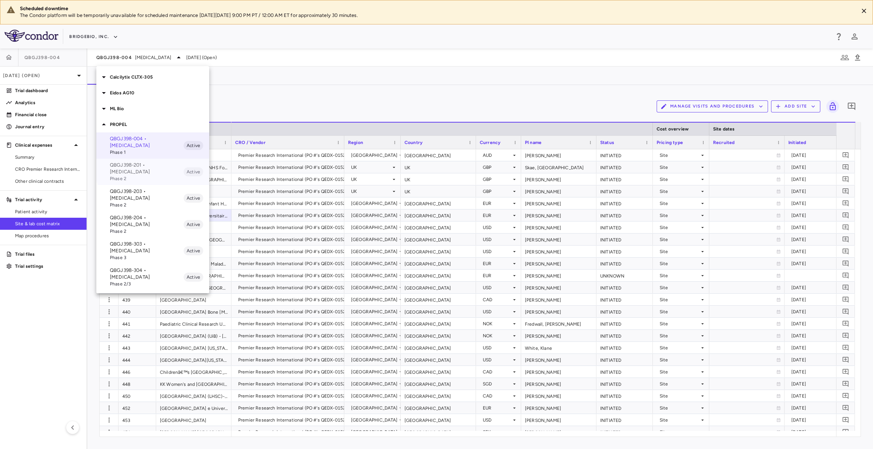
click at [159, 165] on p "QBGJ398-201 • [MEDICAL_DATA]" at bounding box center [147, 169] width 74 height 14
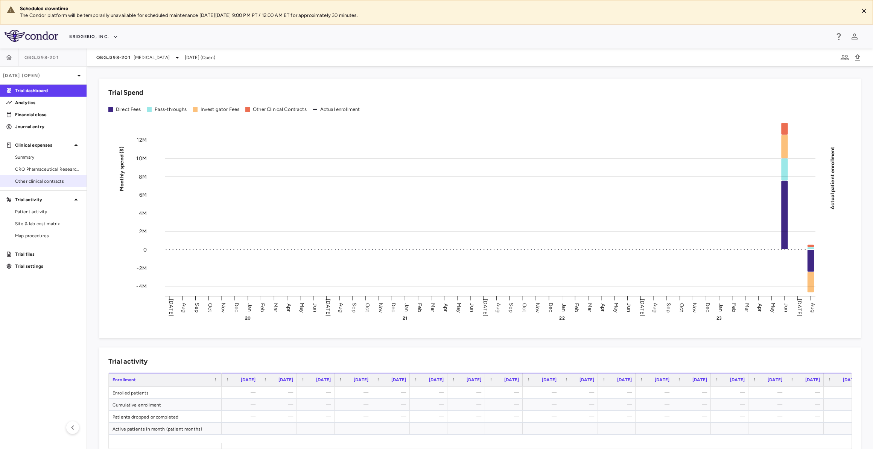
click at [59, 178] on span "Other clinical contracts" at bounding box center [47, 181] width 65 height 7
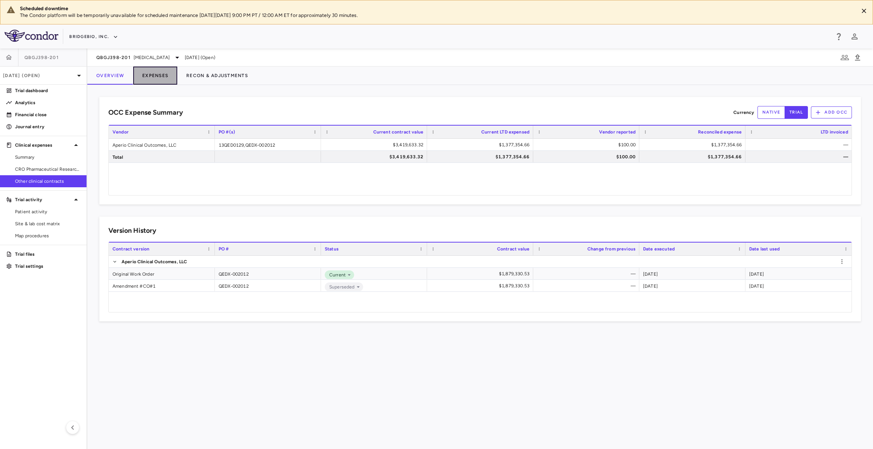
click at [165, 73] on button "Expenses" at bounding box center [155, 76] width 44 height 18
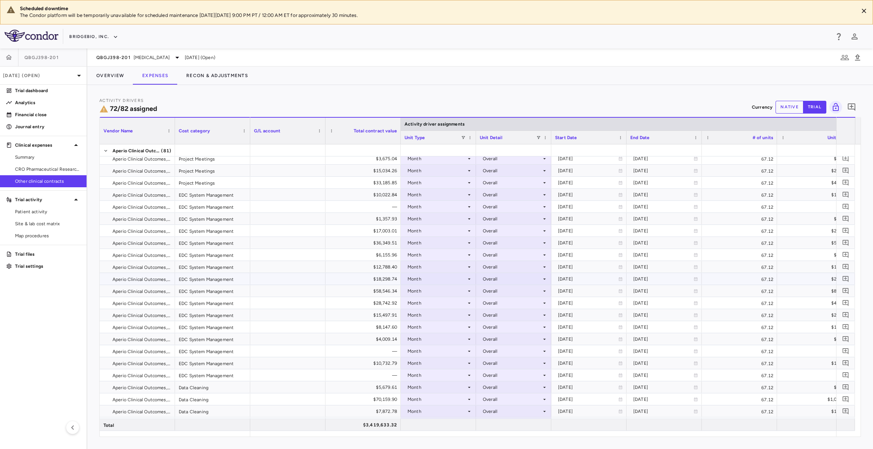
scroll to position [17, 0]
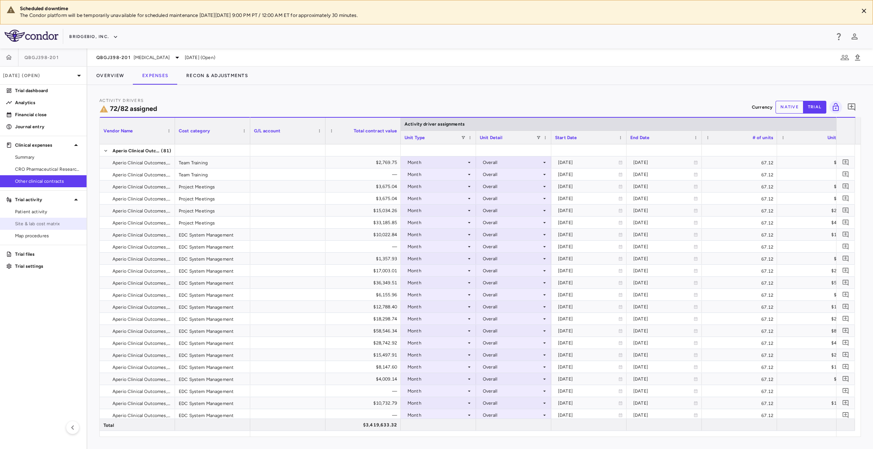
click at [56, 224] on span "Site & lab cost matrix" at bounding box center [47, 223] width 65 height 7
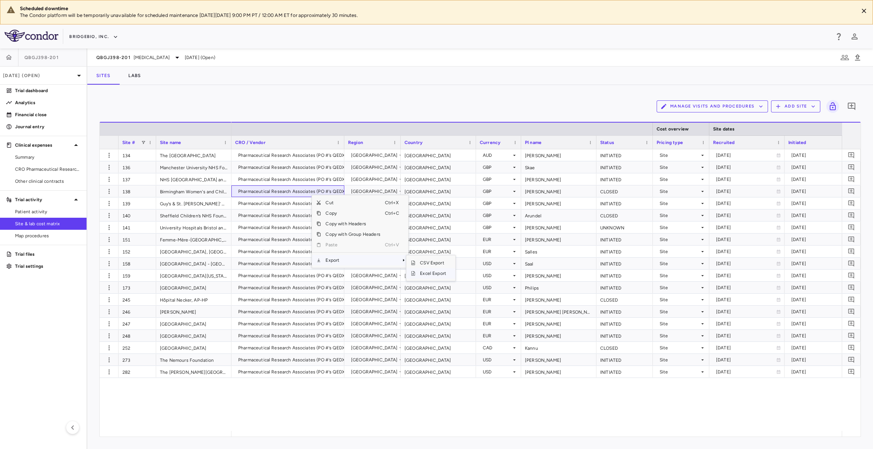
click at [430, 270] on span "Excel Export" at bounding box center [432, 273] width 35 height 11
click at [152, 59] on div "QBGJ398-201 [MEDICAL_DATA] [DATE] (Open)" at bounding box center [479, 58] width 785 height 18
click at [154, 57] on span "[MEDICAL_DATA]" at bounding box center [152, 57] width 36 height 7
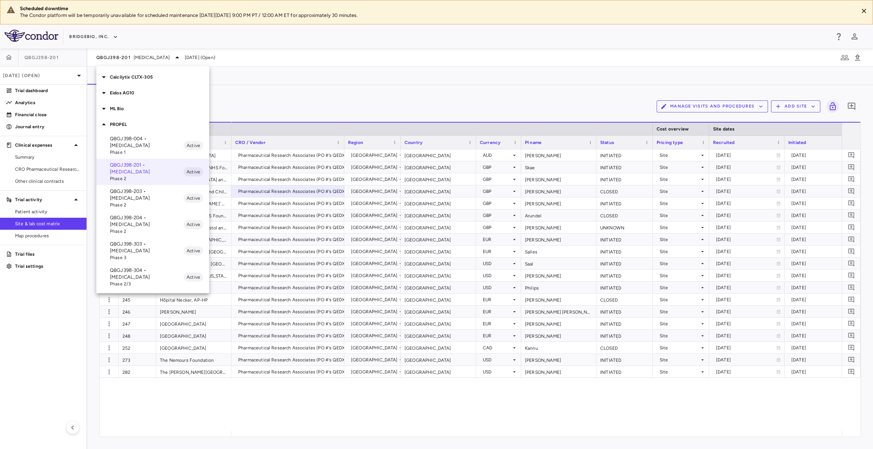
click at [149, 188] on p "QBGJ398-203 • [MEDICAL_DATA]" at bounding box center [147, 195] width 74 height 14
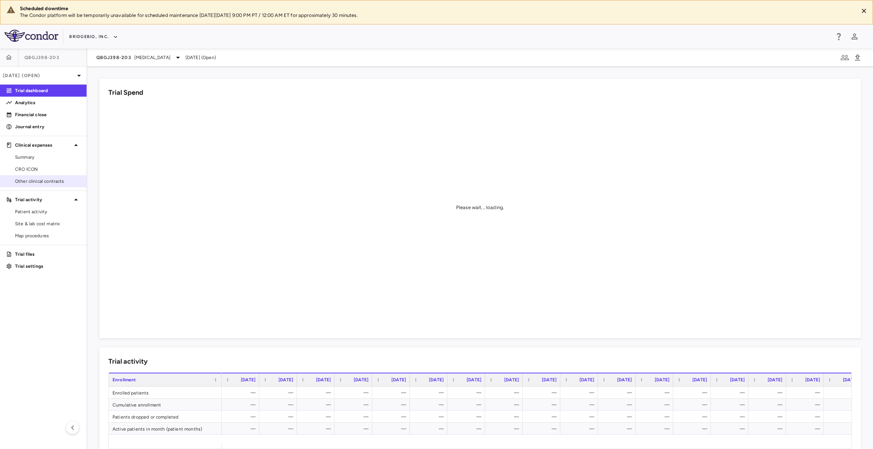
click at [65, 178] on span "Other clinical contracts" at bounding box center [47, 181] width 65 height 7
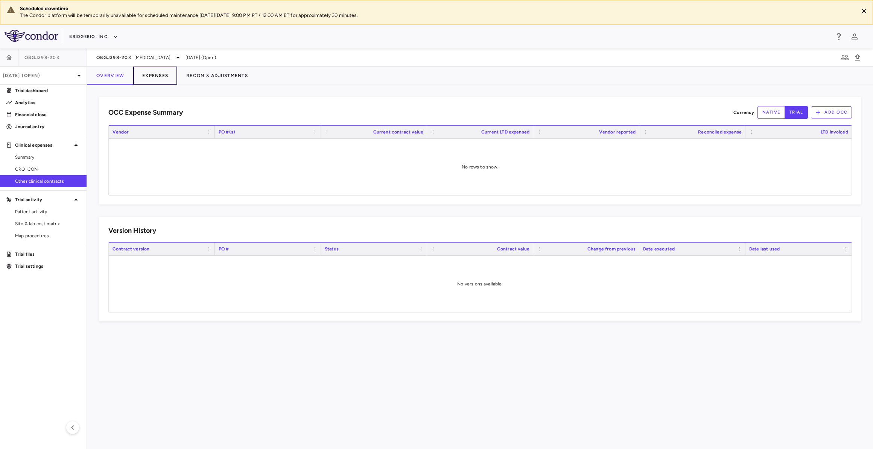
click at [164, 77] on button "Expenses" at bounding box center [155, 76] width 44 height 18
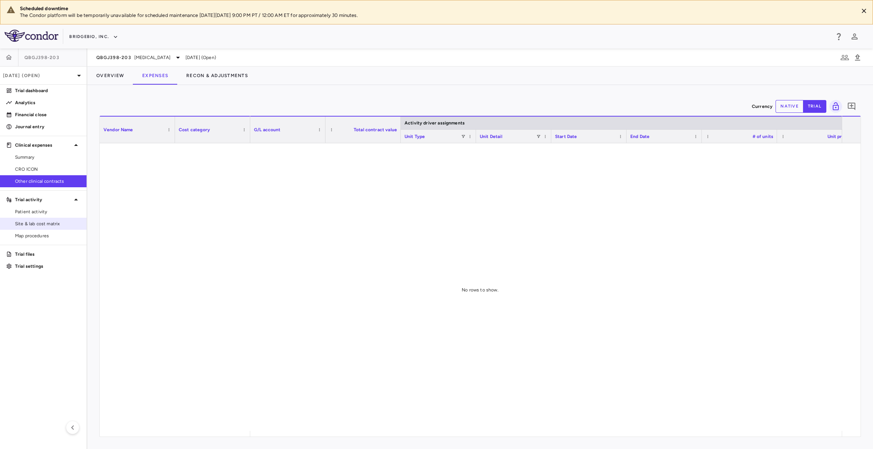
click at [56, 225] on span "Site & lab cost matrix" at bounding box center [47, 223] width 65 height 7
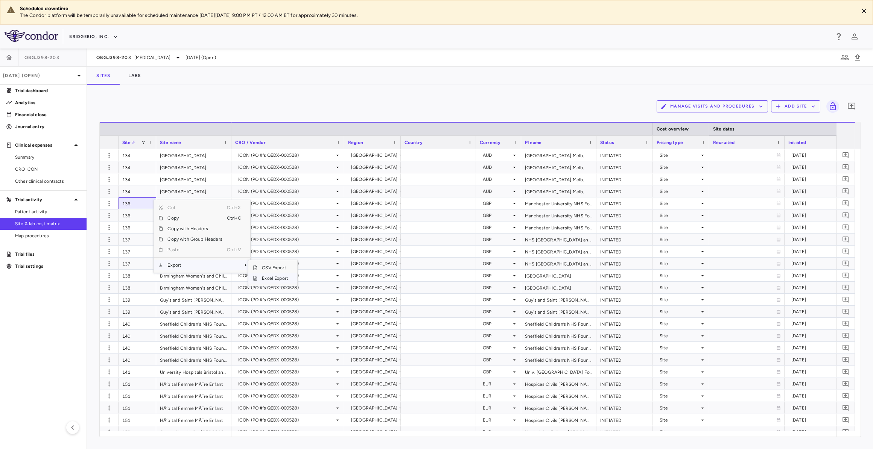
click at [279, 277] on span "Excel Export" at bounding box center [274, 278] width 35 height 11
click at [157, 62] on div "QBGJ398-203 [MEDICAL_DATA] [DATE] (Open)" at bounding box center [479, 58] width 785 height 18
click at [156, 58] on span "[MEDICAL_DATA]" at bounding box center [152, 57] width 36 height 7
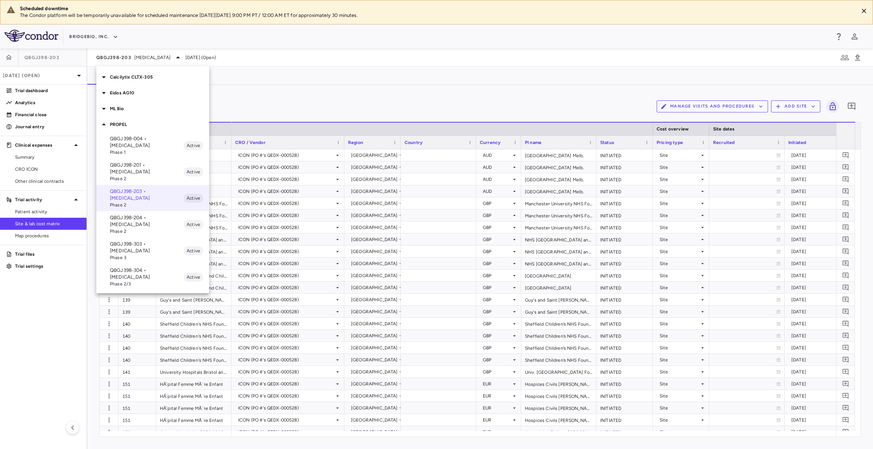
click at [138, 214] on p "QBGJ398-204 • [MEDICAL_DATA]" at bounding box center [147, 221] width 74 height 14
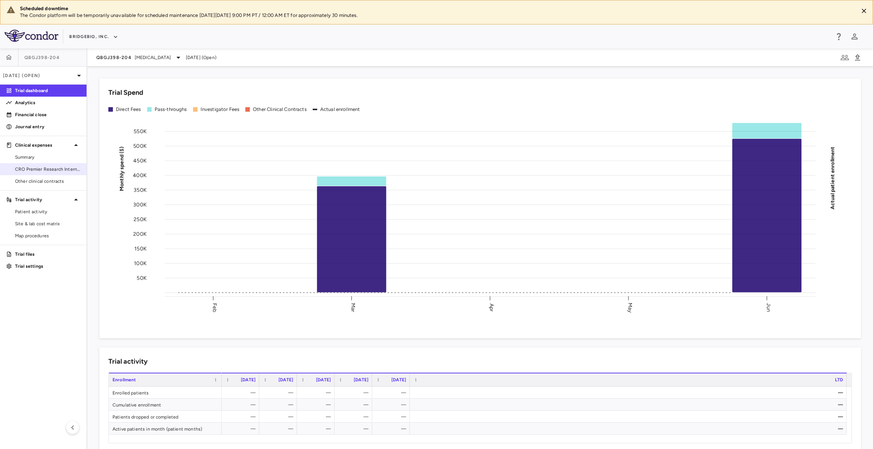
drag, startPoint x: 69, startPoint y: 180, endPoint x: 84, endPoint y: 173, distance: 16.7
click at [69, 180] on span "Other clinical contracts" at bounding box center [47, 181] width 65 height 7
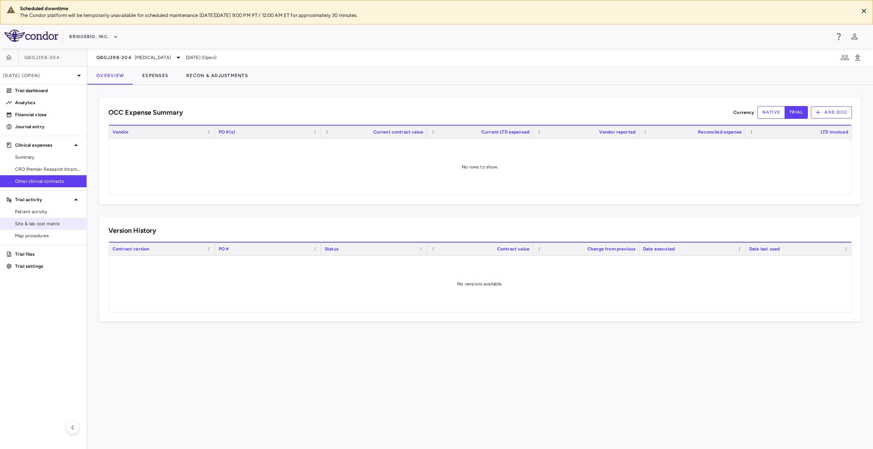
click at [47, 224] on span "Site & lab cost matrix" at bounding box center [47, 223] width 65 height 7
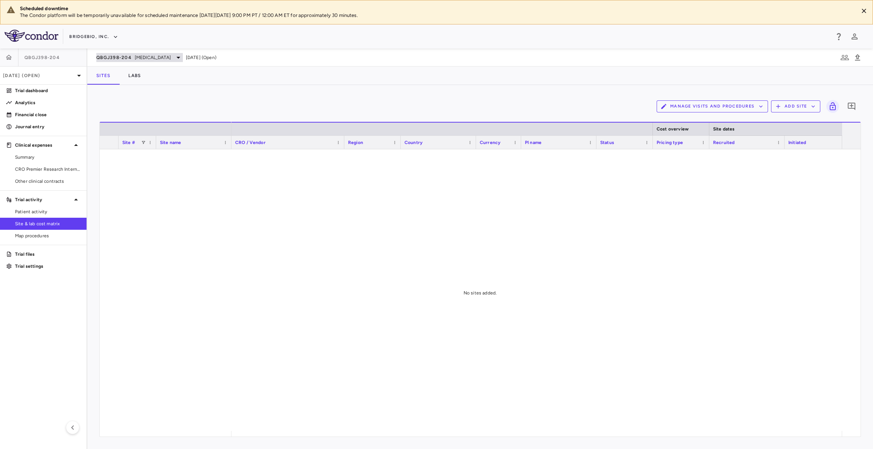
click at [149, 59] on span "[MEDICAL_DATA]" at bounding box center [153, 57] width 36 height 7
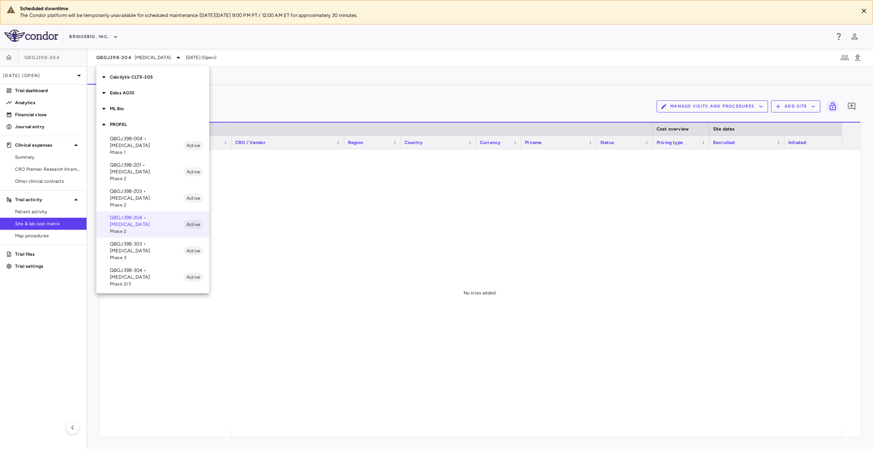
click at [150, 241] on p "QBGJ398-303 • [MEDICAL_DATA]" at bounding box center [147, 248] width 74 height 14
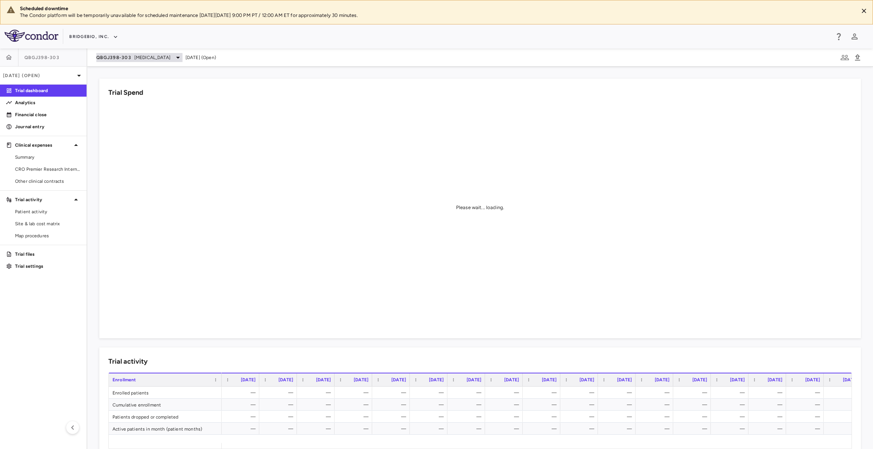
click at [147, 59] on span "[MEDICAL_DATA]" at bounding box center [152, 57] width 36 height 7
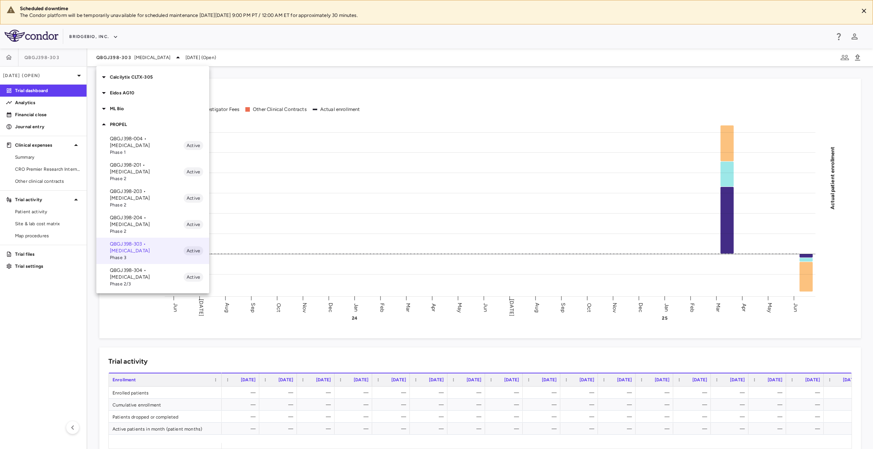
click at [148, 56] on div at bounding box center [436, 224] width 873 height 449
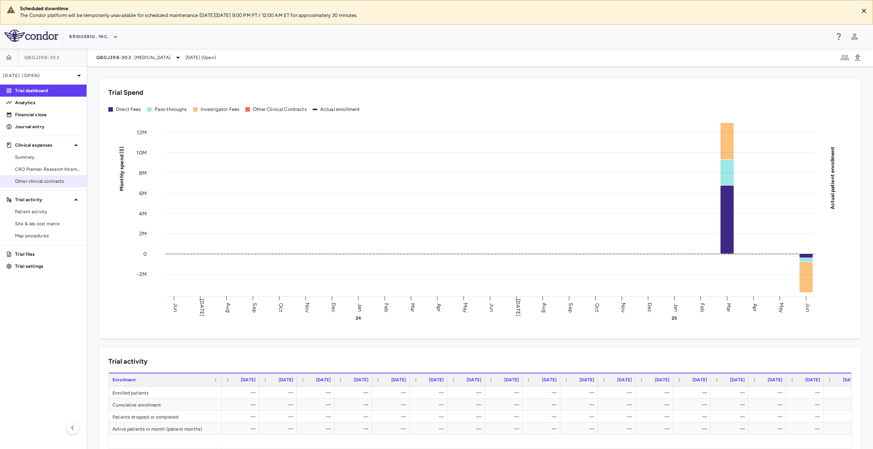
click at [68, 178] on span "Other clinical contracts" at bounding box center [47, 181] width 65 height 7
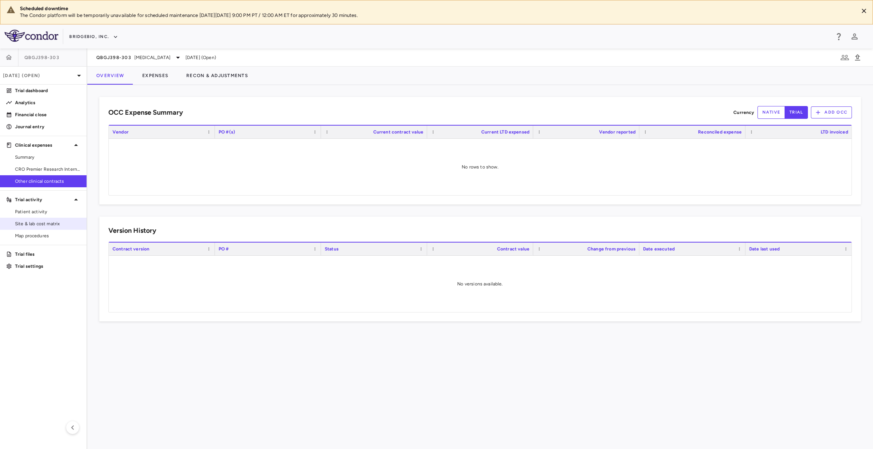
click at [51, 226] on link "Site & lab cost matrix" at bounding box center [43, 223] width 87 height 11
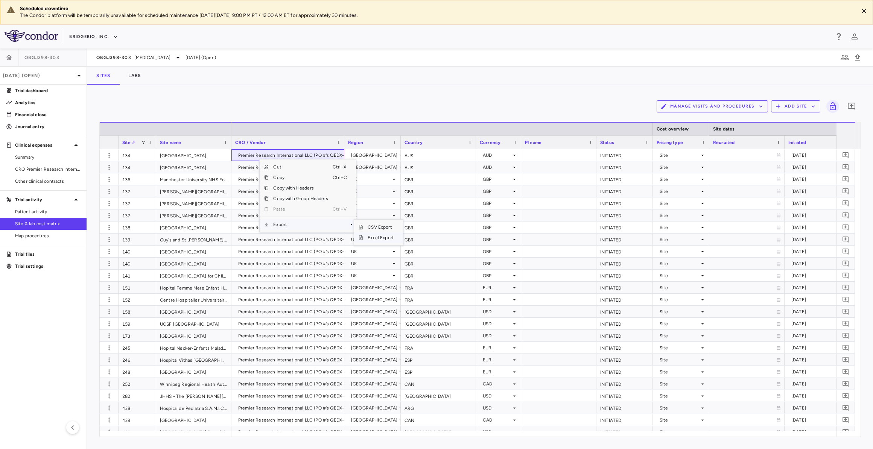
click at [378, 240] on span "Excel Export" at bounding box center [380, 237] width 35 height 11
click at [163, 56] on span "[MEDICAL_DATA]" at bounding box center [152, 57] width 36 height 7
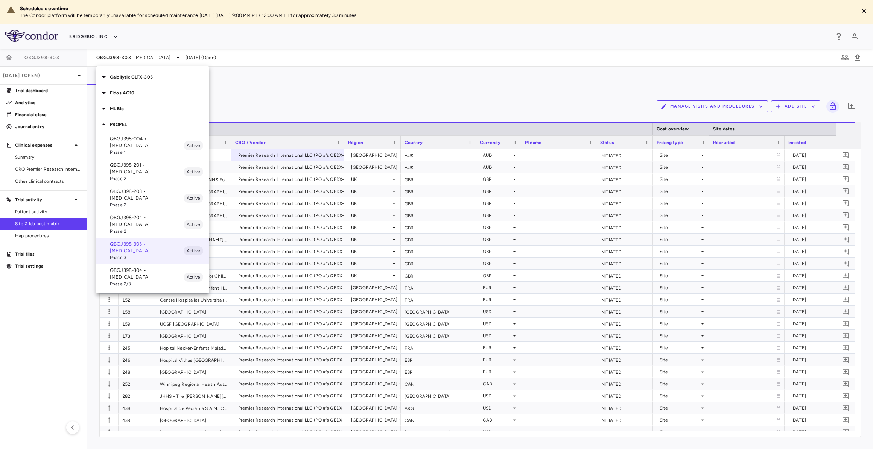
click at [138, 267] on p "QBGJ398-304 • [MEDICAL_DATA]" at bounding box center [147, 274] width 74 height 14
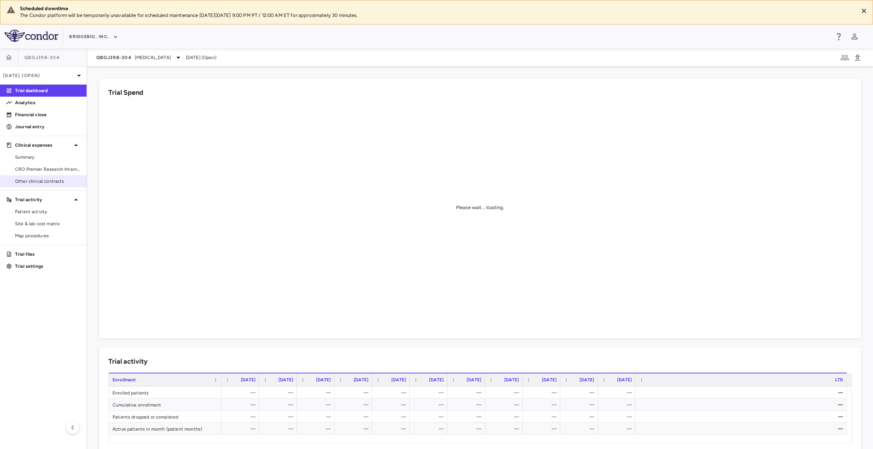
click at [67, 176] on link "Other clinical contracts" at bounding box center [43, 181] width 87 height 11
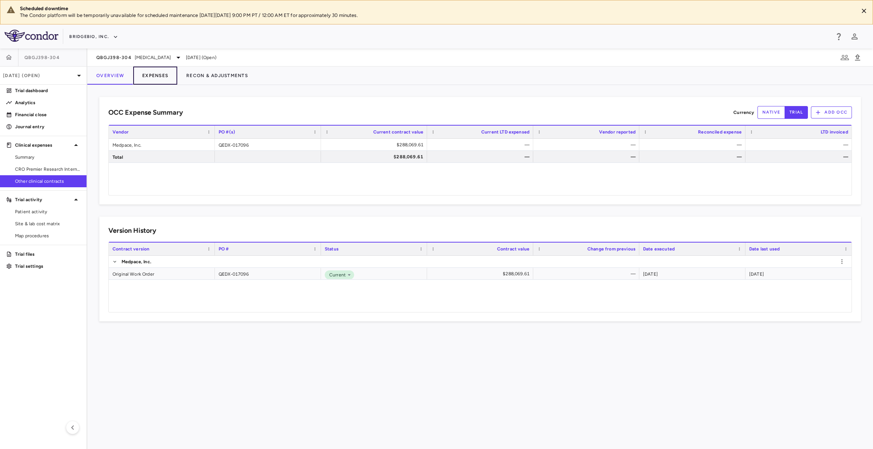
click at [157, 76] on button "Expenses" at bounding box center [155, 76] width 44 height 18
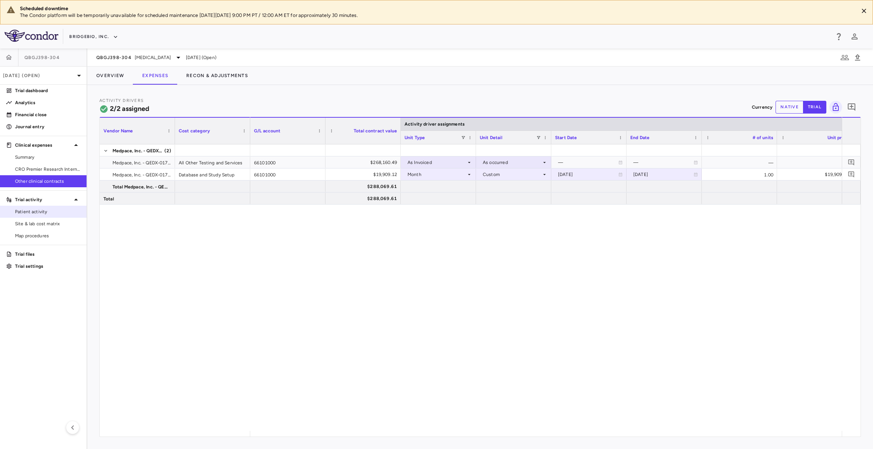
drag, startPoint x: 59, startPoint y: 219, endPoint x: 74, endPoint y: 212, distance: 17.0
click at [59, 219] on link "Site & lab cost matrix" at bounding box center [43, 223] width 87 height 11
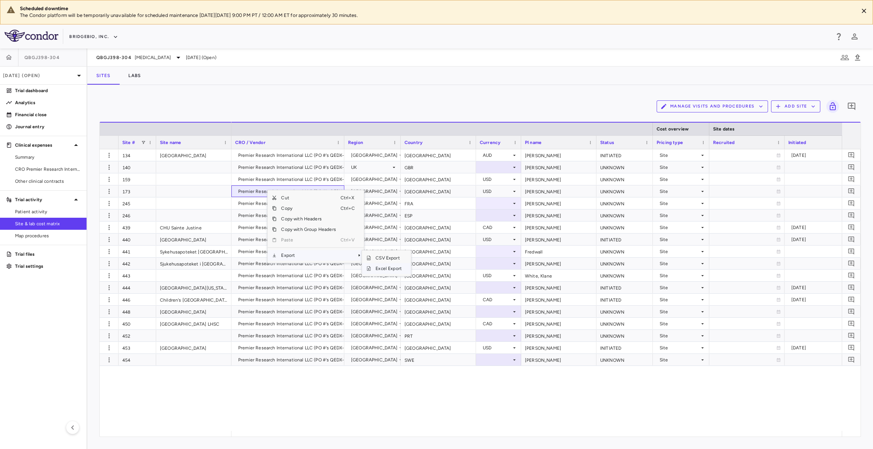
click at [389, 266] on span "Excel Export" at bounding box center [388, 268] width 35 height 11
click at [182, 62] on div "QBGJ398-304 [MEDICAL_DATA] [DATE] (Open)" at bounding box center [479, 58] width 785 height 18
click at [180, 57] on icon at bounding box center [178, 58] width 4 height 2
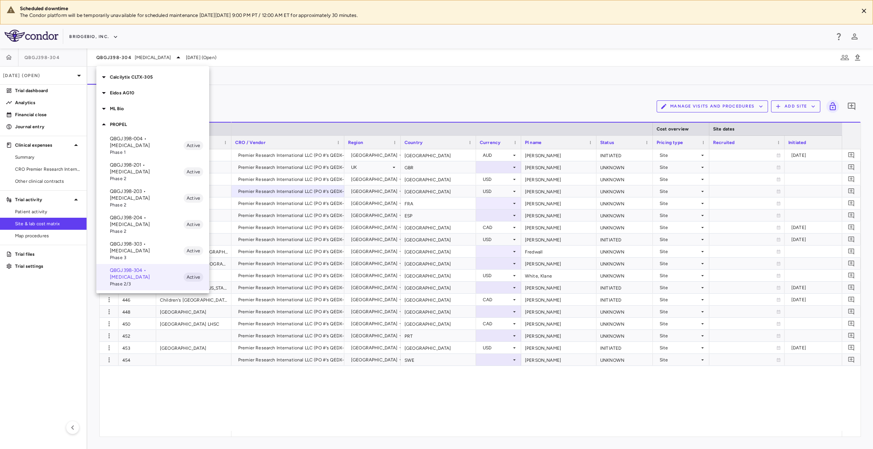
click at [140, 92] on p "Eidos AG10" at bounding box center [159, 93] width 99 height 7
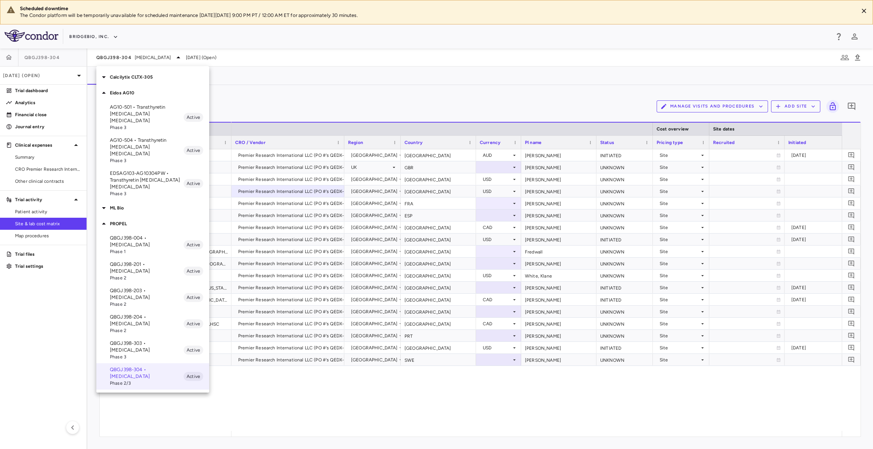
click at [136, 114] on p "AG10-501 • Transthyretin [MEDICAL_DATA] [MEDICAL_DATA]" at bounding box center [147, 114] width 74 height 20
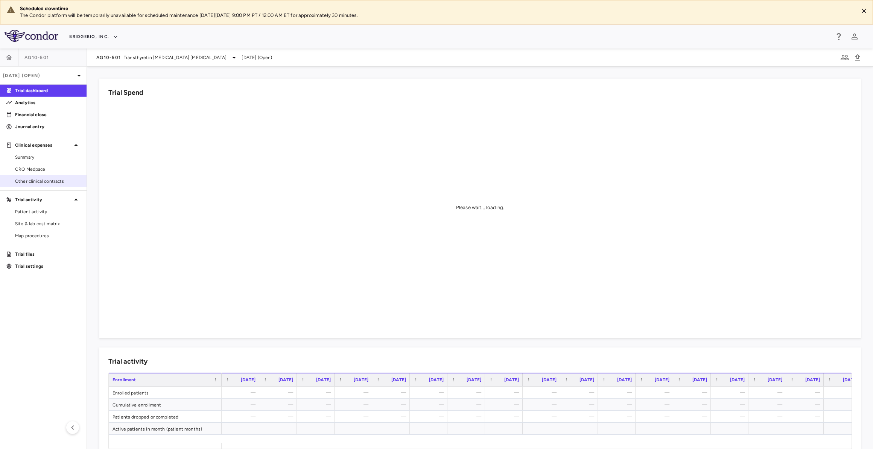
click at [58, 181] on span "Other clinical contracts" at bounding box center [47, 181] width 65 height 7
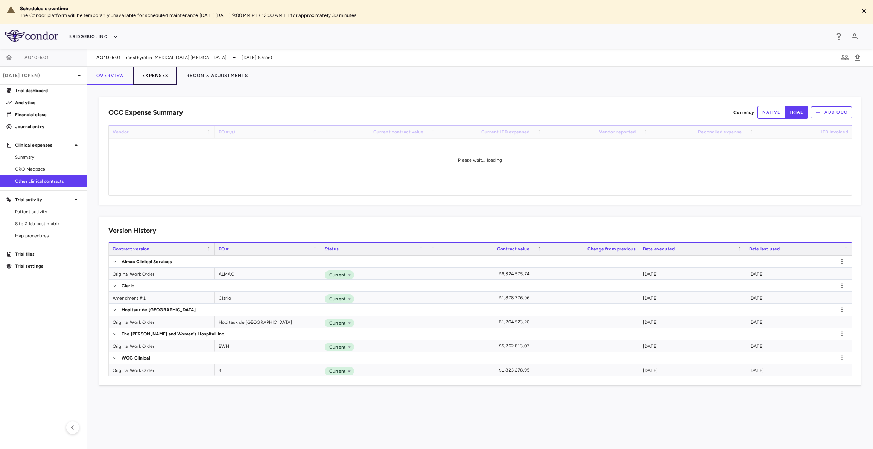
click at [158, 76] on button "Expenses" at bounding box center [155, 76] width 44 height 18
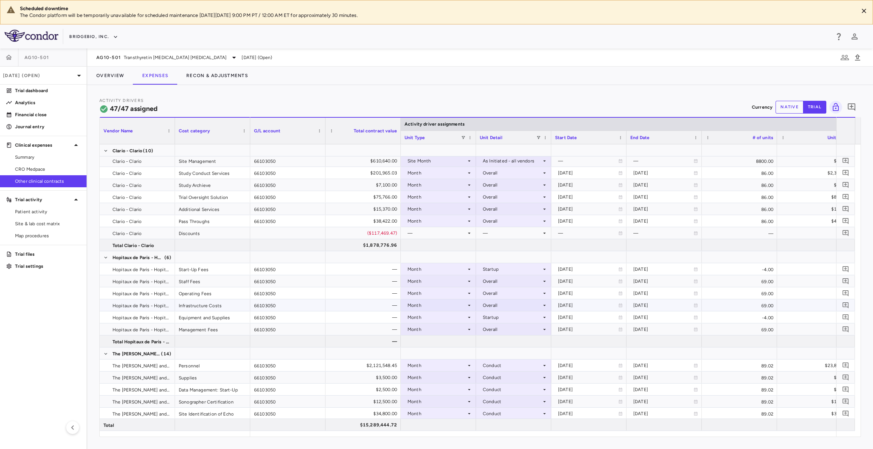
scroll to position [239, 0]
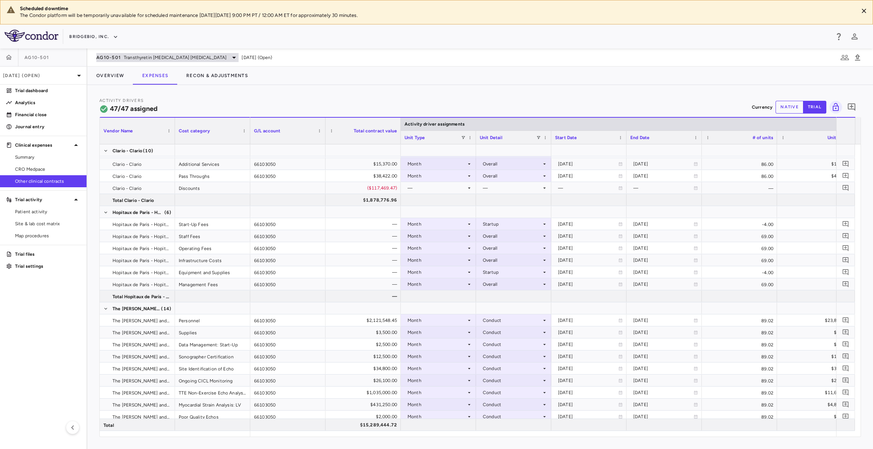
click at [117, 55] on span "AG10-501" at bounding box center [108, 58] width 24 height 6
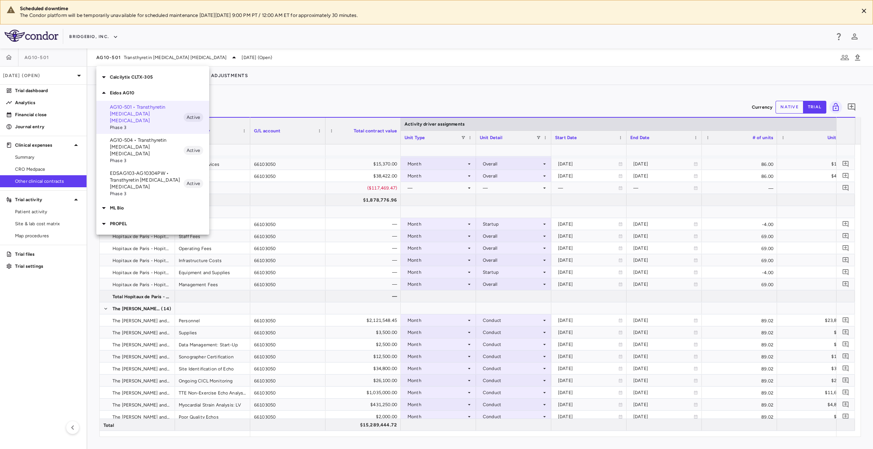
click at [162, 170] on p "EDSAG103-AG10304PW • Transthyretin [MEDICAL_DATA] [MEDICAL_DATA]" at bounding box center [147, 180] width 74 height 20
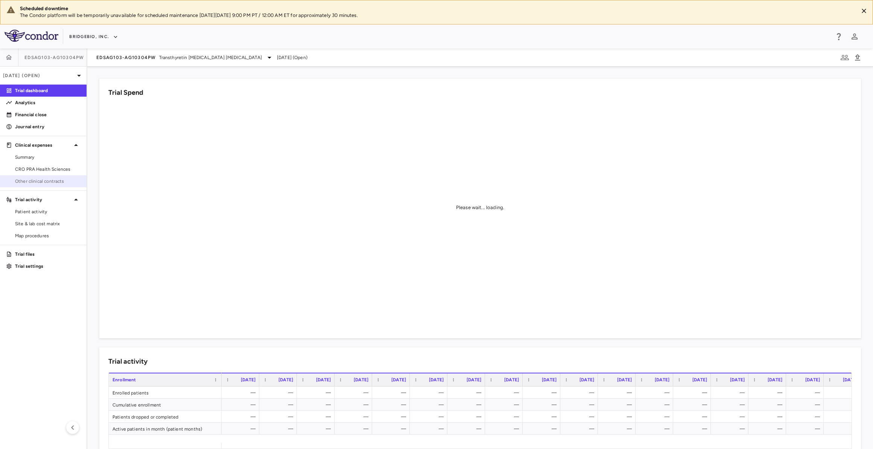
click at [57, 178] on span "Other clinical contracts" at bounding box center [47, 181] width 65 height 7
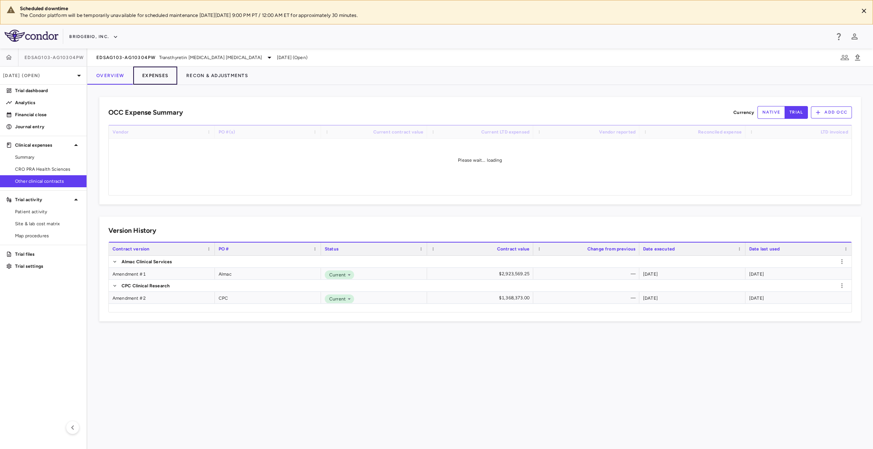
click at [156, 77] on button "Expenses" at bounding box center [155, 76] width 44 height 18
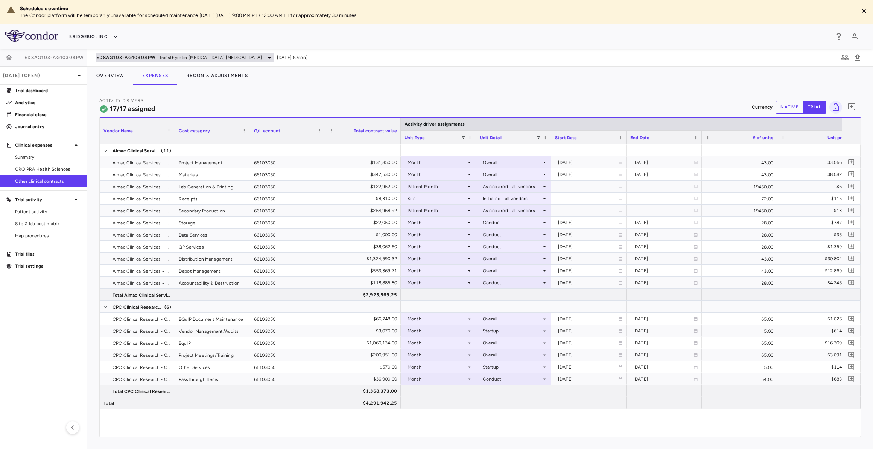
click at [134, 57] on span "EDSAG103-AG10304PW" at bounding box center [126, 58] width 60 height 6
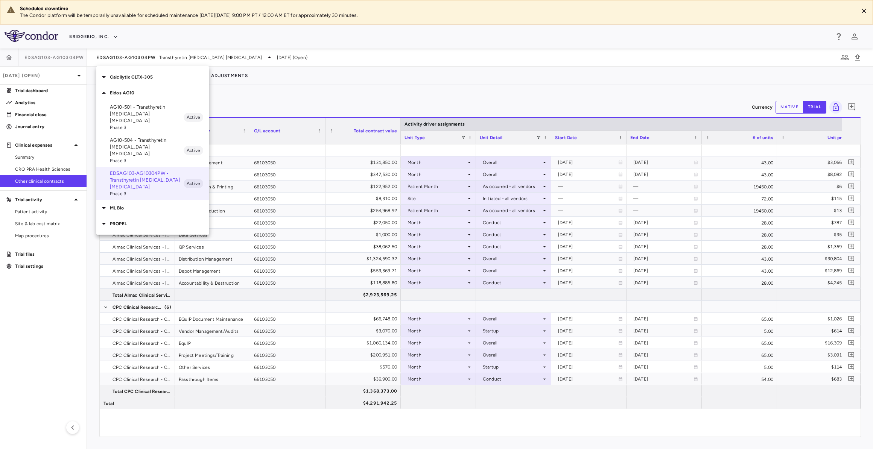
click at [132, 220] on p "PROPEL" at bounding box center [159, 223] width 99 height 7
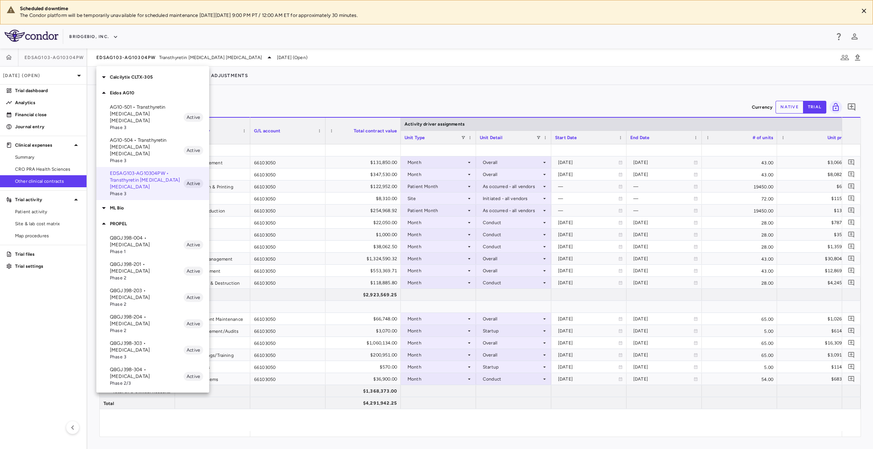
click at [144, 235] on p "QBGJ398-004 • [MEDICAL_DATA]" at bounding box center [147, 242] width 74 height 14
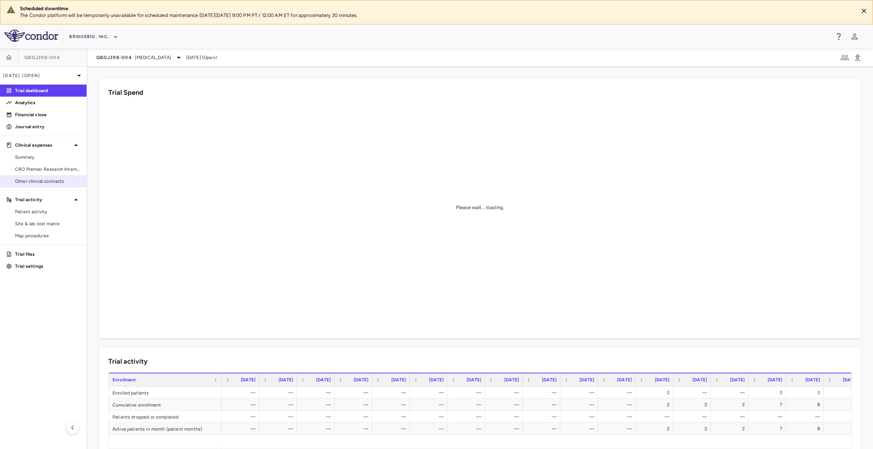
click at [60, 178] on span "Other clinical contracts" at bounding box center [47, 181] width 65 height 7
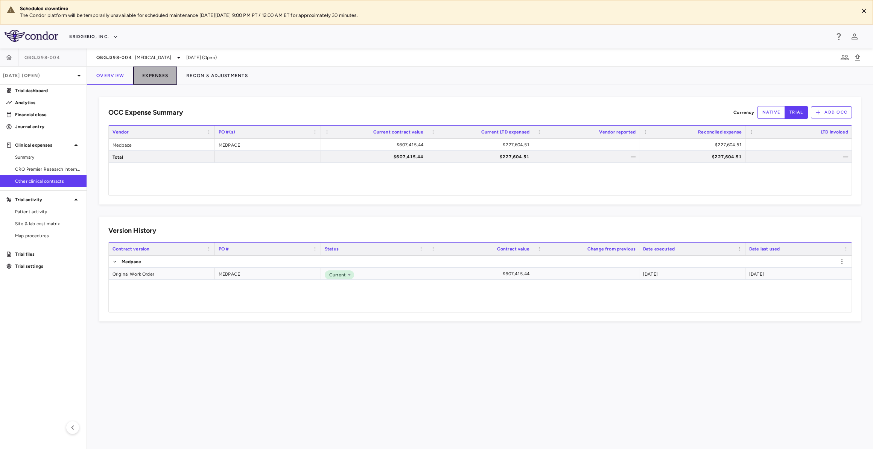
click at [145, 73] on button "Expenses" at bounding box center [155, 76] width 44 height 18
